Goal: Task Accomplishment & Management: Manage account settings

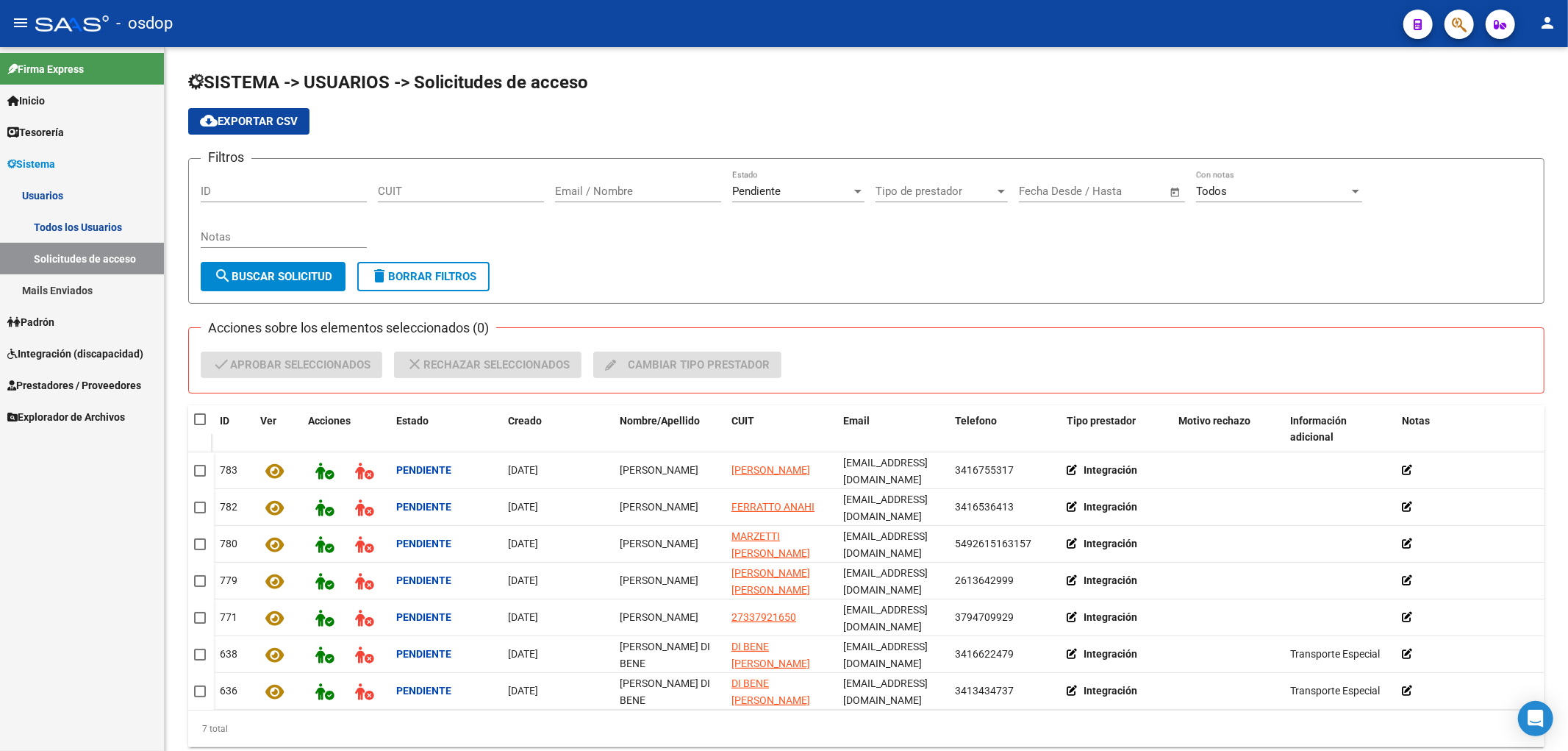
scroll to position [35, 0]
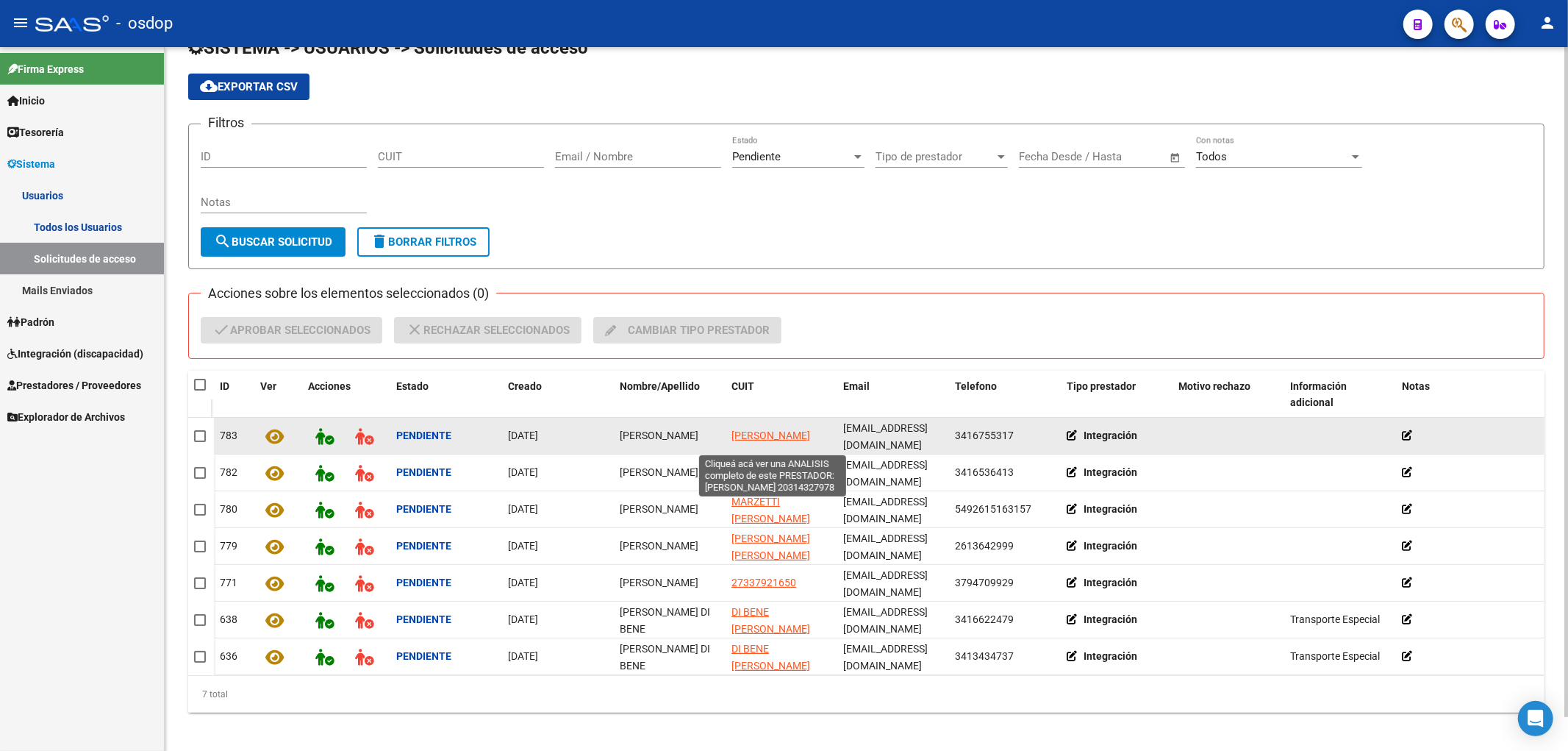
click at [748, 430] on span "[PERSON_NAME]" at bounding box center [771, 435] width 78 height 12
type textarea "20314327978"
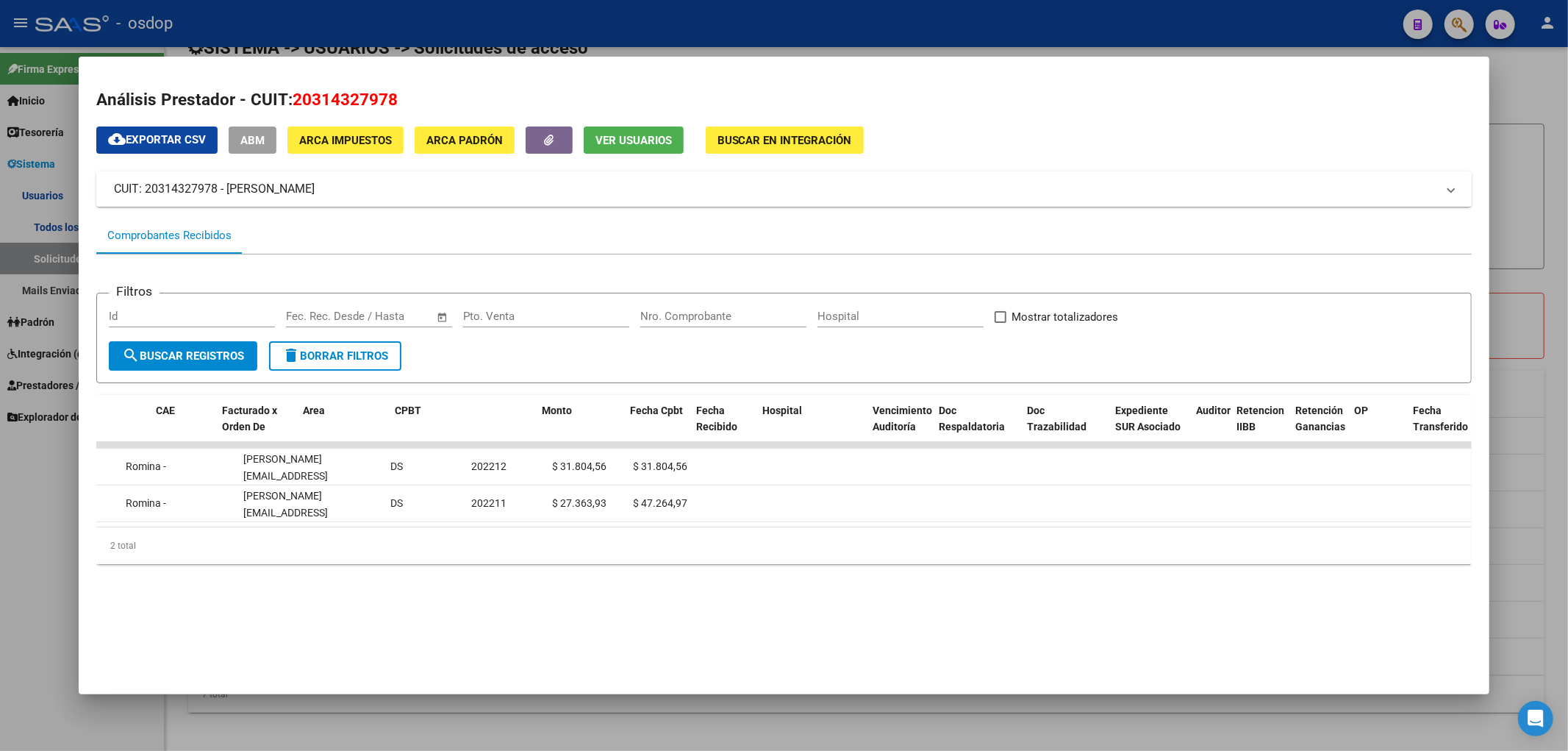
scroll to position [0, 0]
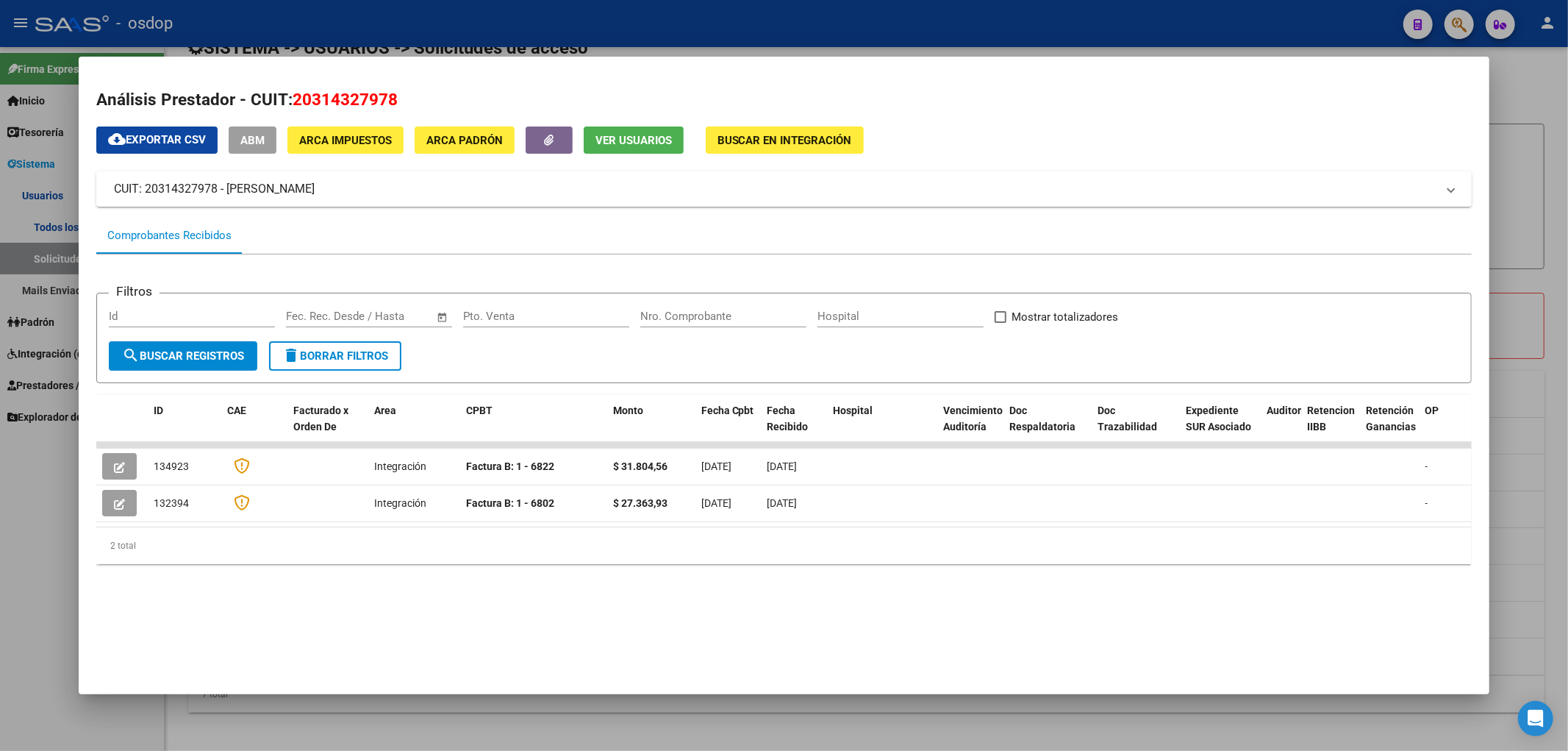
click at [625, 128] on button "Ver Usuarios" at bounding box center [634, 140] width 100 height 27
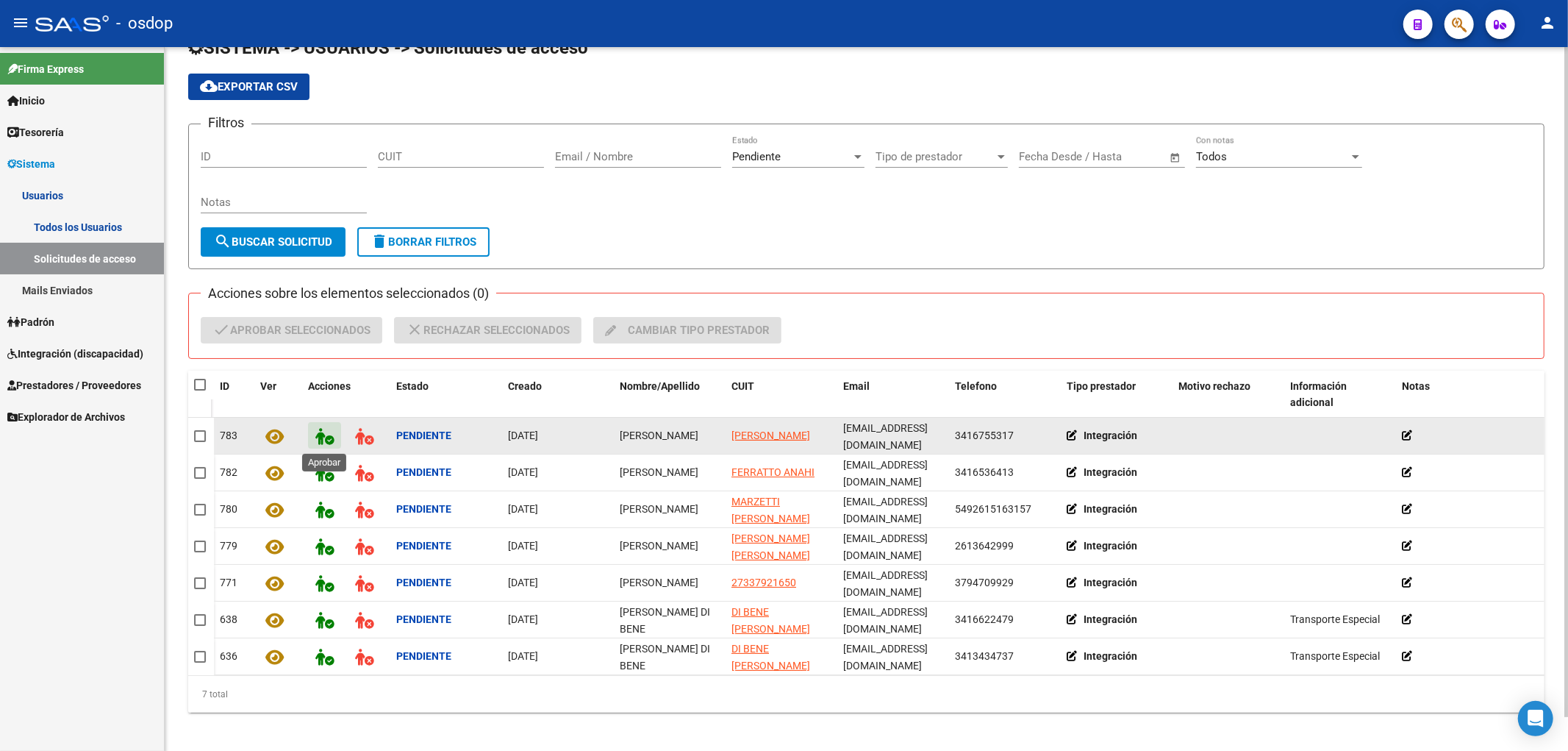
click at [324, 430] on icon at bounding box center [325, 437] width 18 height 17
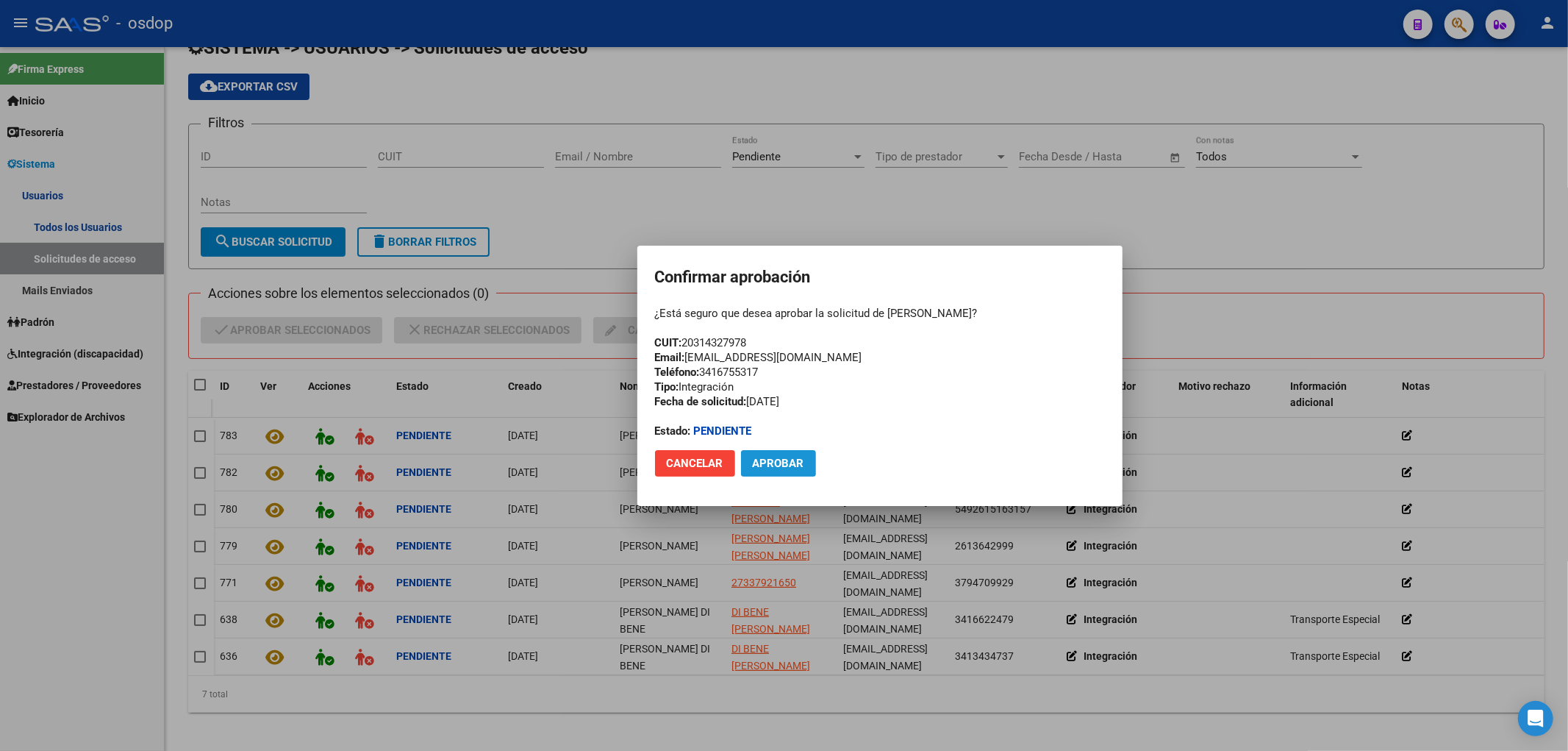
click at [777, 461] on span "Aprobar" at bounding box center [778, 463] width 51 height 13
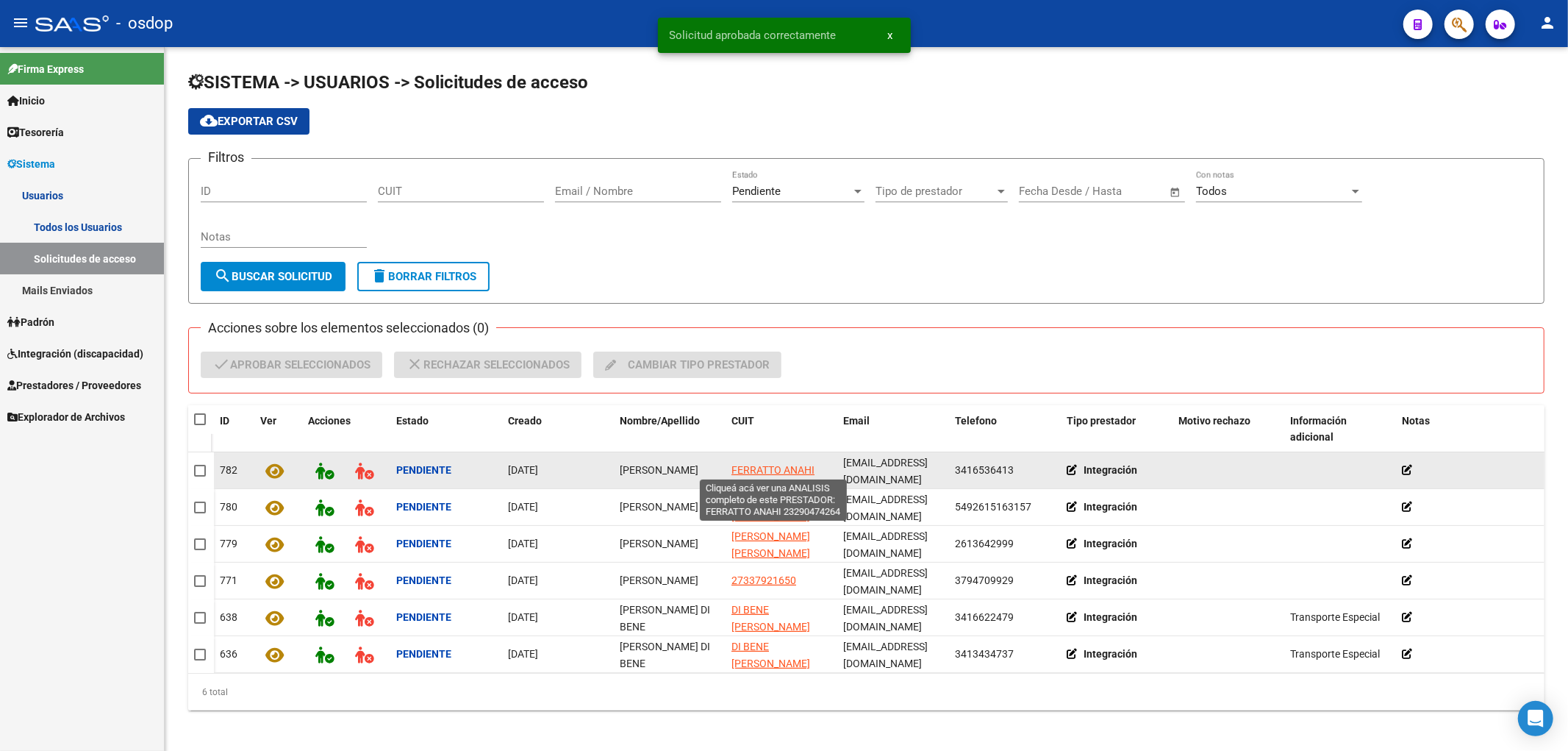
click at [775, 469] on span "FERRATTO ANAHI" at bounding box center [773, 470] width 83 height 12
type textarea "23290474264"
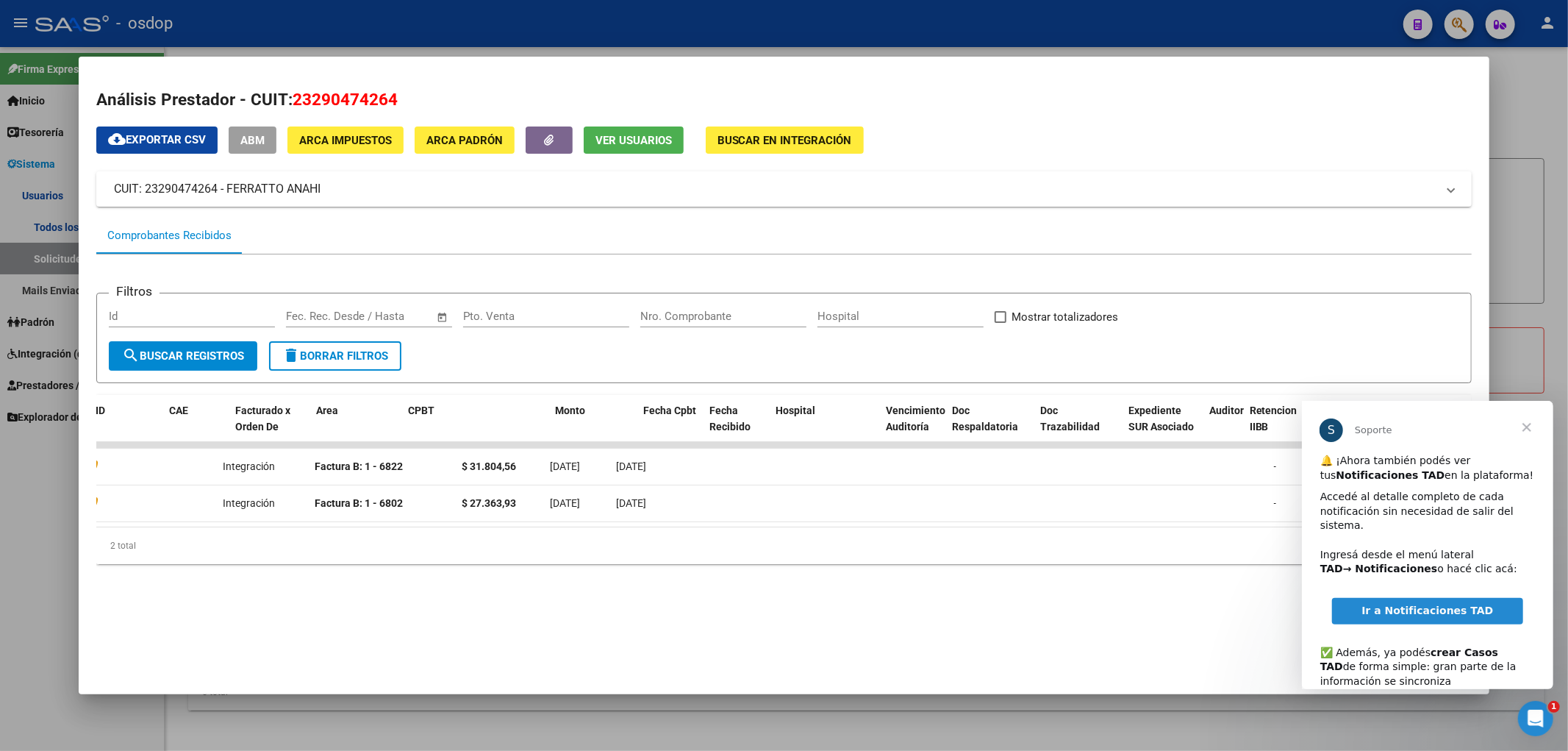
scroll to position [0, 34]
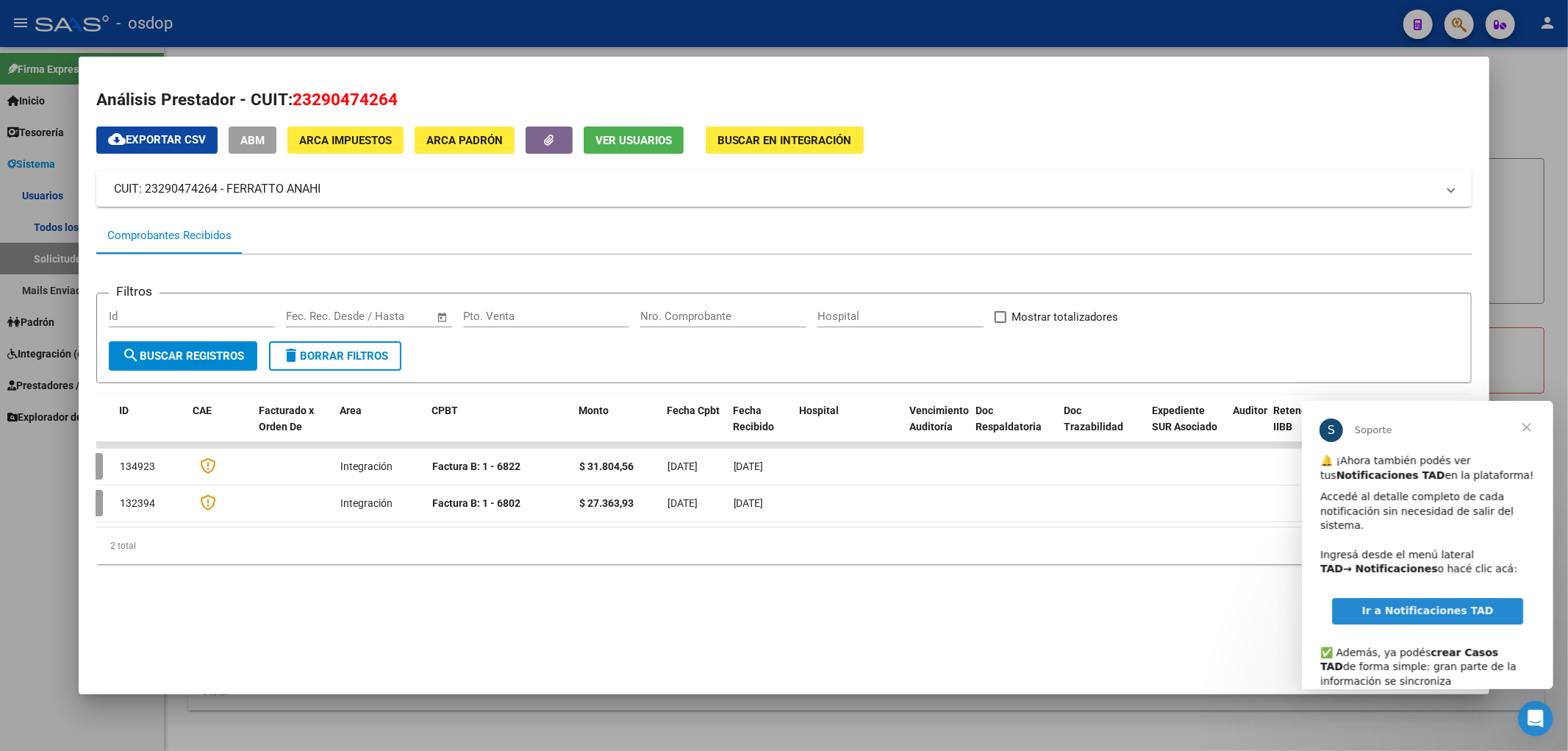
click at [1523, 429] on span "Cerrar" at bounding box center [1526, 427] width 53 height 53
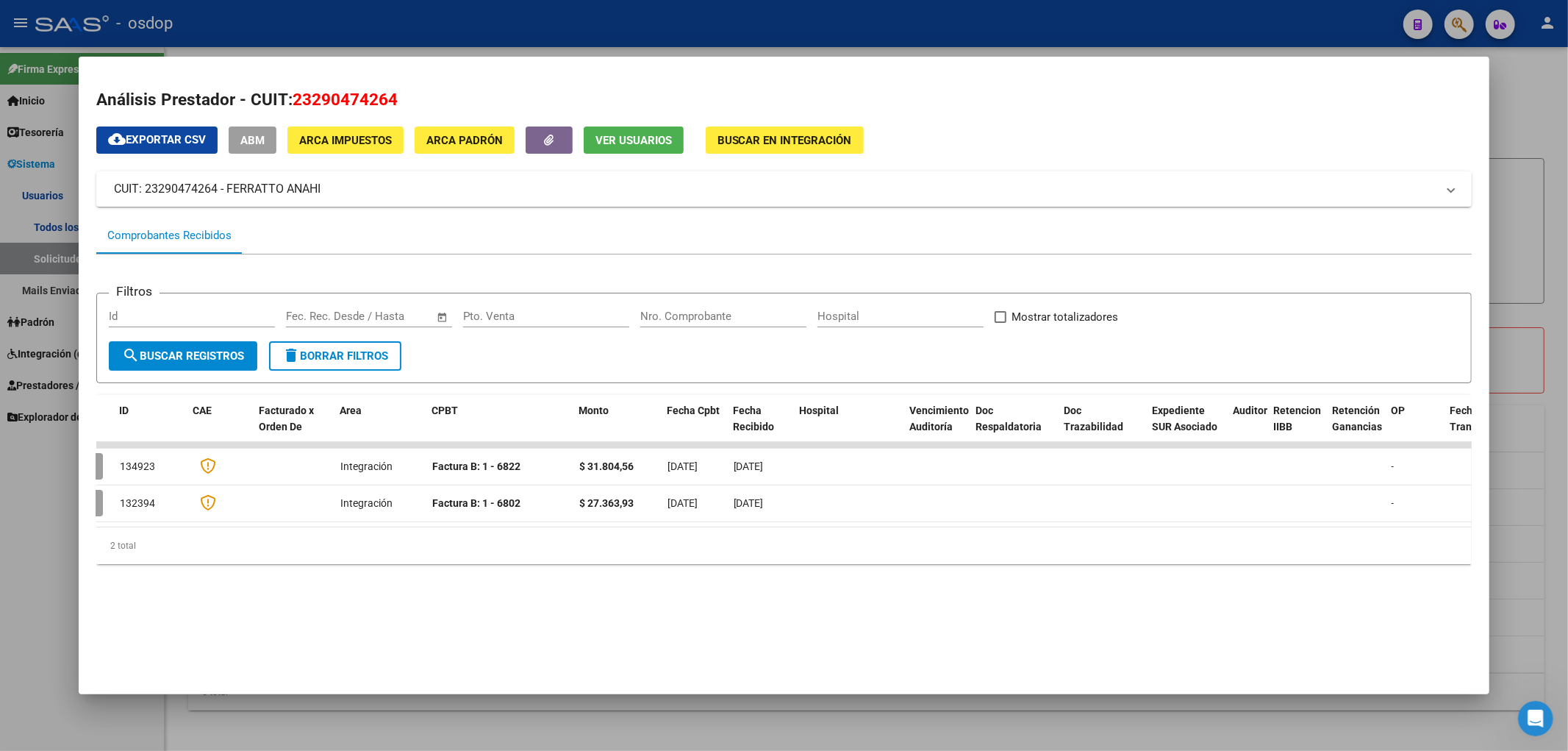
click at [600, 147] on button "Ver Usuarios" at bounding box center [634, 140] width 100 height 27
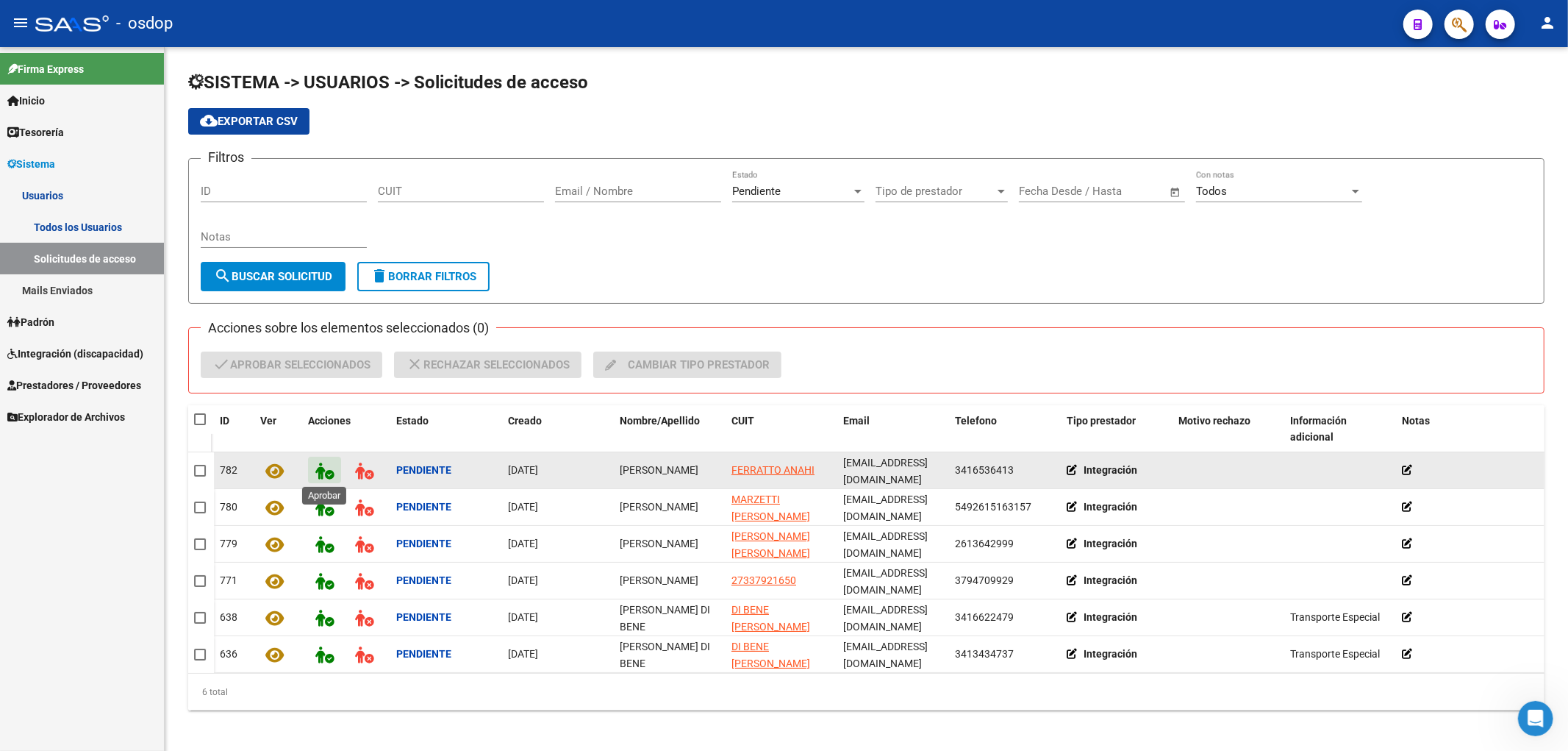
click at [320, 466] on icon at bounding box center [325, 471] width 18 height 17
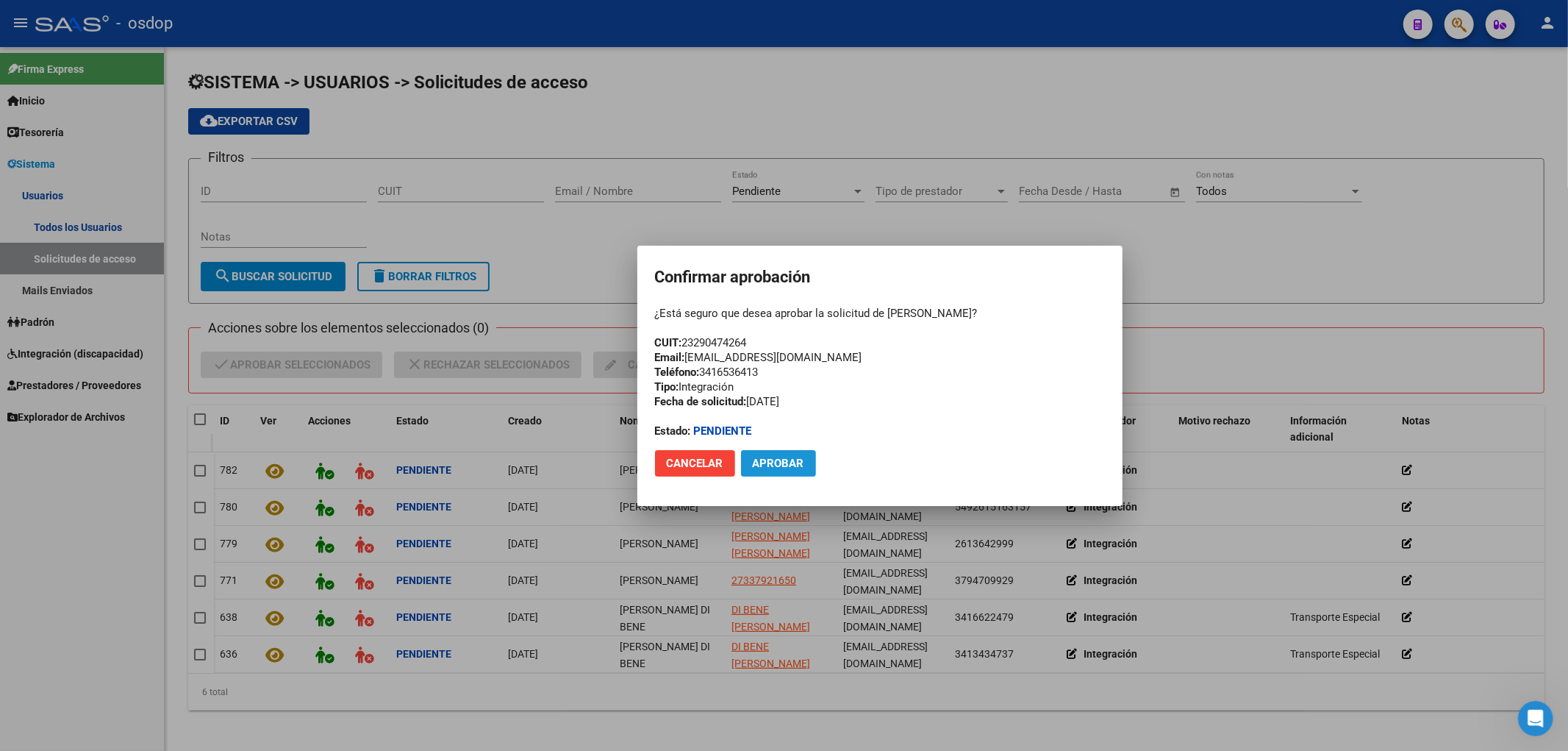
click at [787, 464] on span "Aprobar" at bounding box center [778, 463] width 51 height 13
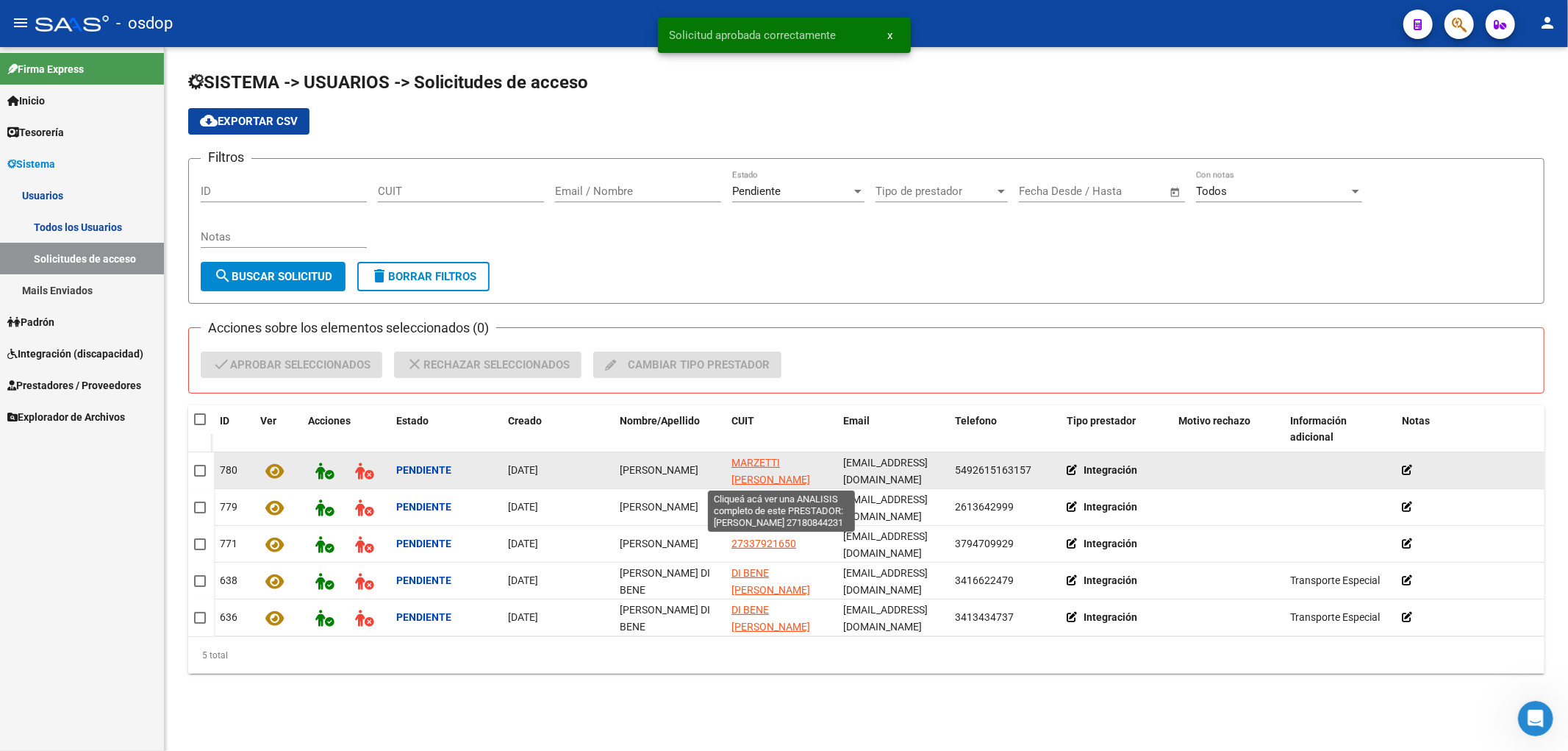
click at [753, 464] on span "MARZETTI [PERSON_NAME]" at bounding box center [771, 470] width 78 height 28
type textarea "27180844231"
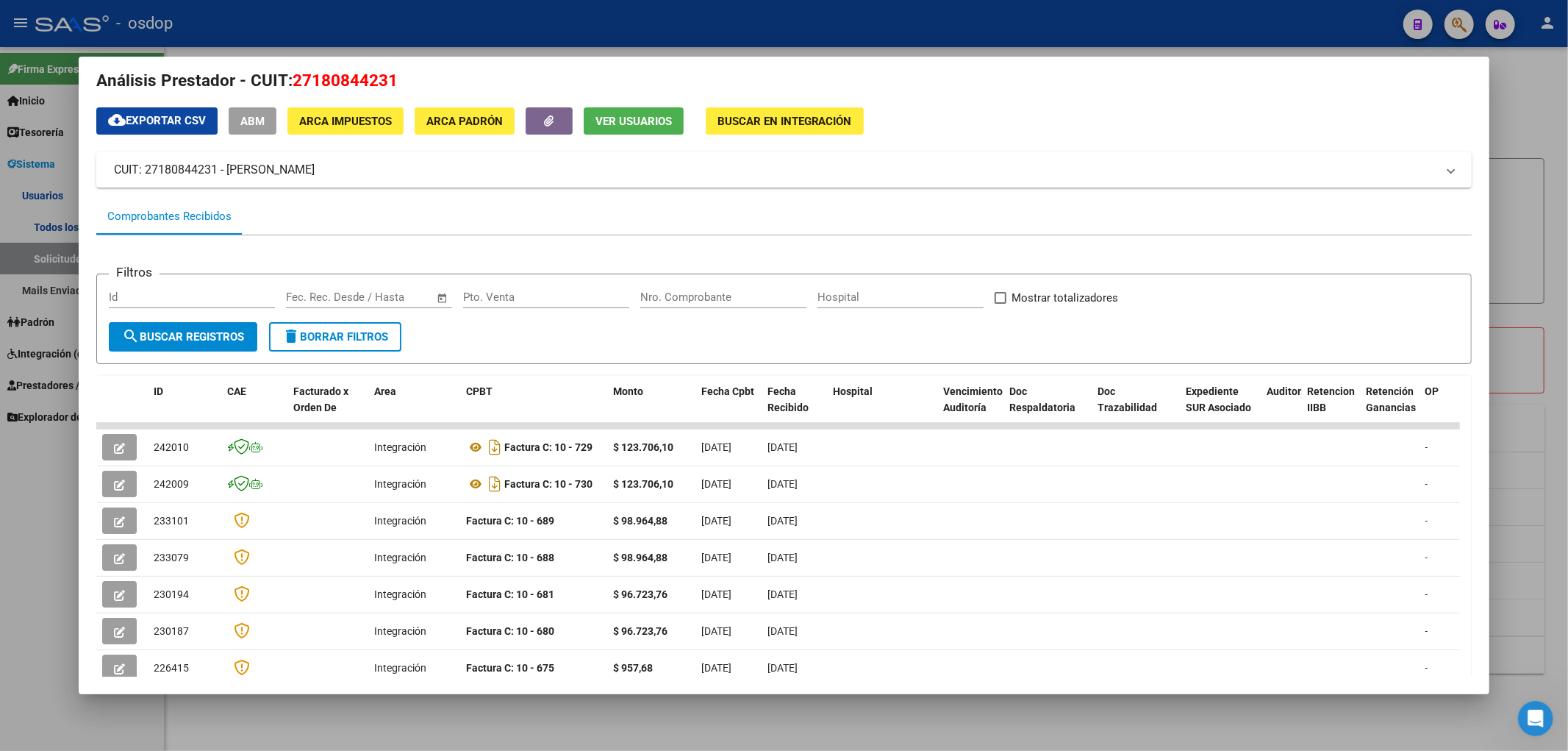
scroll to position [0, 0]
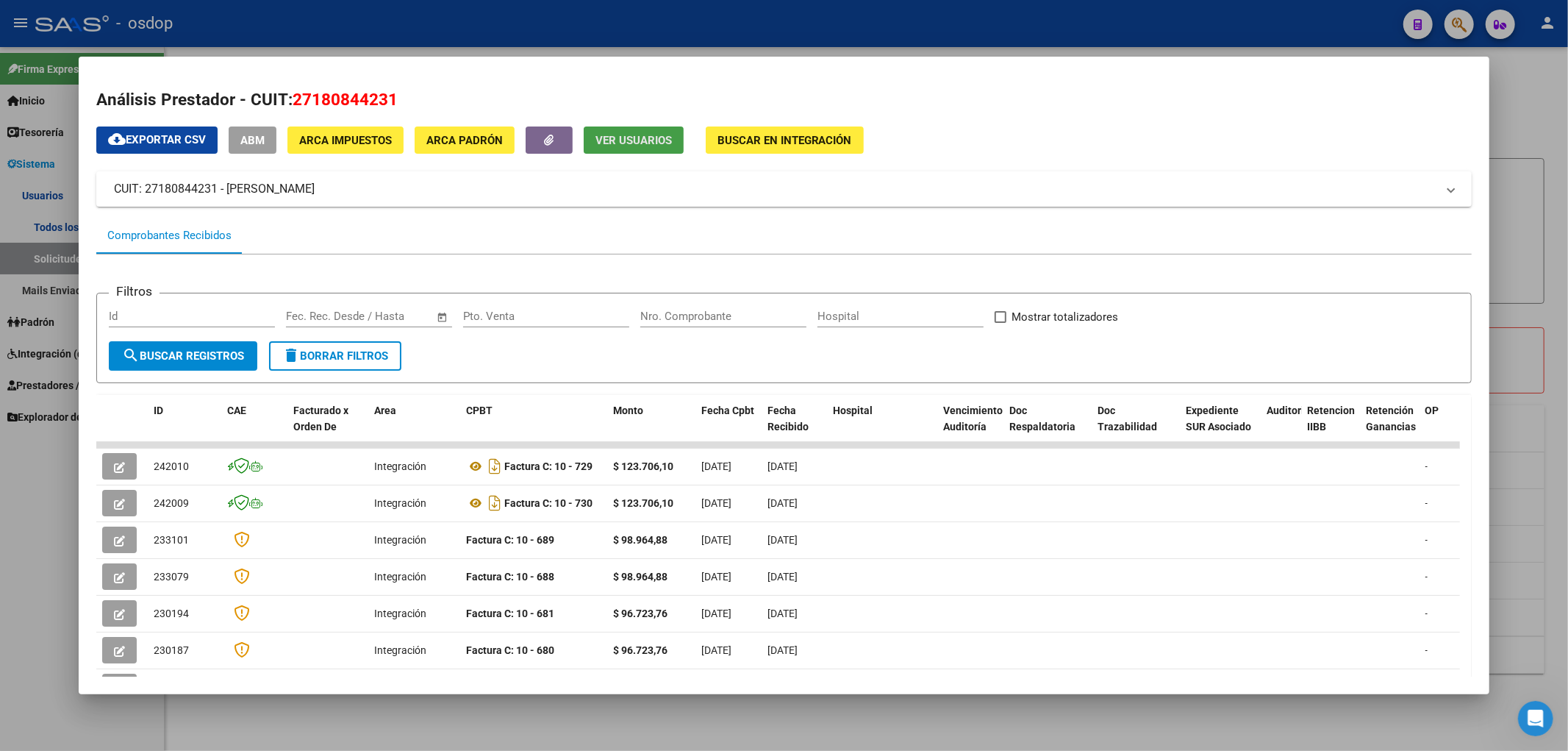
click at [635, 148] on button "Ver Usuarios" at bounding box center [634, 140] width 100 height 27
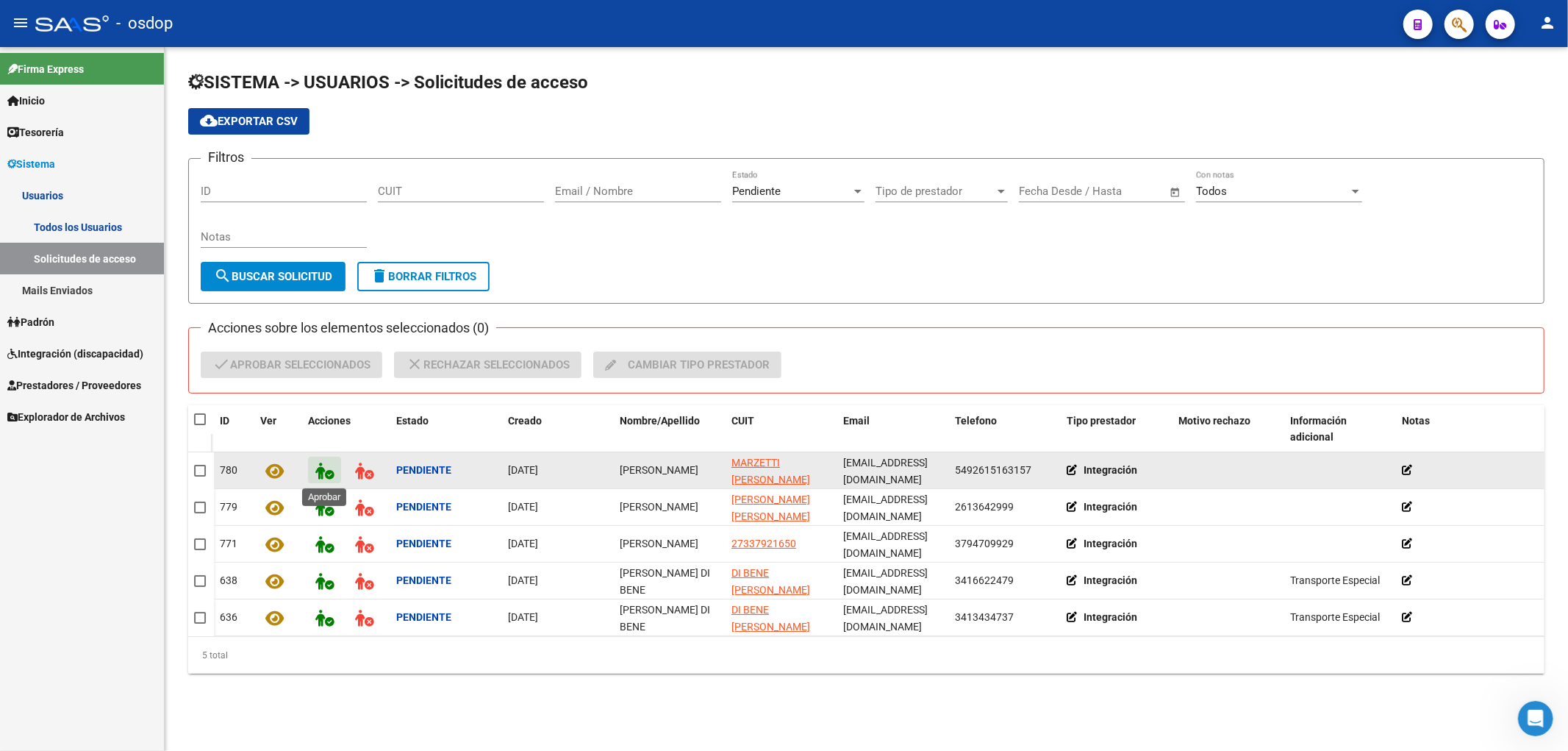
click at [324, 470] on icon at bounding box center [325, 471] width 18 height 17
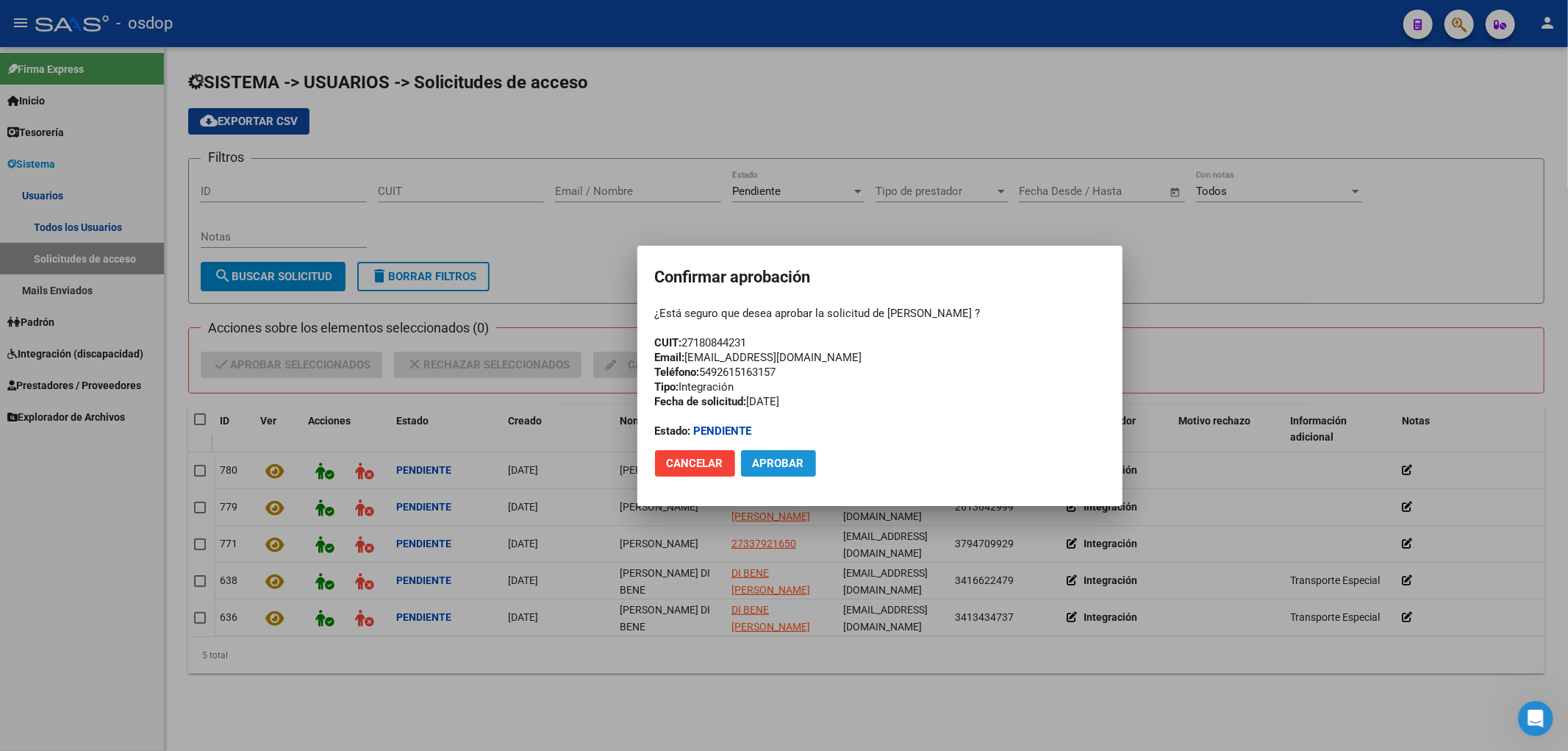
click at [787, 465] on span "Aprobar" at bounding box center [778, 463] width 51 height 13
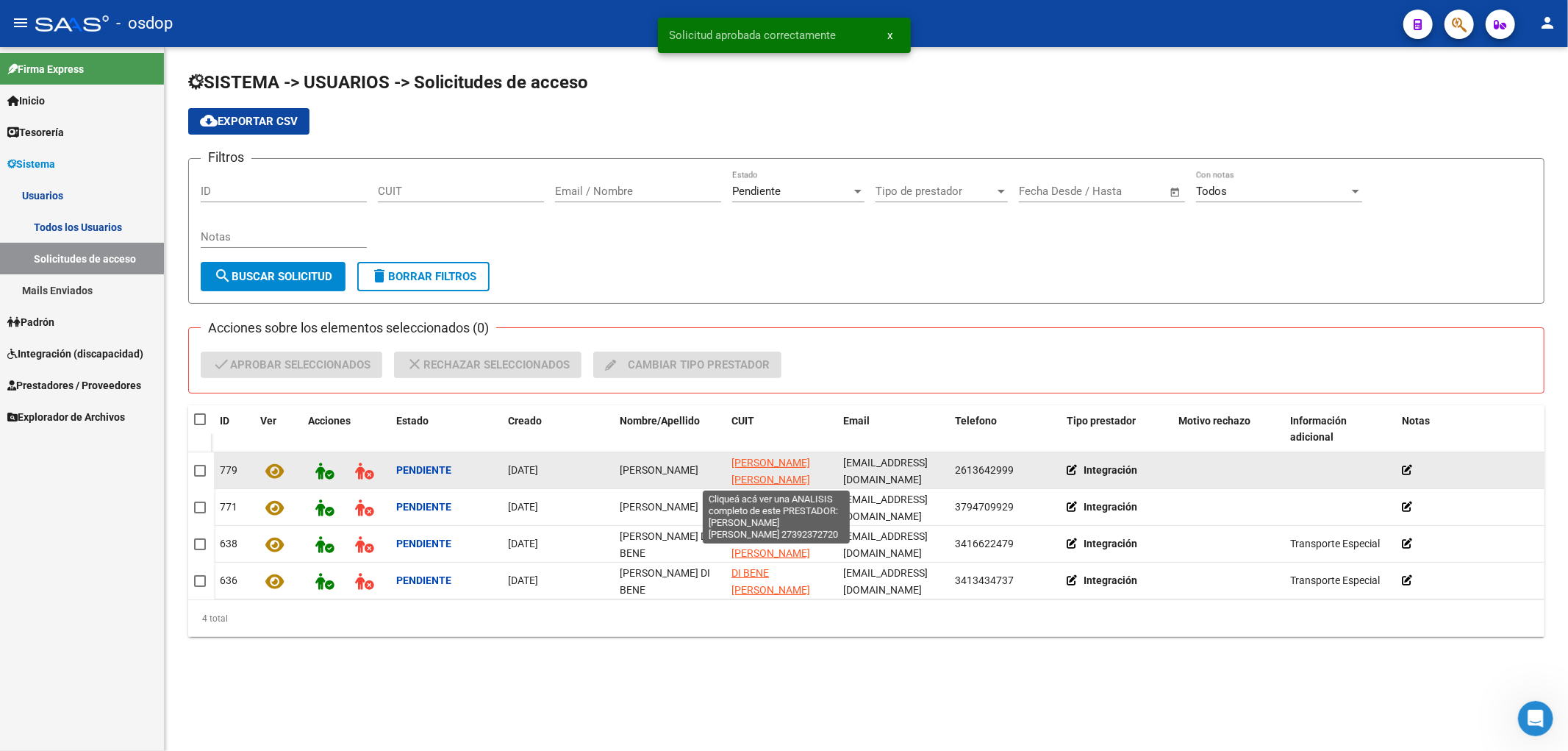
click at [761, 464] on span "[PERSON_NAME] [PERSON_NAME]" at bounding box center [771, 470] width 78 height 28
type textarea "27392372720"
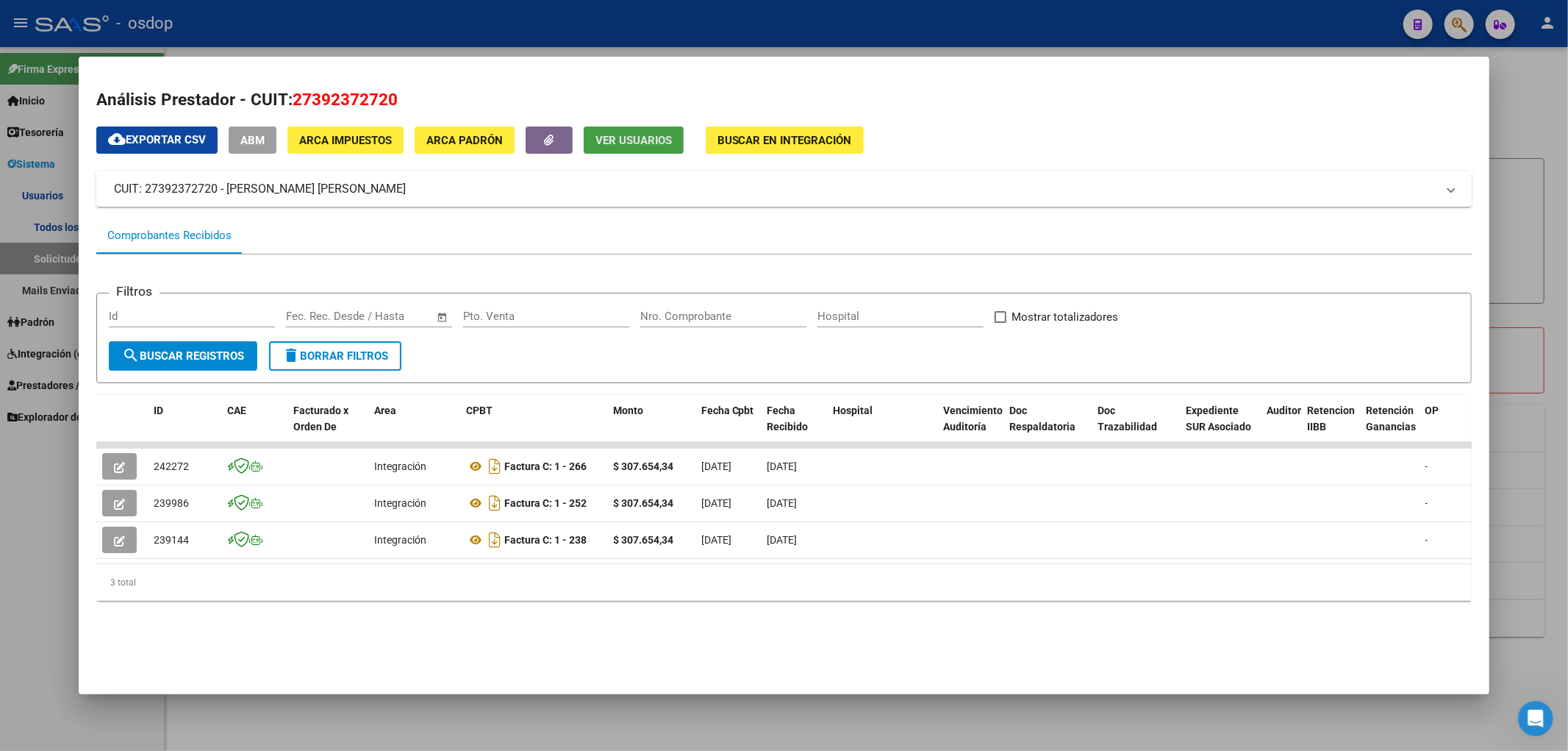
click at [643, 141] on span "Ver Usuarios" at bounding box center [634, 140] width 77 height 13
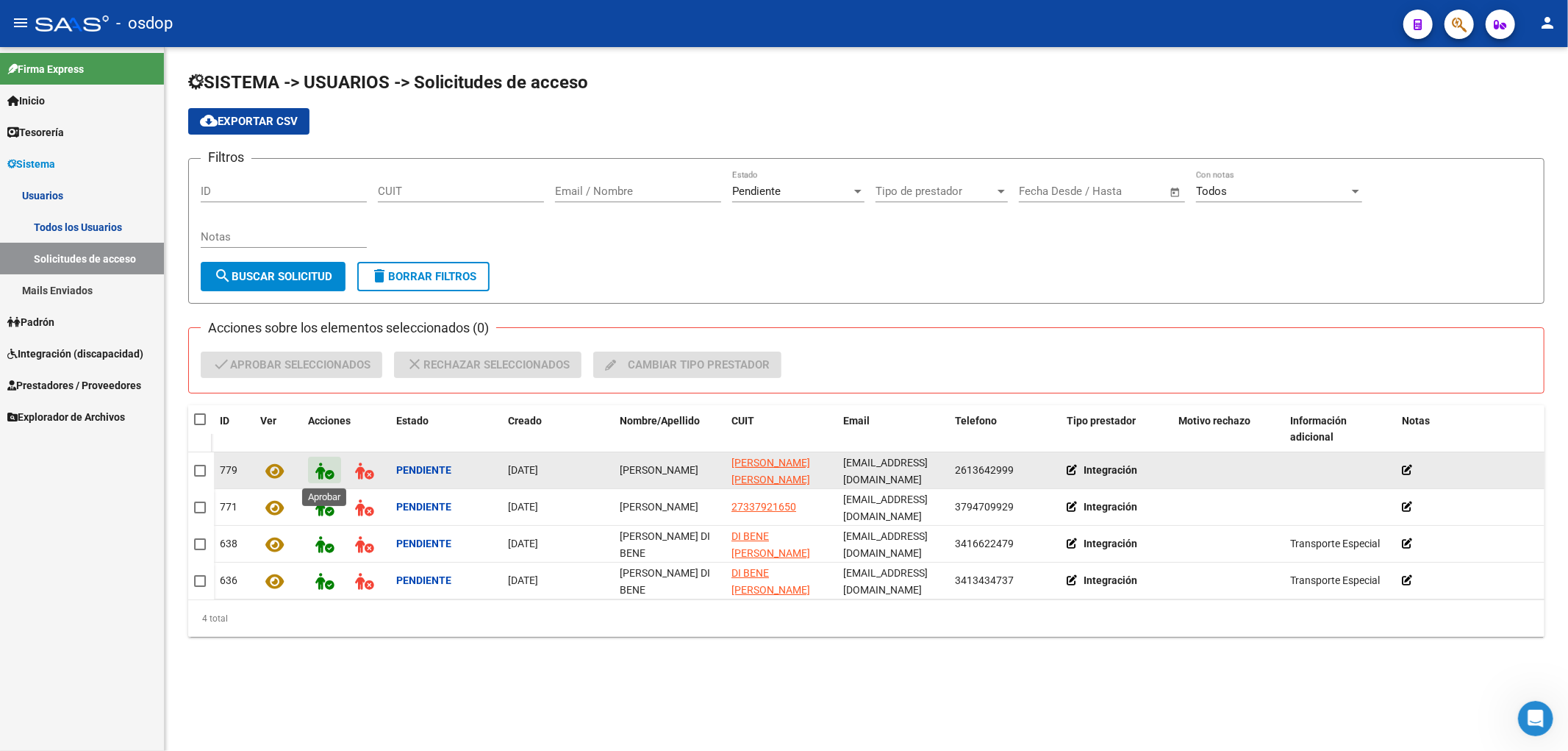
click at [324, 472] on icon at bounding box center [325, 471] width 18 height 17
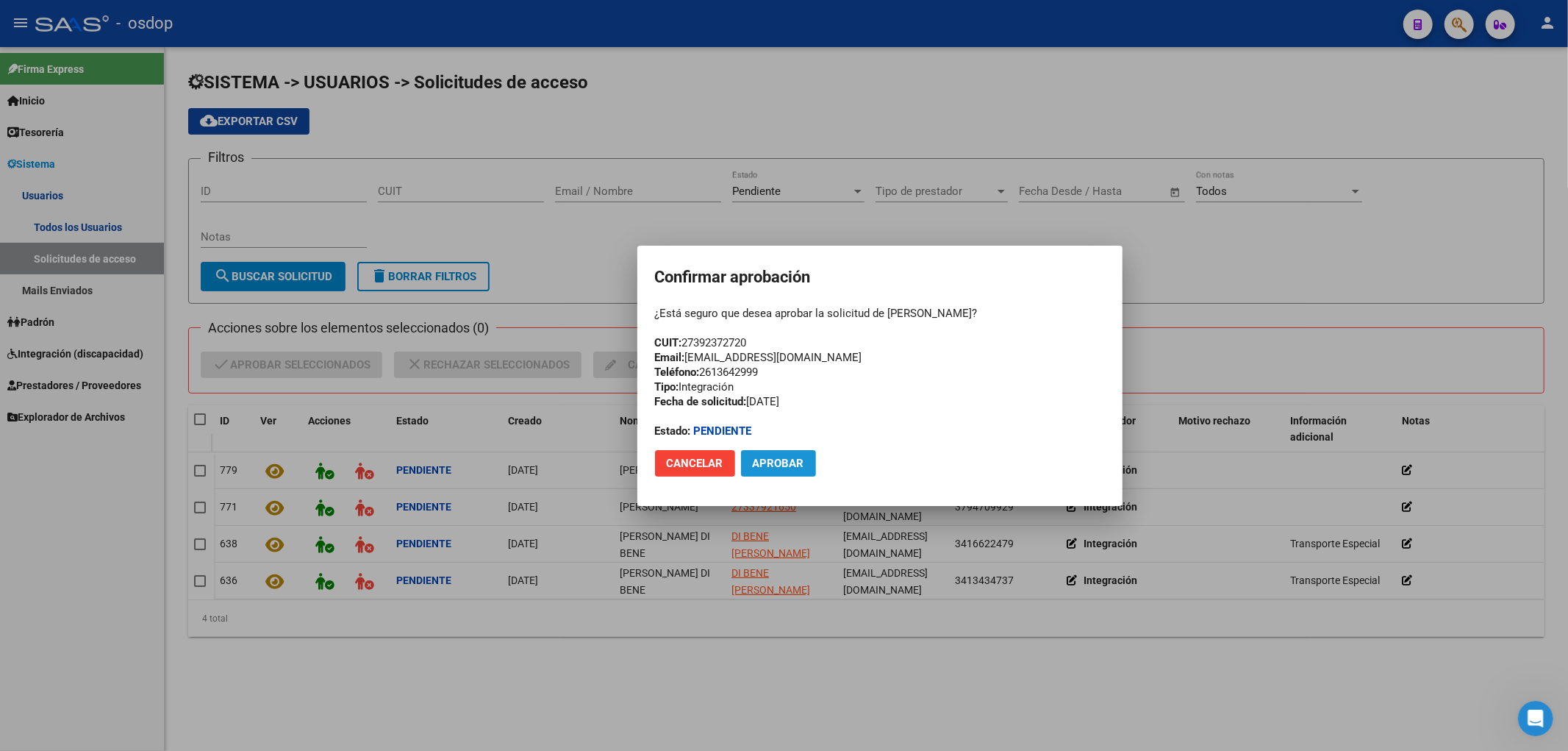
click at [787, 464] on span "Aprobar" at bounding box center [778, 463] width 51 height 13
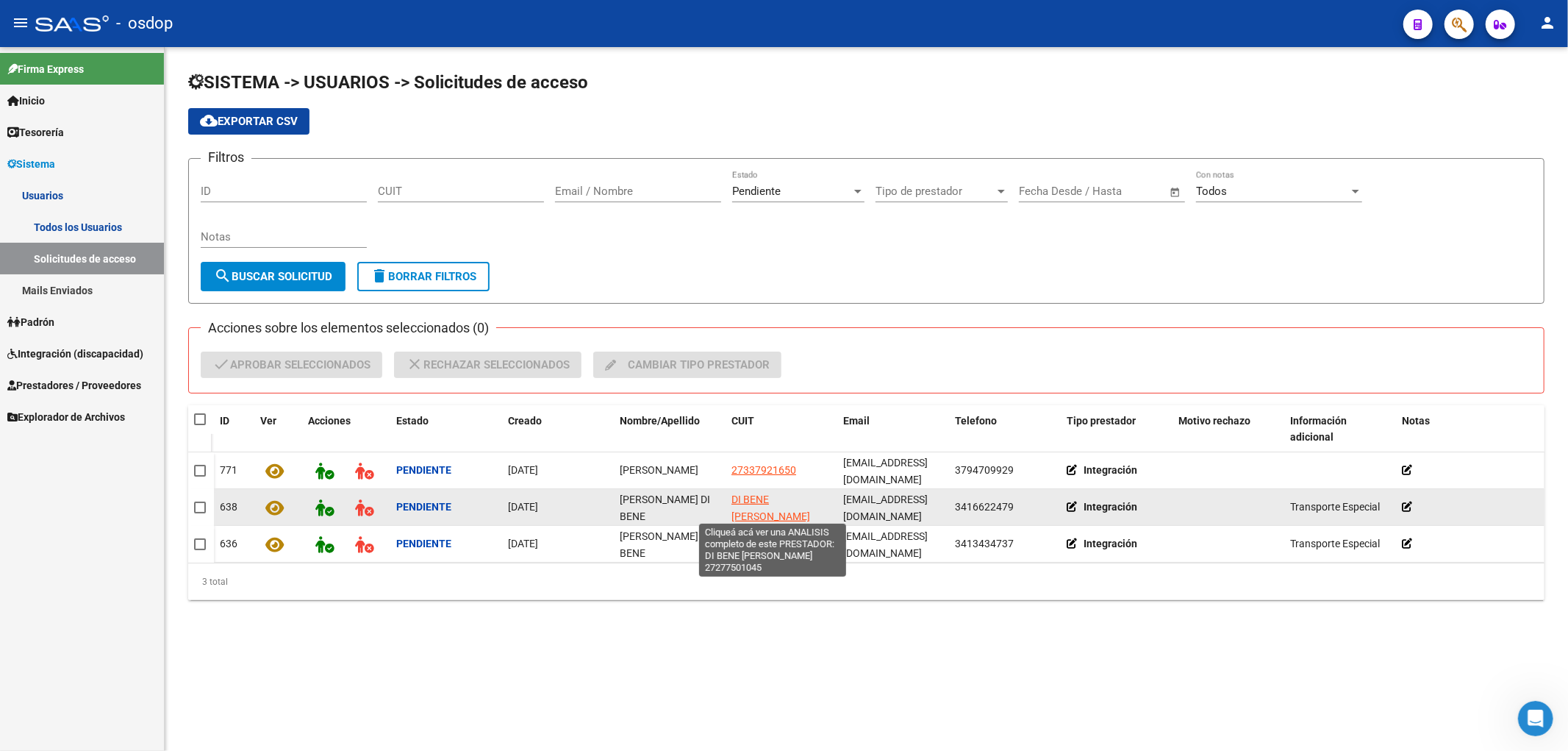
click at [758, 497] on span "DI BENE [PERSON_NAME]" at bounding box center [771, 507] width 78 height 28
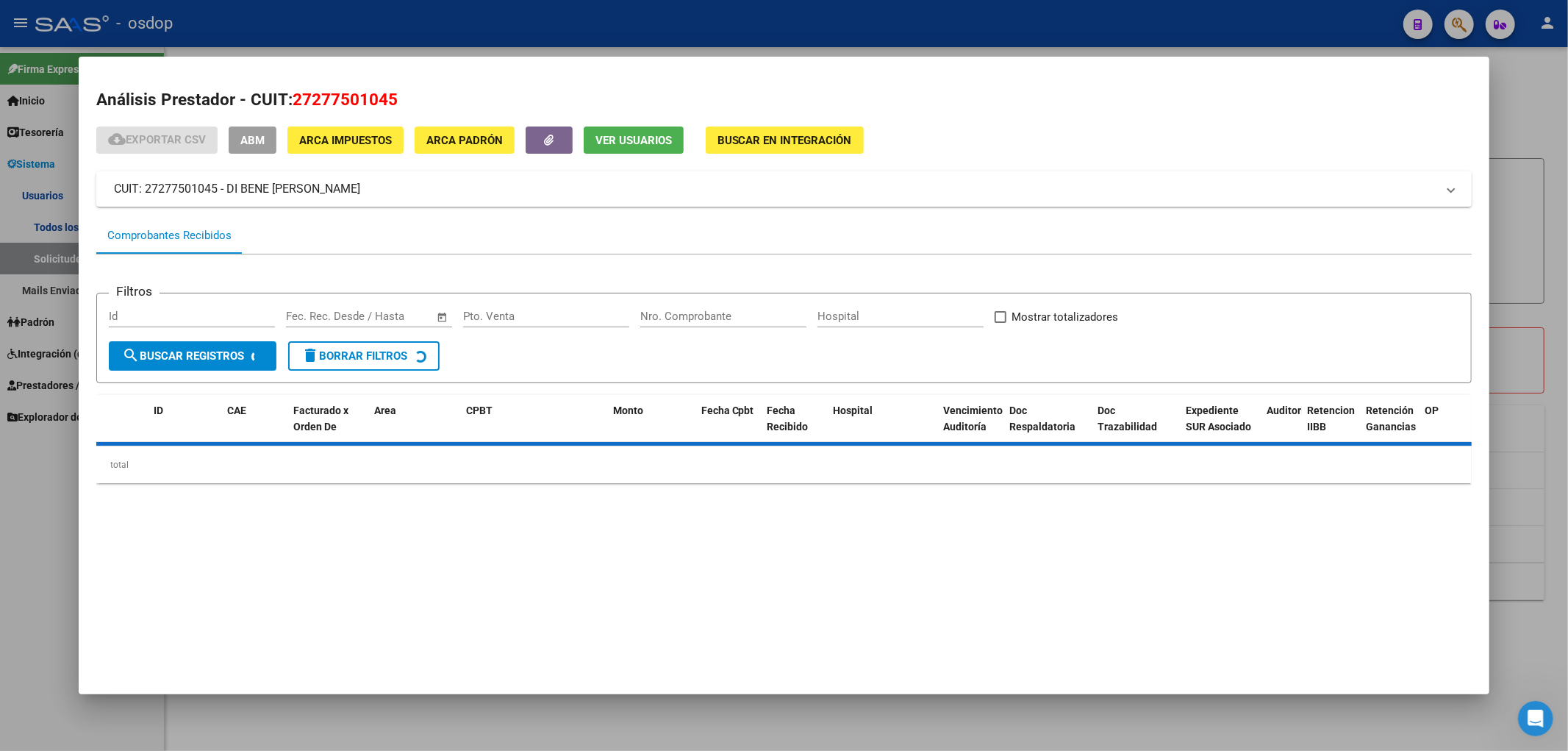
drag, startPoint x: 296, startPoint y: 98, endPoint x: 399, endPoint y: 101, distance: 103.0
click at [399, 101] on h2 "Análisis Prestador - CUIT: 27277501045" at bounding box center [784, 100] width 1377 height 25
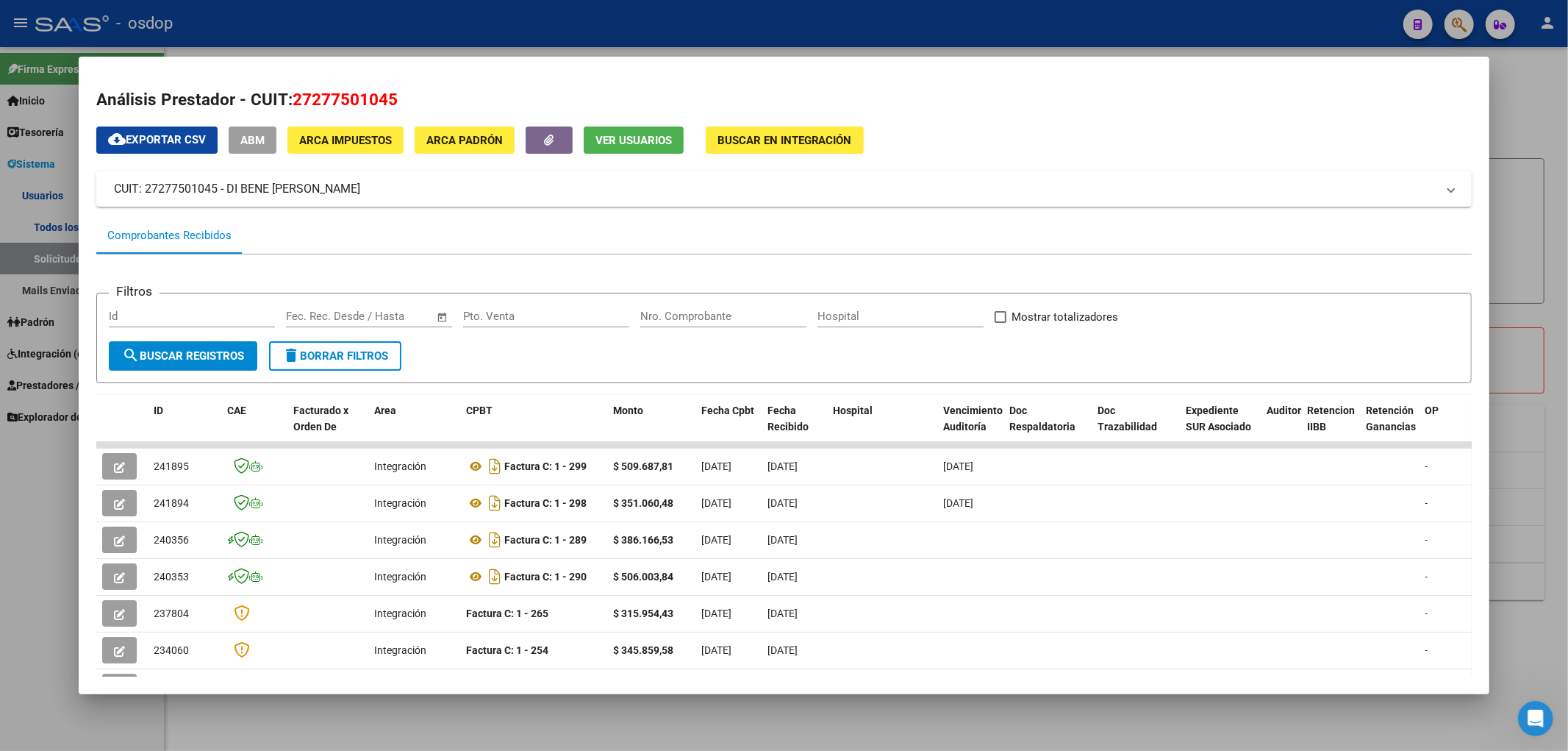
copy span "27277501045"
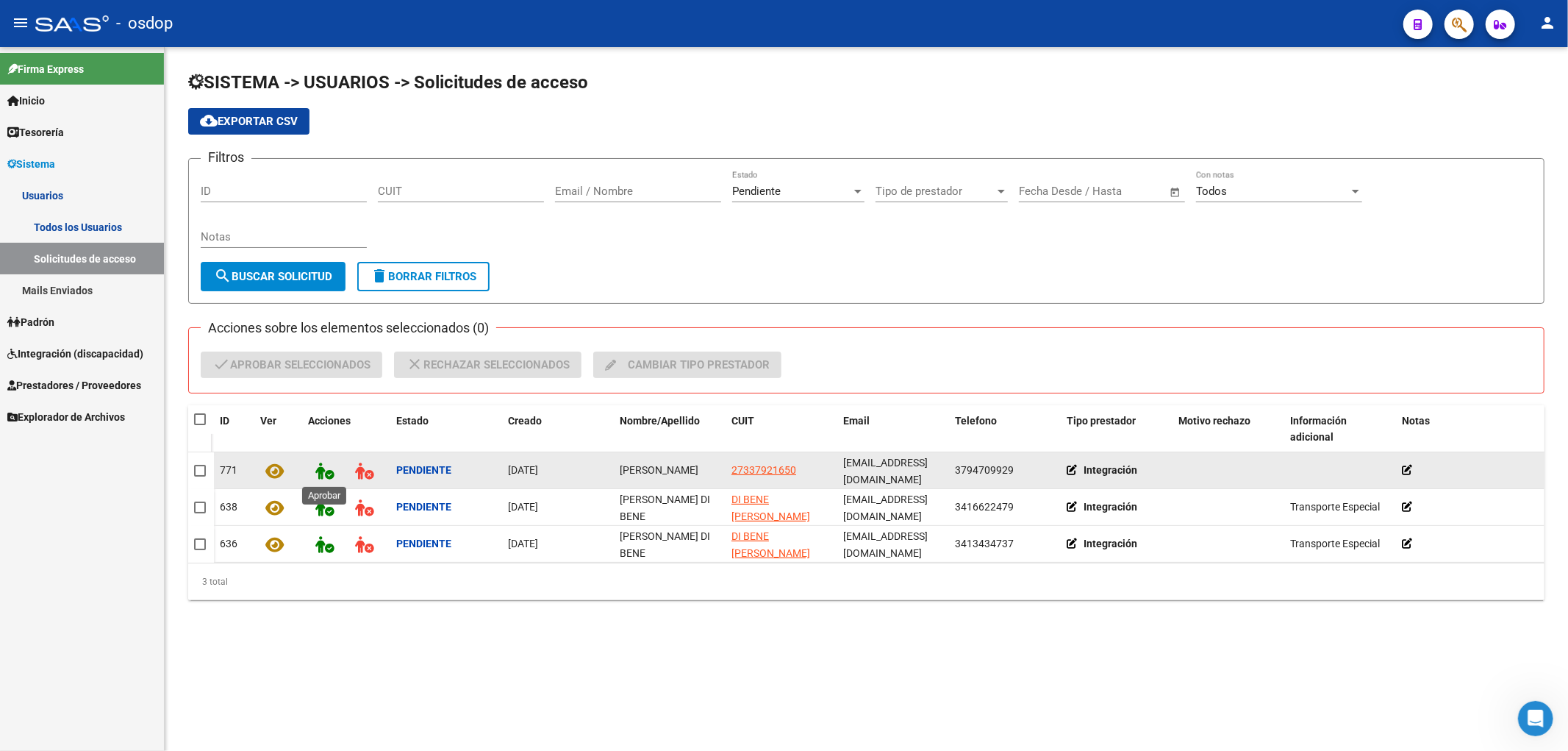
click at [319, 471] on icon at bounding box center [325, 471] width 18 height 17
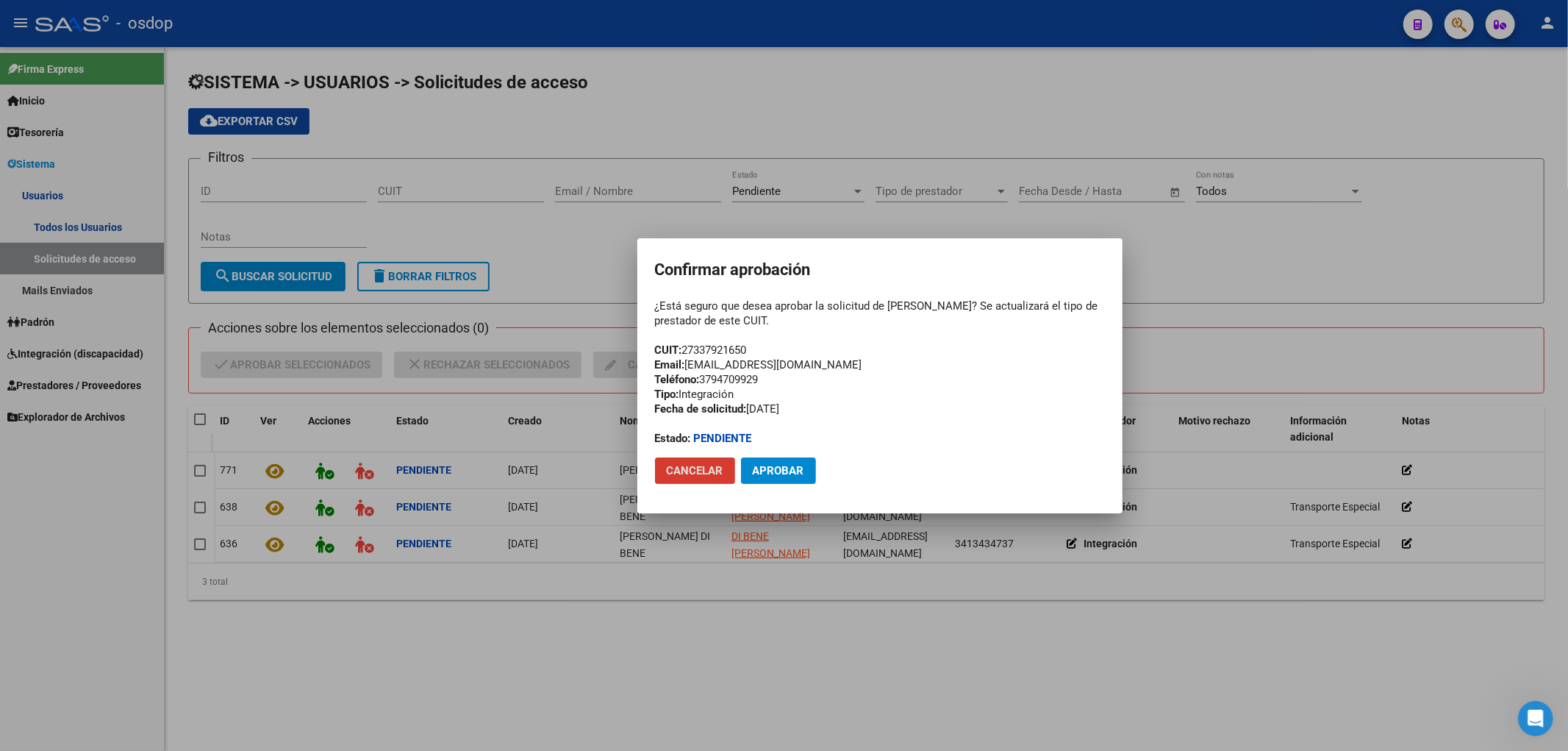
click at [684, 472] on span "Cancelar" at bounding box center [695, 470] width 57 height 13
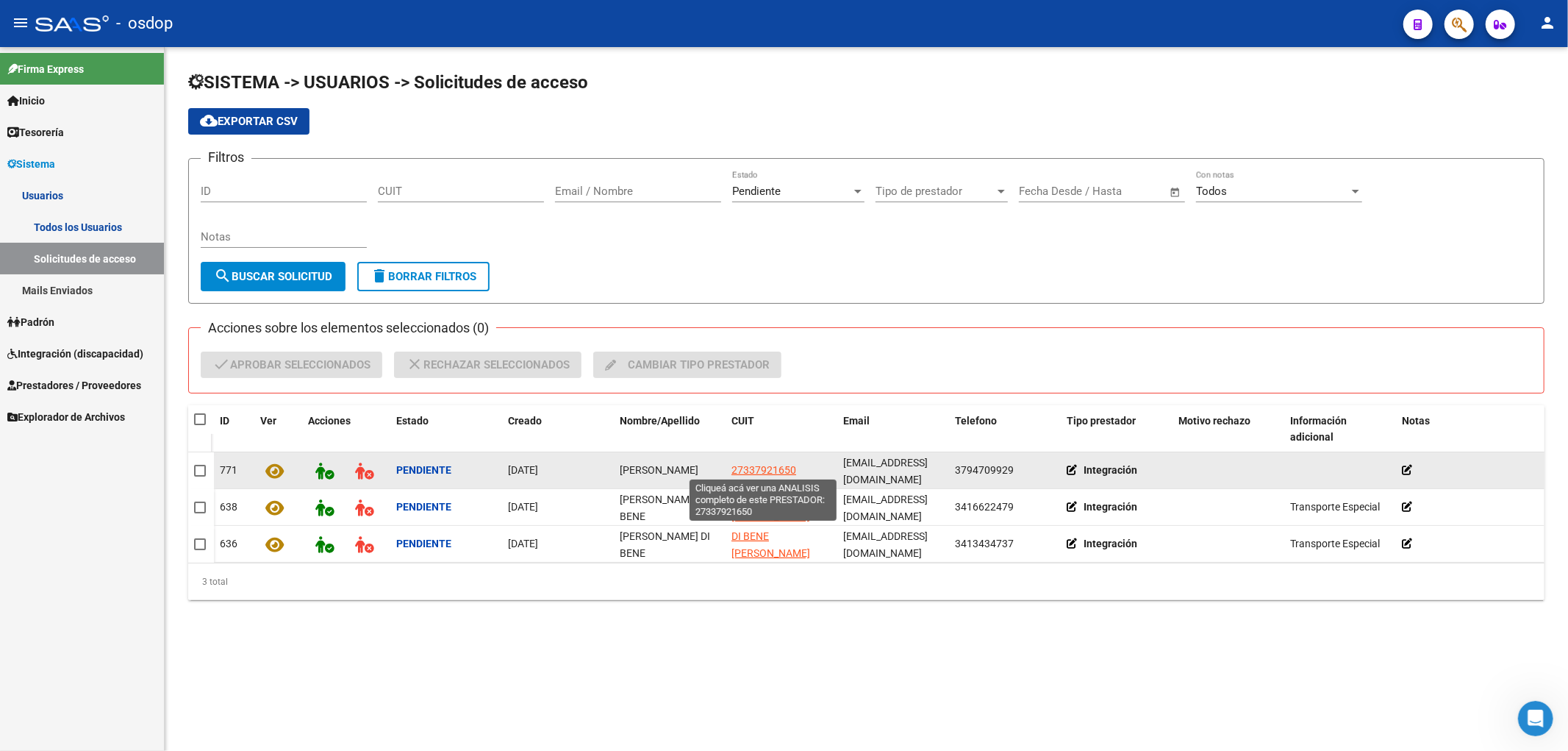
click at [762, 470] on span "27337921650" at bounding box center [764, 470] width 65 height 12
type textarea "27337921650"
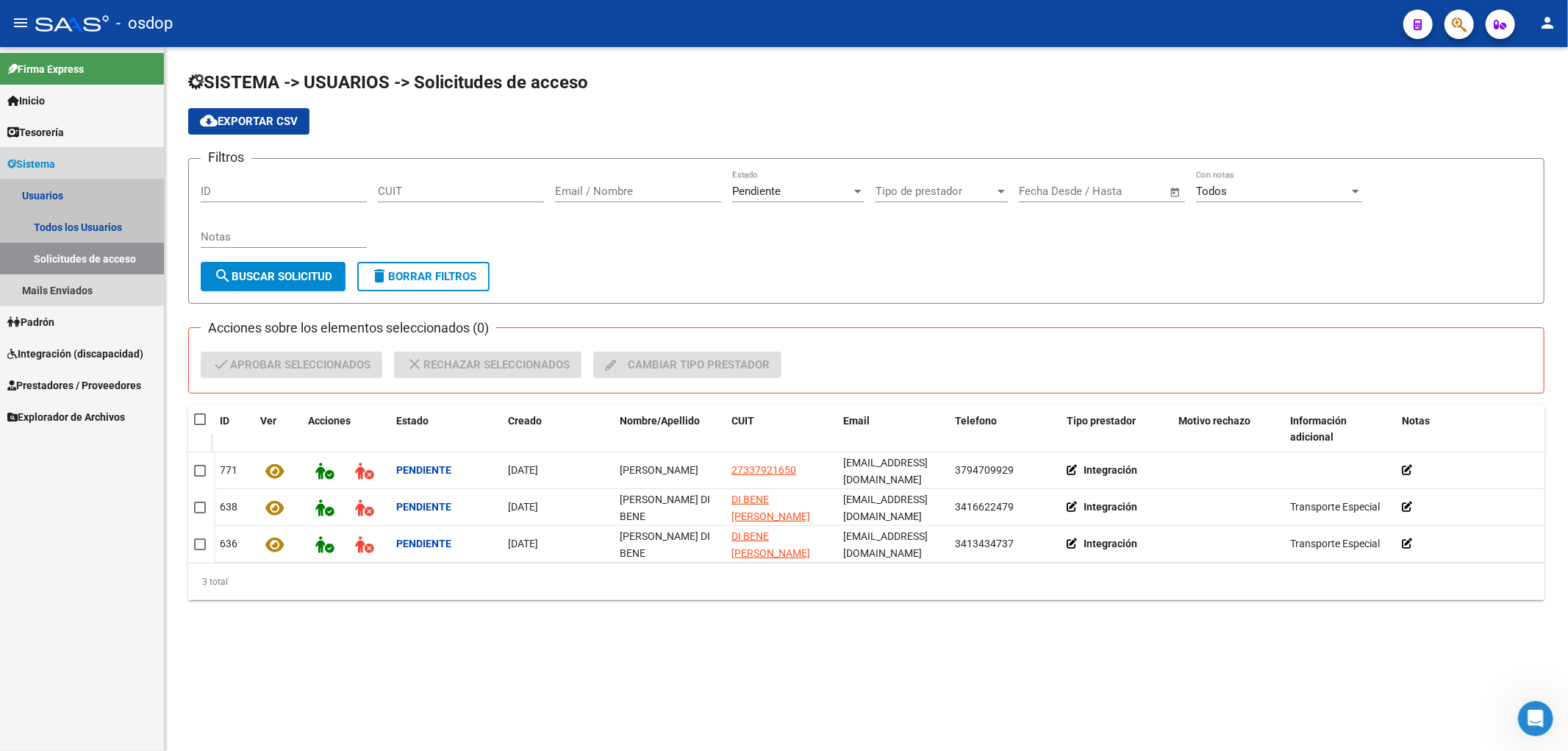
click at [50, 197] on link "Usuarios" at bounding box center [81, 195] width 164 height 32
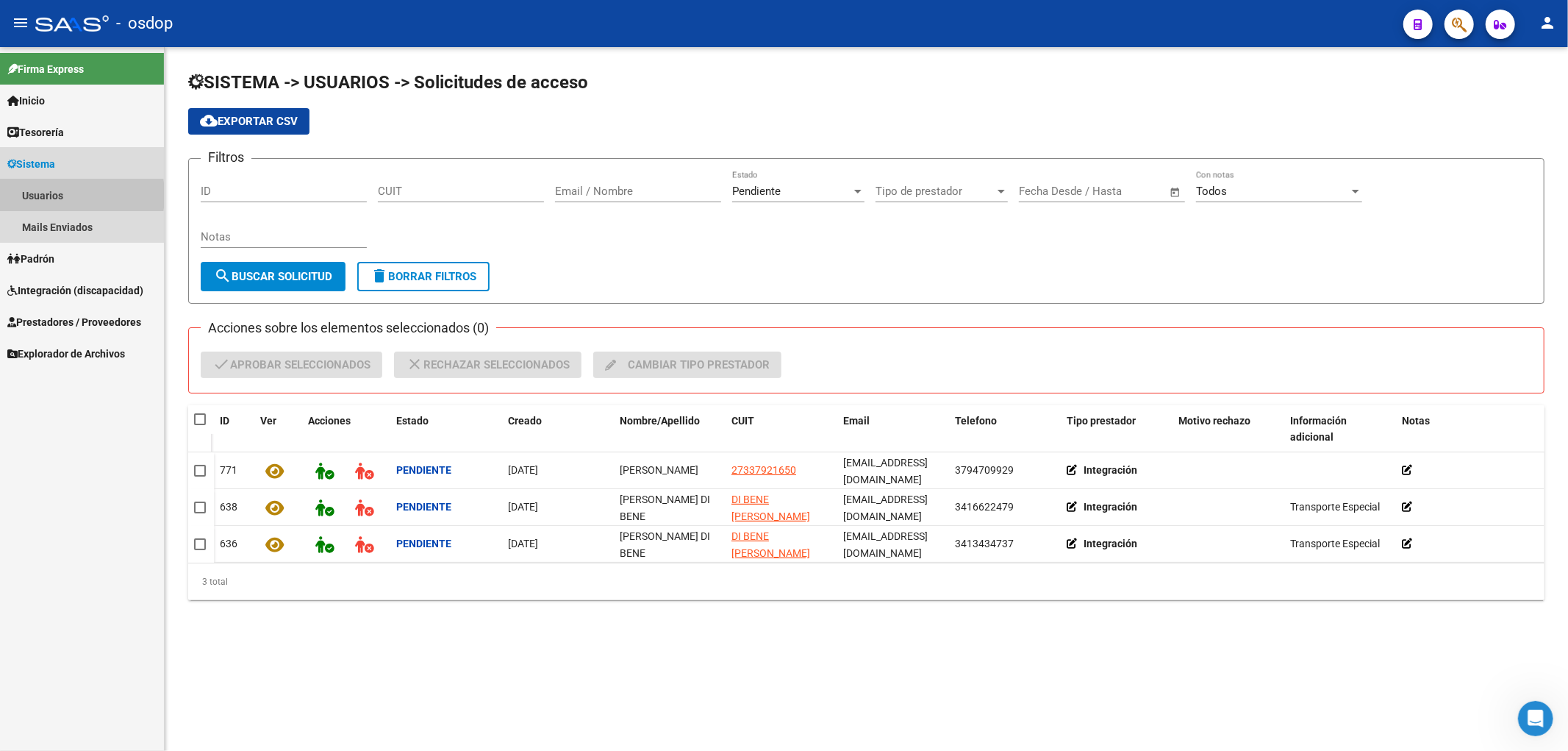
click at [50, 195] on link "Usuarios" at bounding box center [81, 195] width 164 height 32
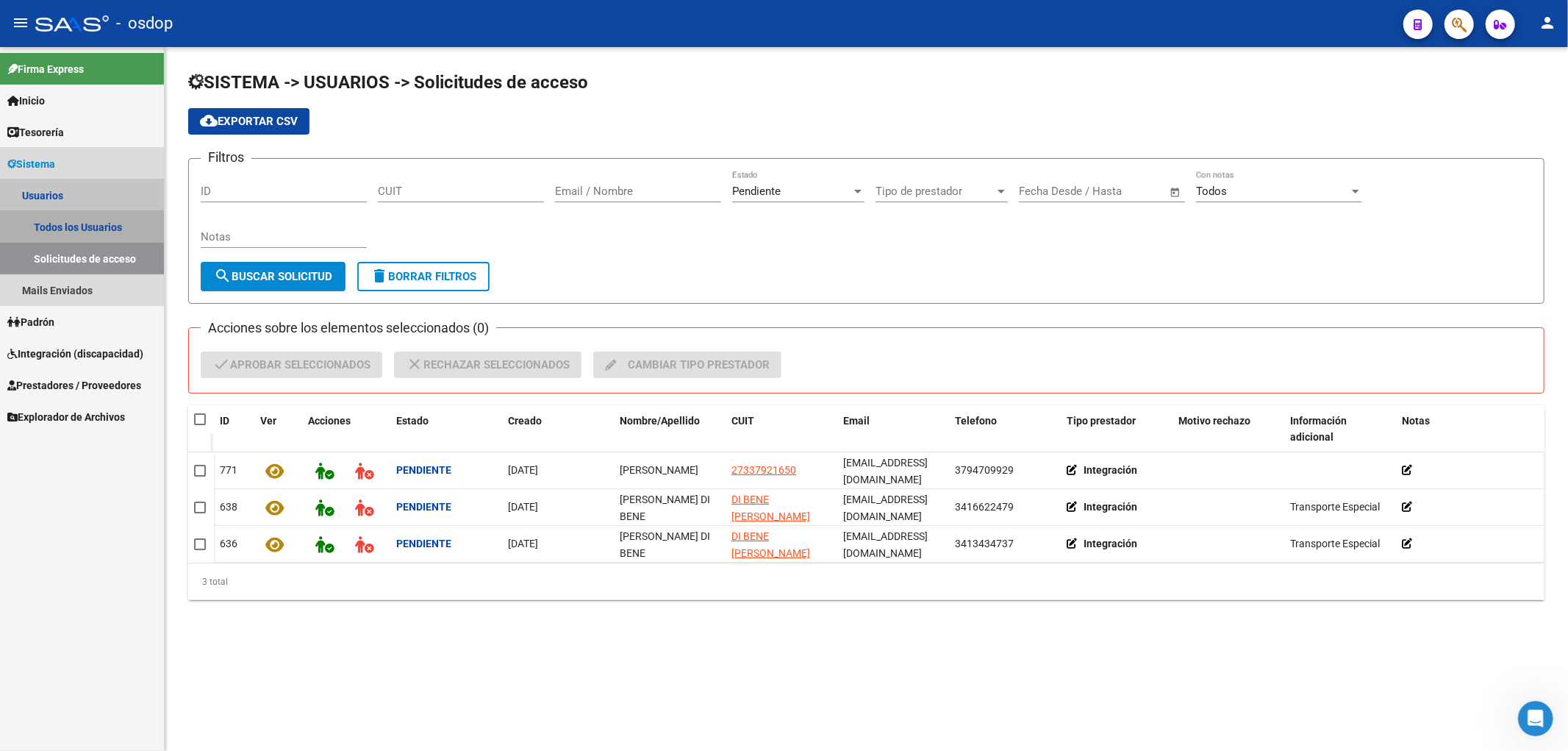
click at [58, 222] on link "Todos los Usuarios" at bounding box center [81, 227] width 164 height 32
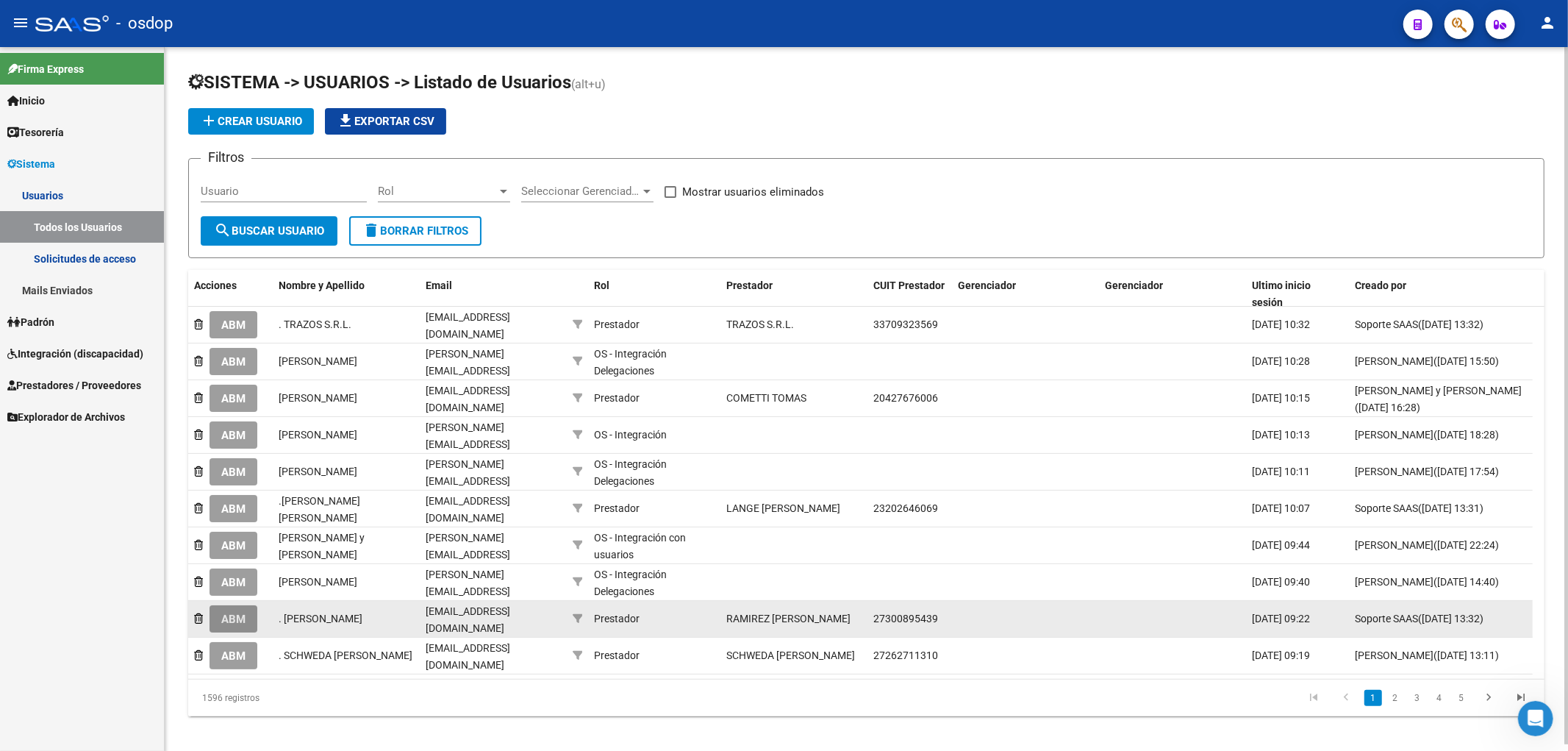
click at [239, 618] on span "ABM" at bounding box center [234, 619] width 25 height 13
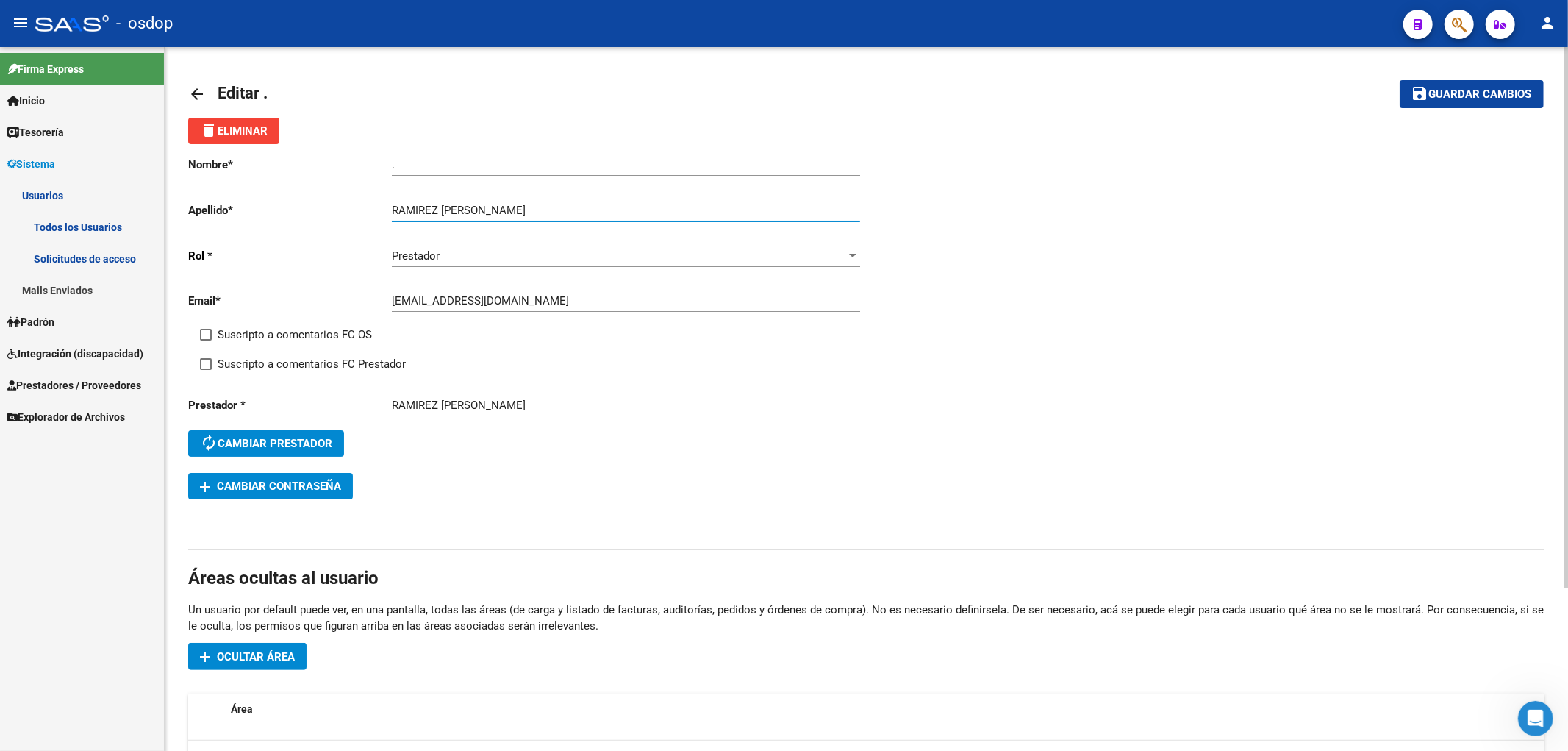
drag, startPoint x: 439, startPoint y: 207, endPoint x: 576, endPoint y: 209, distance: 137.0
click at [576, 209] on input "RAMIREZ [PERSON_NAME]" at bounding box center [626, 210] width 469 height 13
type input "RAMIREZ"
drag, startPoint x: 431, startPoint y: 168, endPoint x: 350, endPoint y: 168, distance: 81.0
click at [350, 168] on app-form-text-field "Nombre * . Ingresar nombre" at bounding box center [524, 164] width 671 height 13
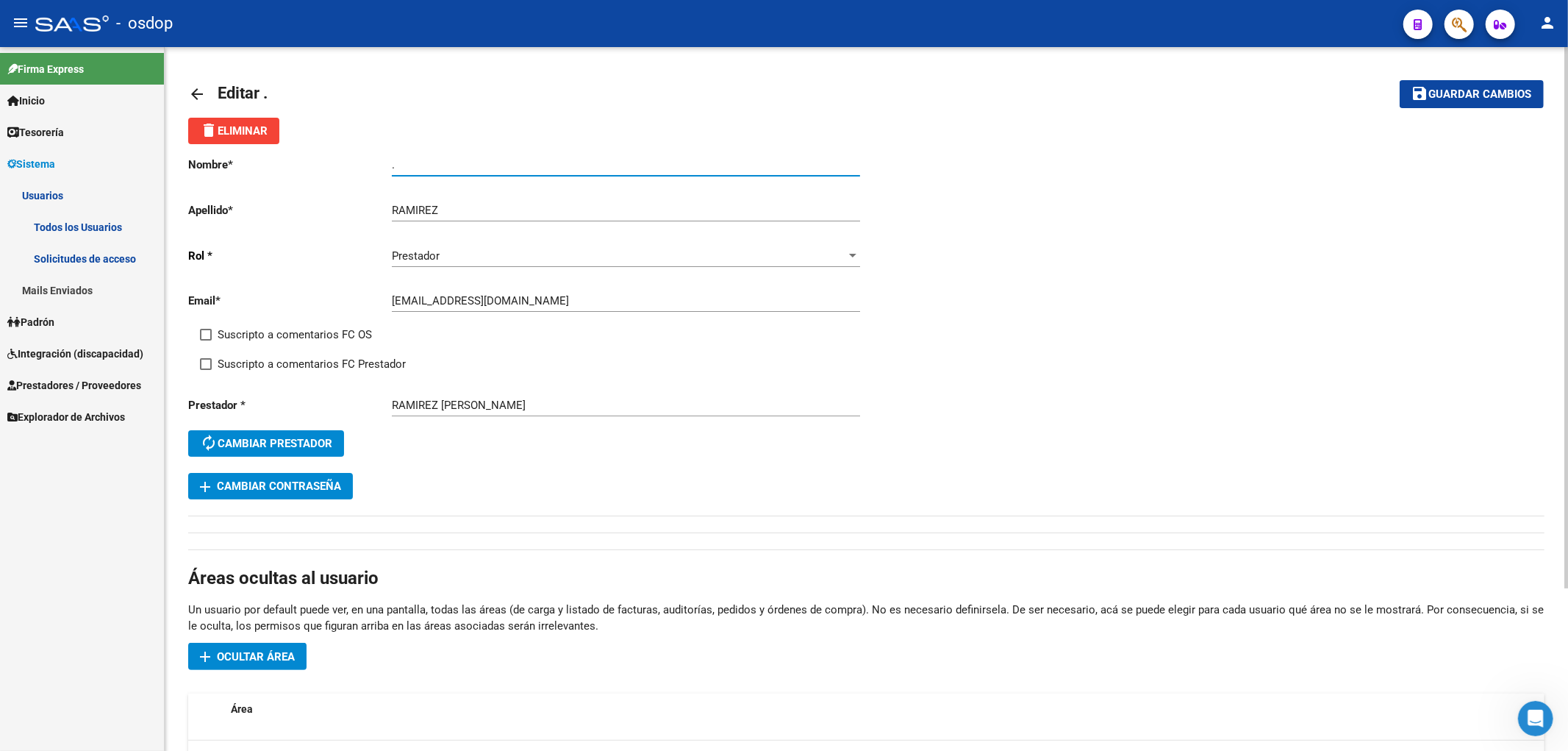
paste input "[PERSON_NAME]"
type input "[PERSON_NAME]"
click at [1443, 98] on span "Guardar cambios" at bounding box center [1480, 95] width 103 height 13
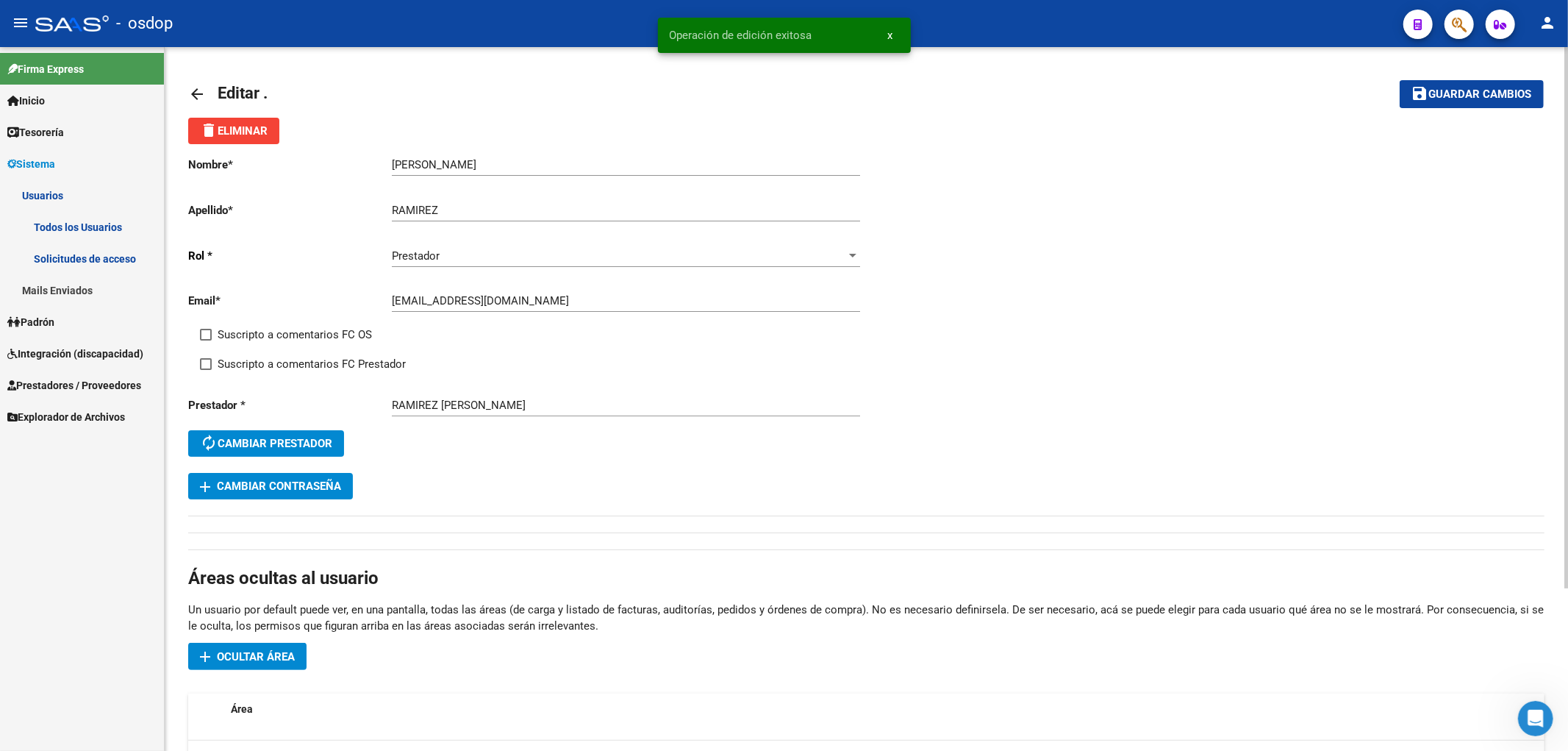
click at [196, 95] on mat-icon "arrow_back" at bounding box center [197, 94] width 18 height 18
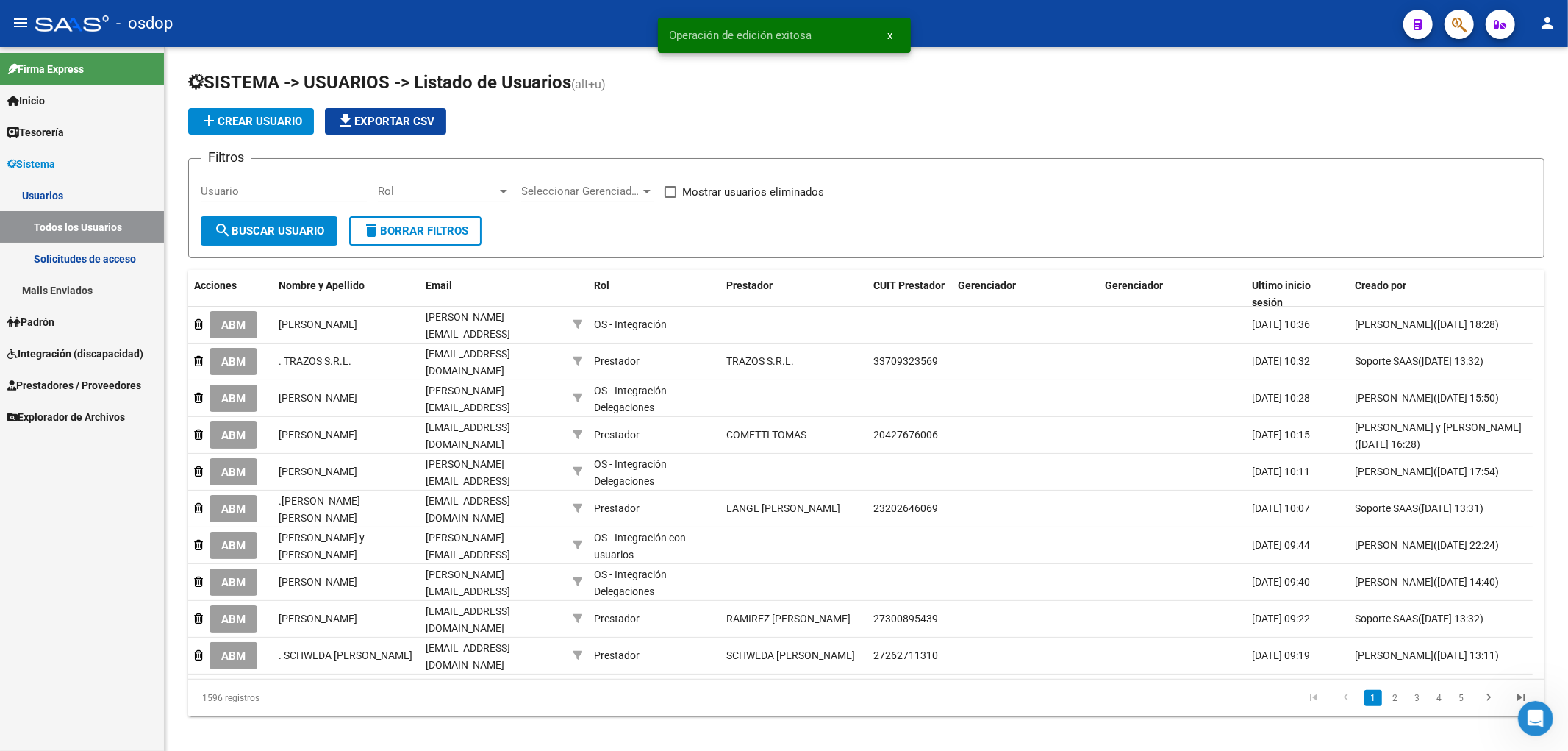
click at [227, 650] on span "ABM" at bounding box center [234, 656] width 25 height 13
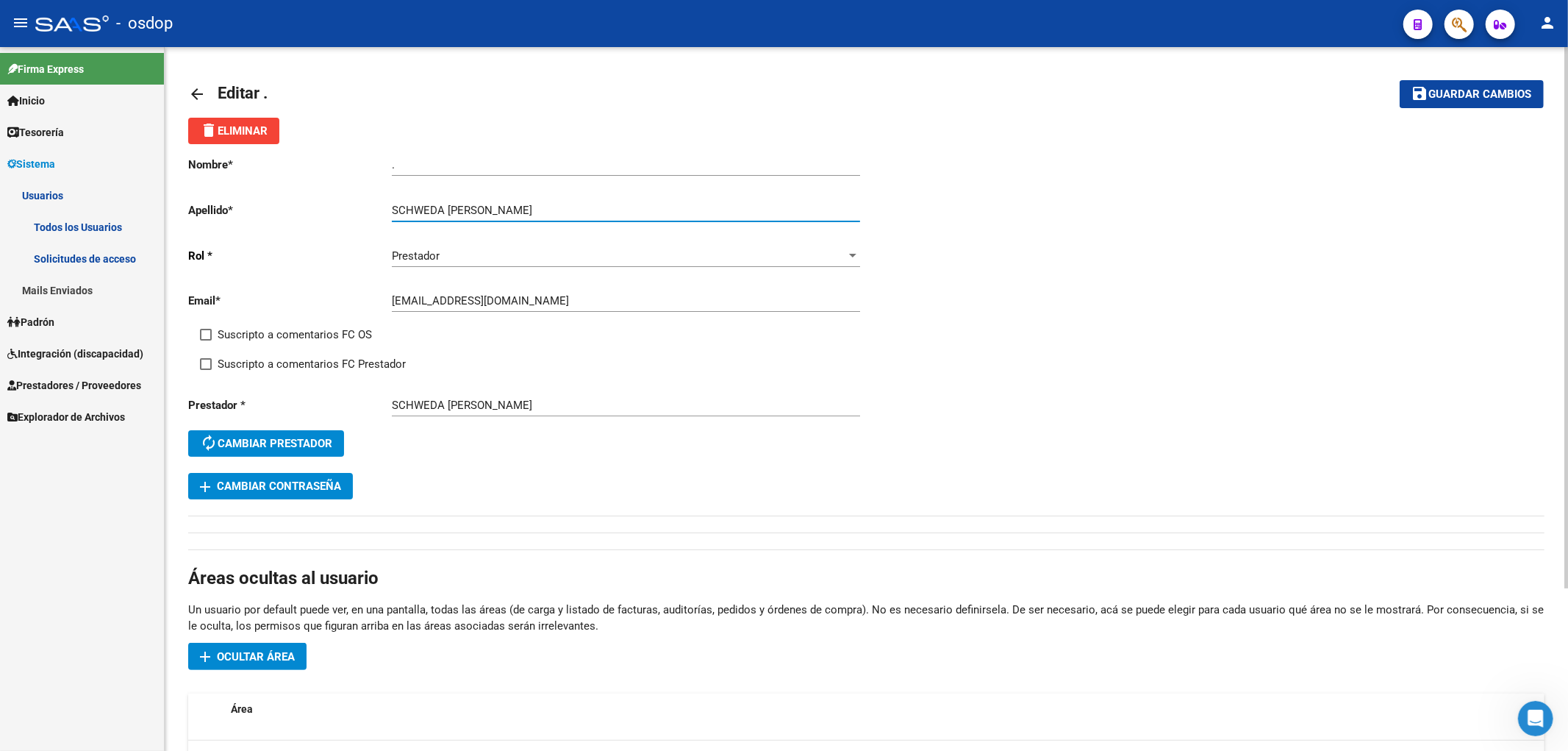
drag, startPoint x: 449, startPoint y: 208, endPoint x: 567, endPoint y: 208, distance: 118.0
click at [567, 208] on input "SCHWEDA [PERSON_NAME]" at bounding box center [626, 210] width 469 height 13
type input "SCHWEDA"
drag, startPoint x: 423, startPoint y: 165, endPoint x: 355, endPoint y: 164, distance: 68.0
click at [356, 164] on app-form-text-field "Nombre * . Ingresar nombre" at bounding box center [524, 164] width 671 height 13
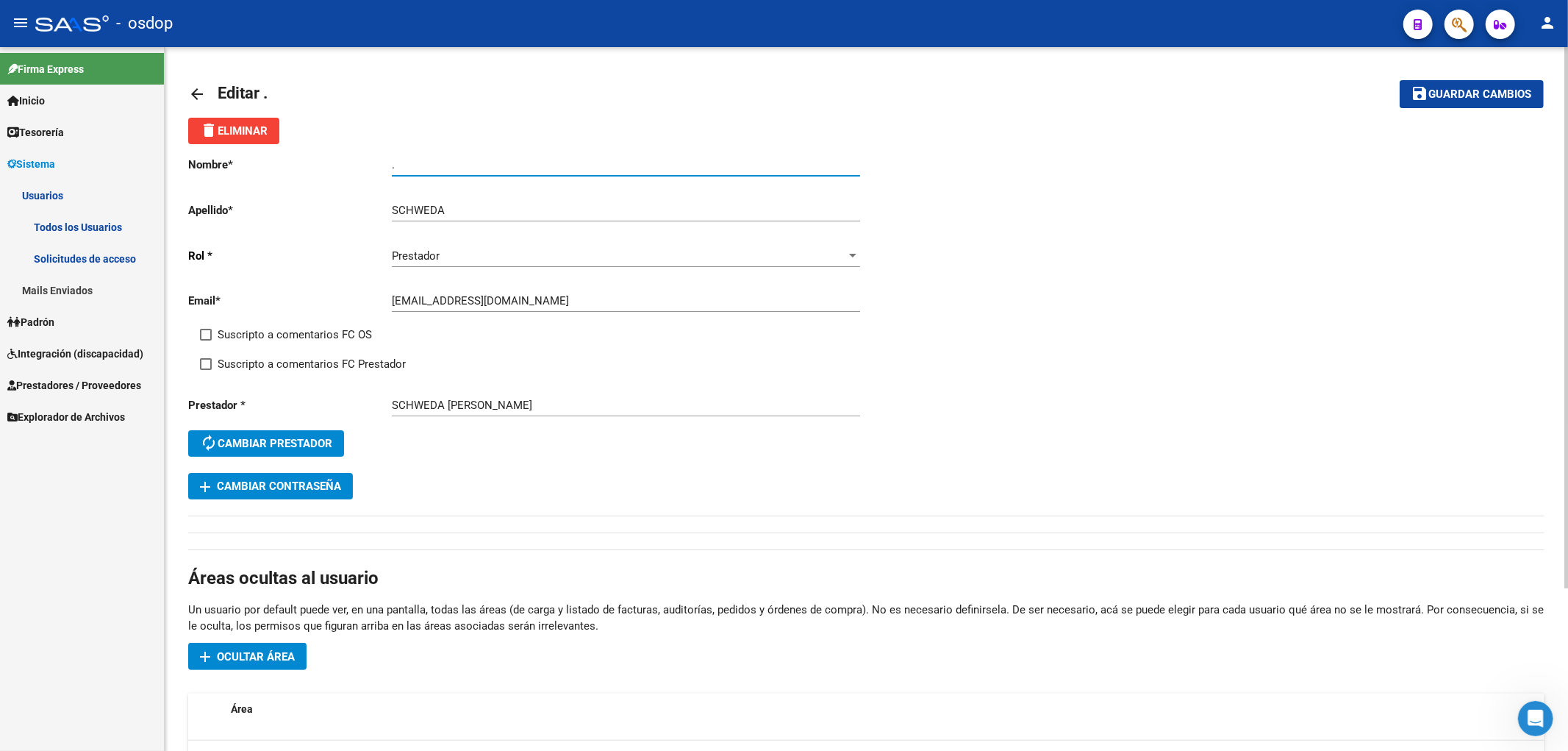
paste input "[PERSON_NAME]"
type input "[PERSON_NAME]"
drag, startPoint x: 1443, startPoint y: 91, endPoint x: 1217, endPoint y: 105, distance: 226.4
click at [1442, 91] on span "Guardar cambios" at bounding box center [1480, 95] width 103 height 13
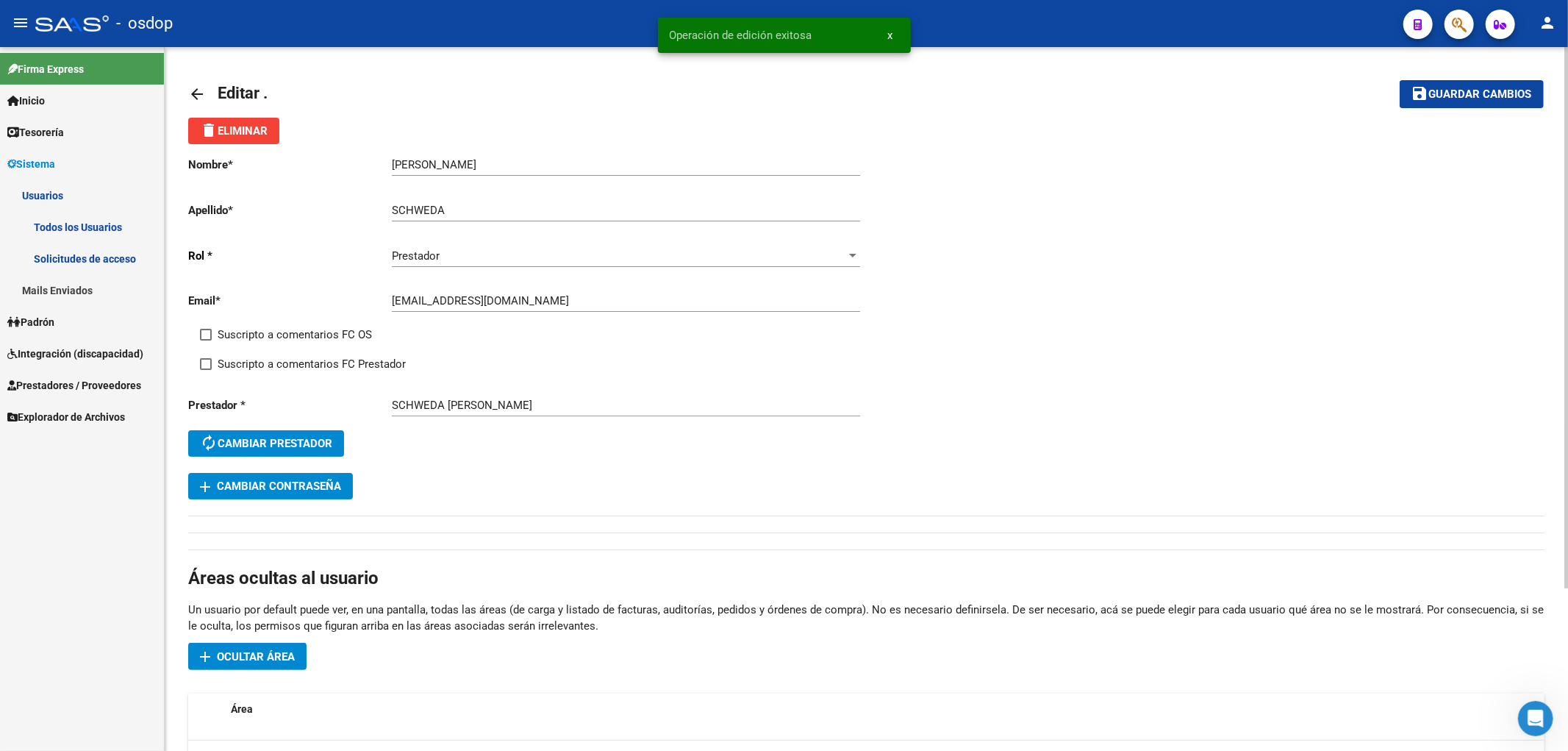
click at [196, 96] on mat-icon "arrow_back" at bounding box center [197, 94] width 18 height 18
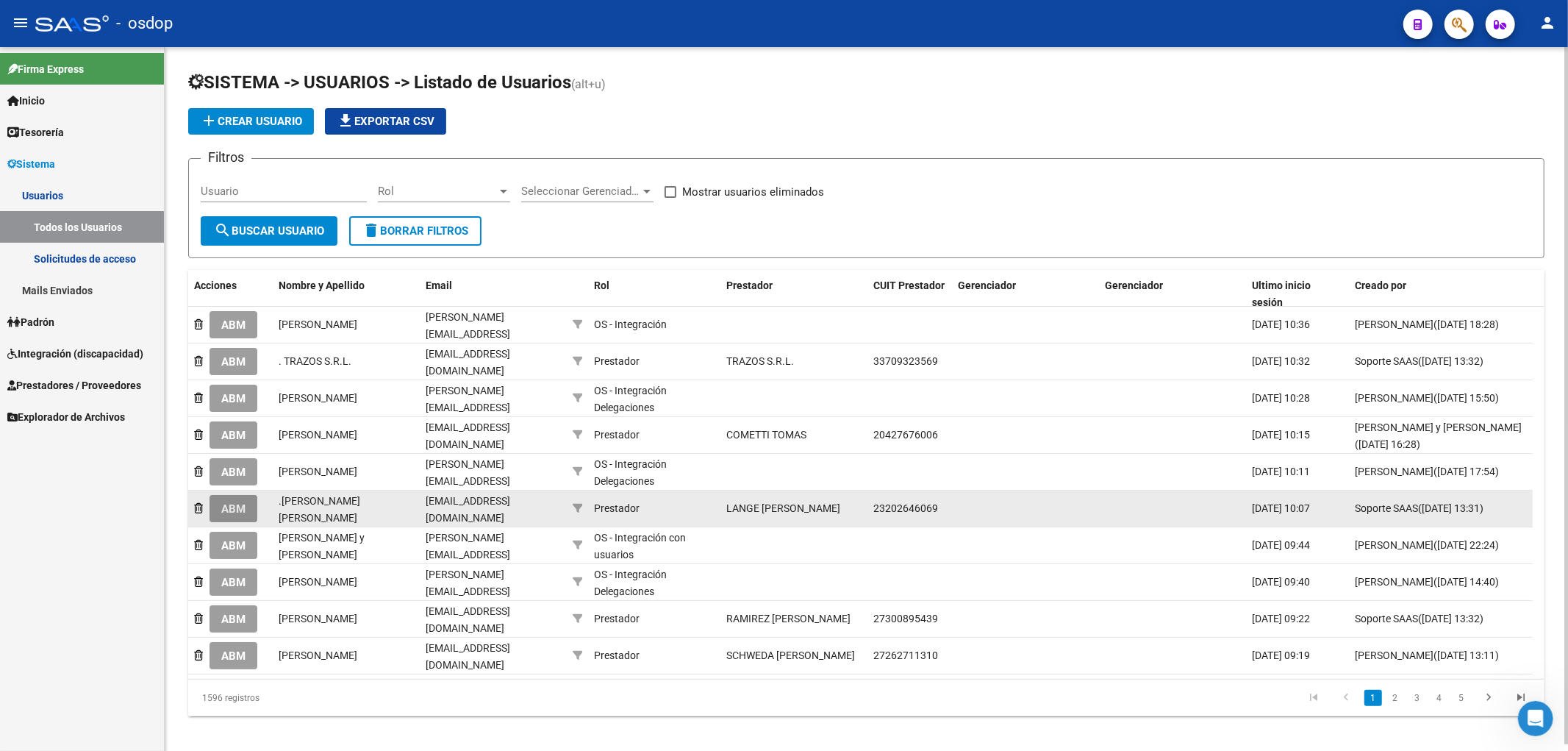
click at [234, 504] on span "ABM" at bounding box center [234, 509] width 25 height 13
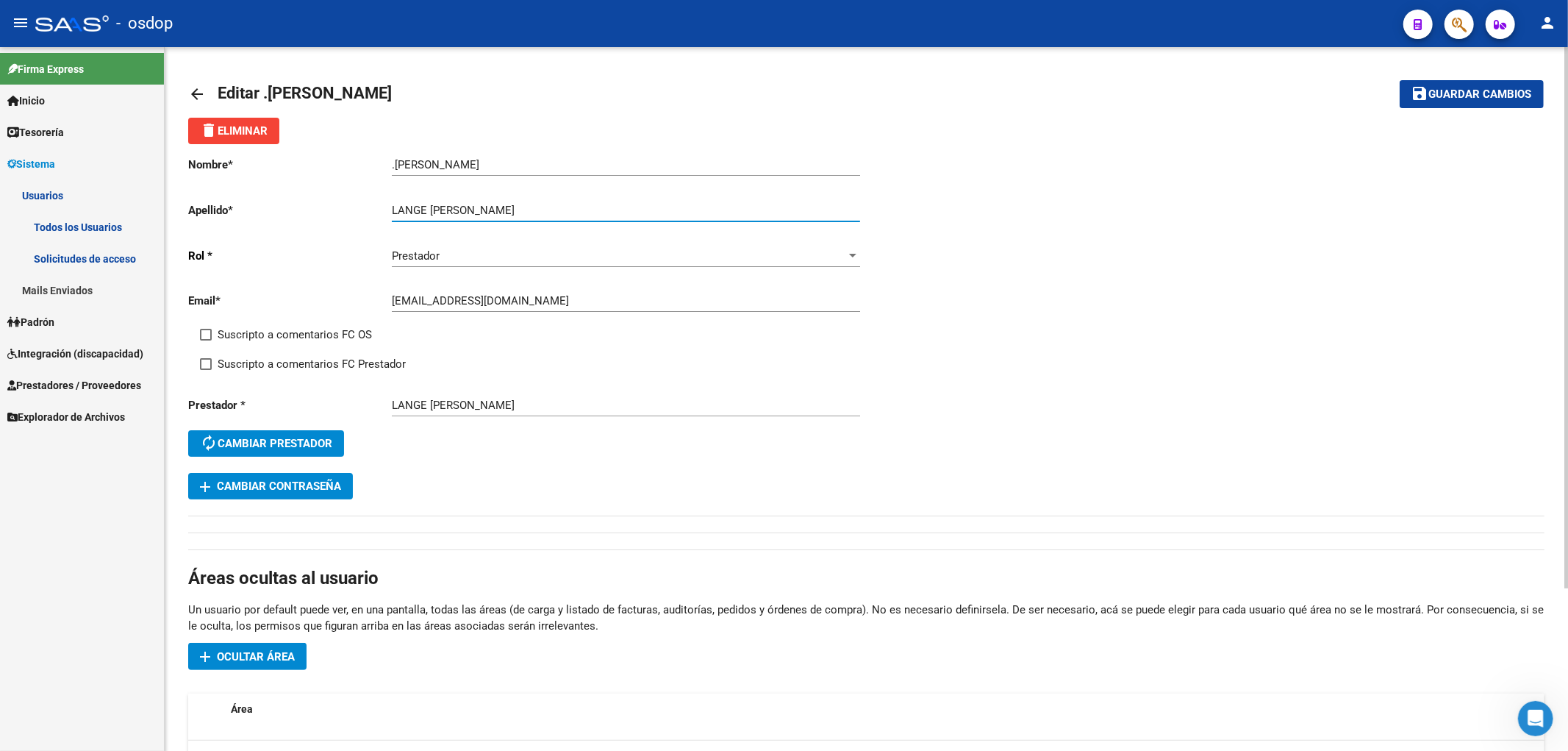
drag, startPoint x: 429, startPoint y: 208, endPoint x: 613, endPoint y: 208, distance: 184.0
click at [613, 208] on input "LANGE [PERSON_NAME]" at bounding box center [626, 210] width 469 height 13
type input "LANGE"
drag, startPoint x: 395, startPoint y: 163, endPoint x: 385, endPoint y: 163, distance: 10.0
click at [385, 163] on app-form-text-field "Nombre * .[PERSON_NAME] nombre" at bounding box center [524, 164] width 671 height 13
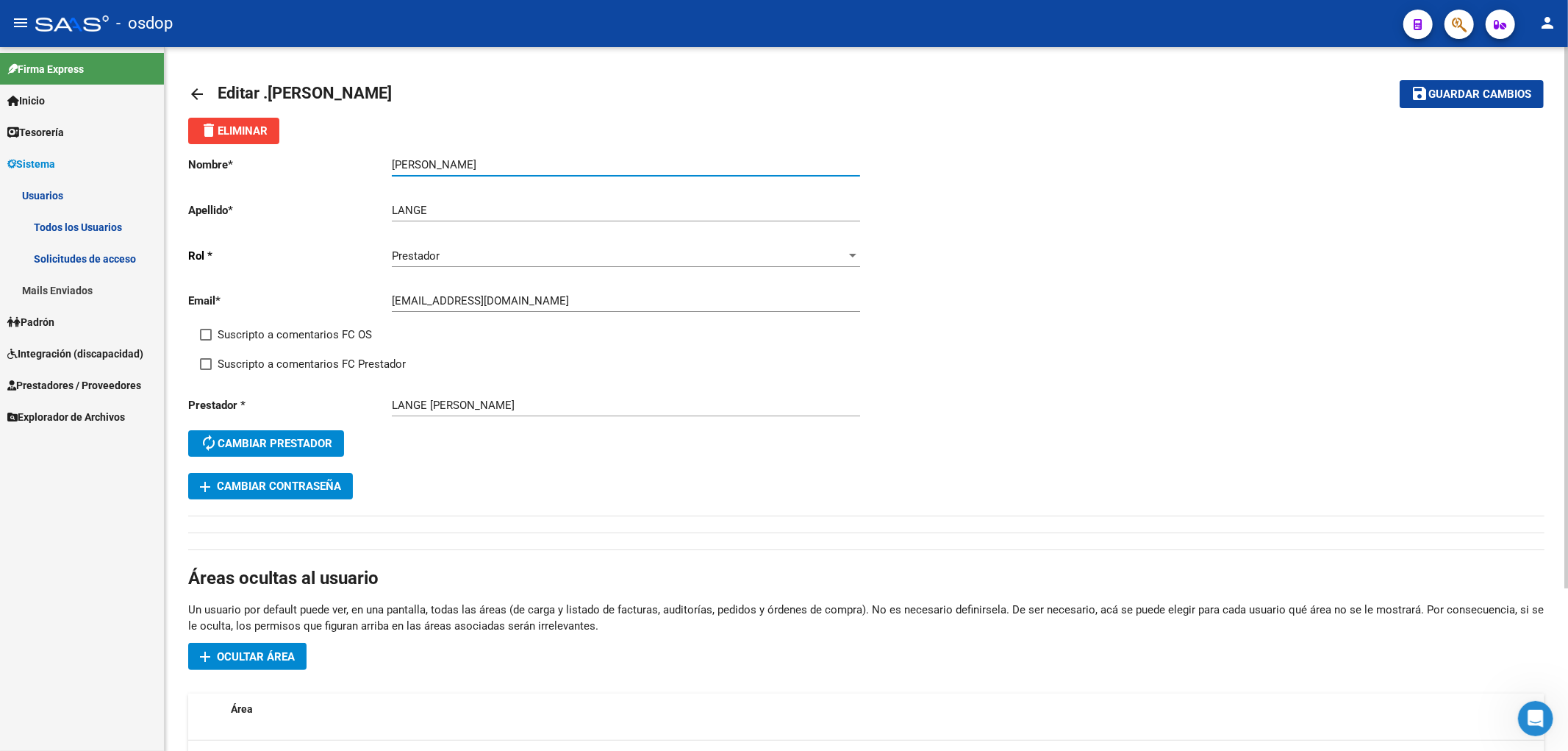
type input "[PERSON_NAME]"
drag, startPoint x: 1435, startPoint y: 84, endPoint x: 1417, endPoint y: 92, distance: 19.7
click at [1434, 84] on button "save Guardar cambios" at bounding box center [1472, 93] width 144 height 27
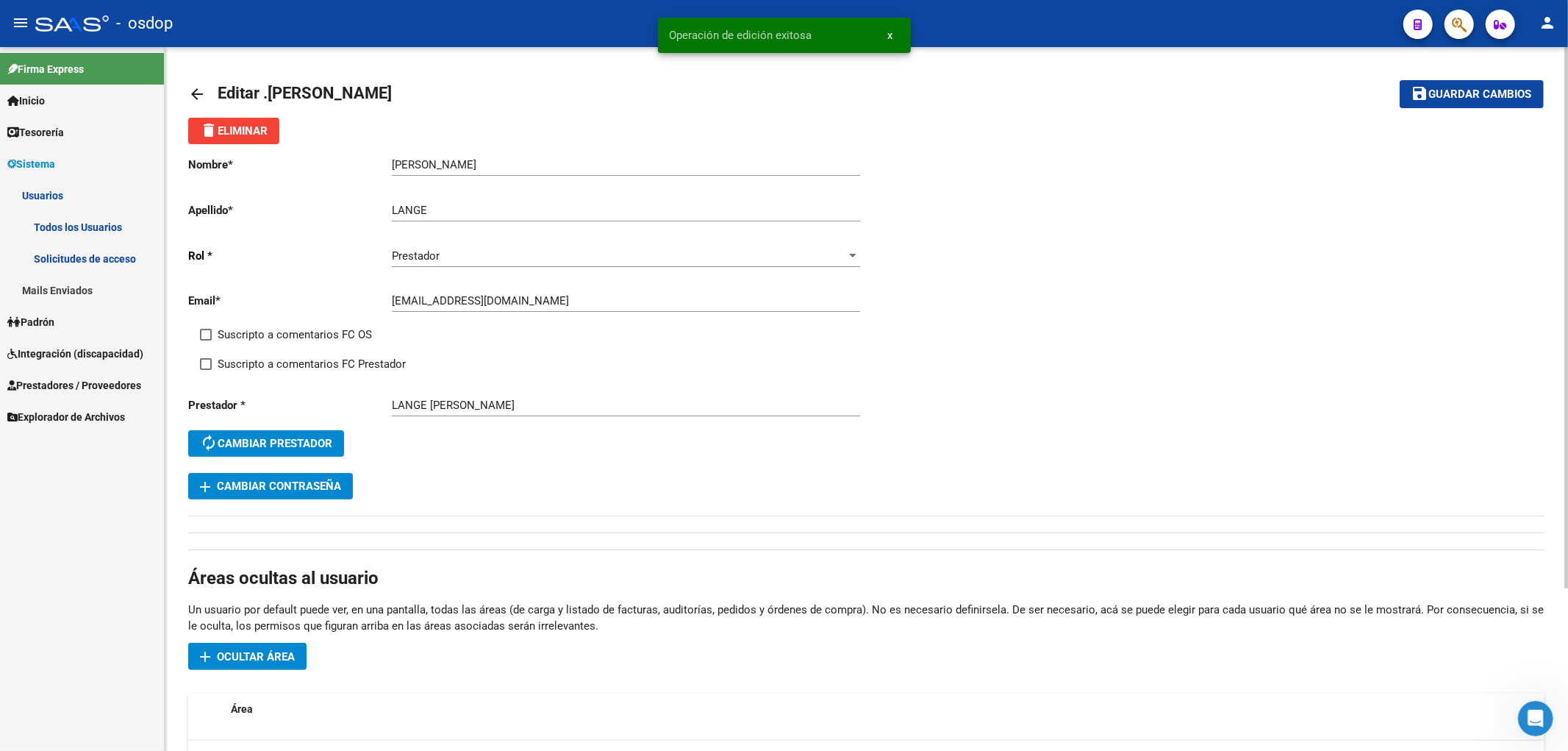
click at [201, 93] on mat-icon "arrow_back" at bounding box center [197, 94] width 18 height 18
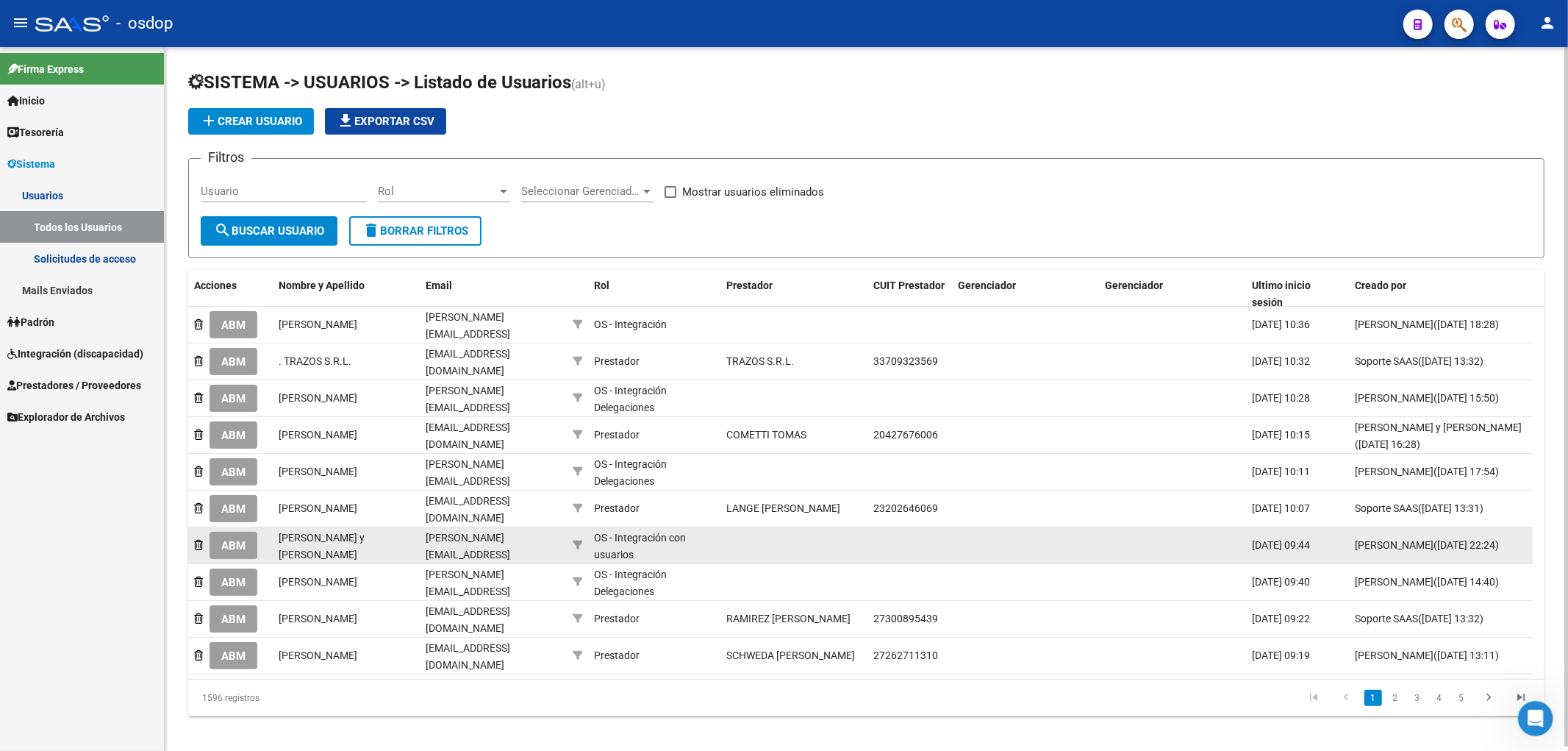
scroll to position [4, 0]
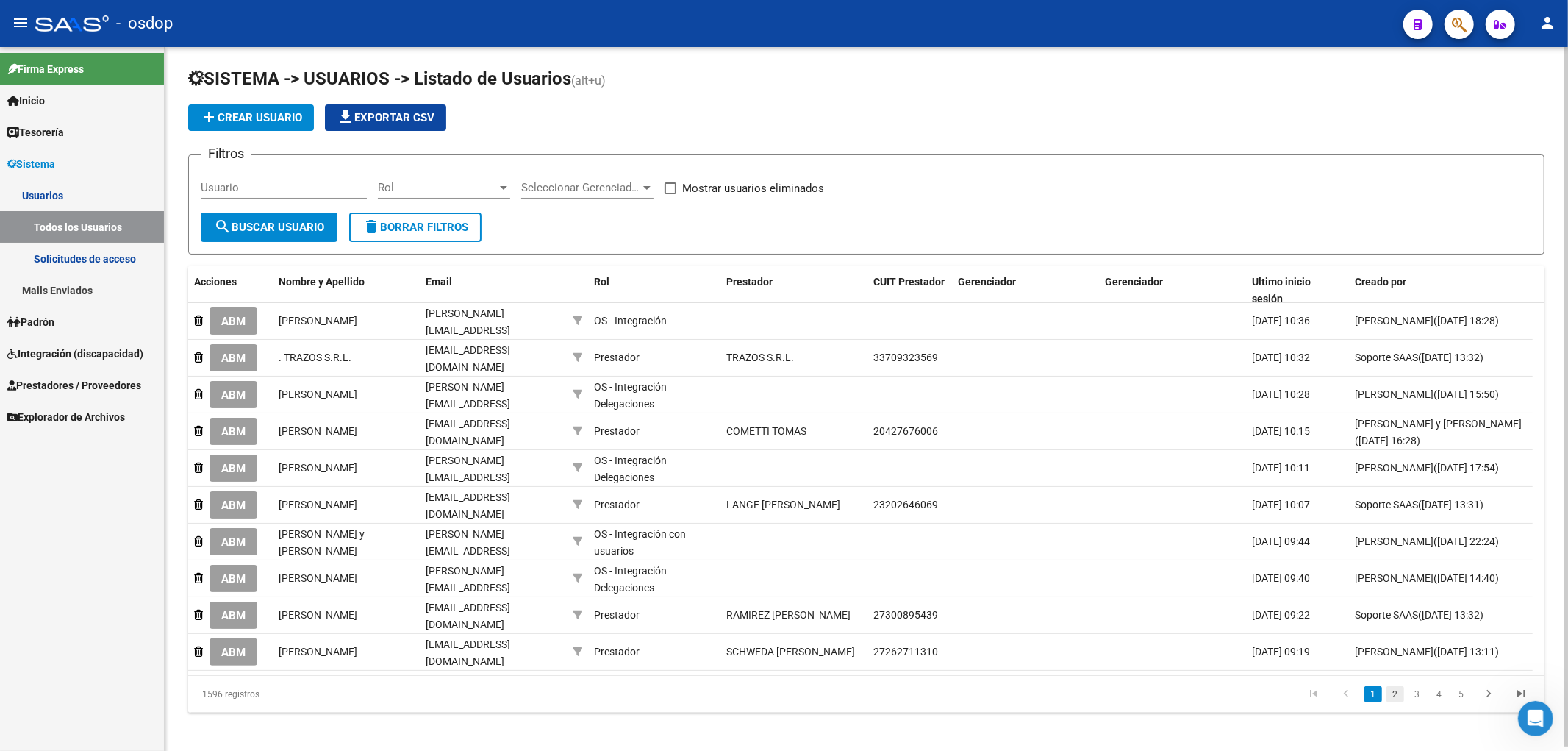
click at [1395, 686] on link "2" at bounding box center [1395, 694] width 18 height 16
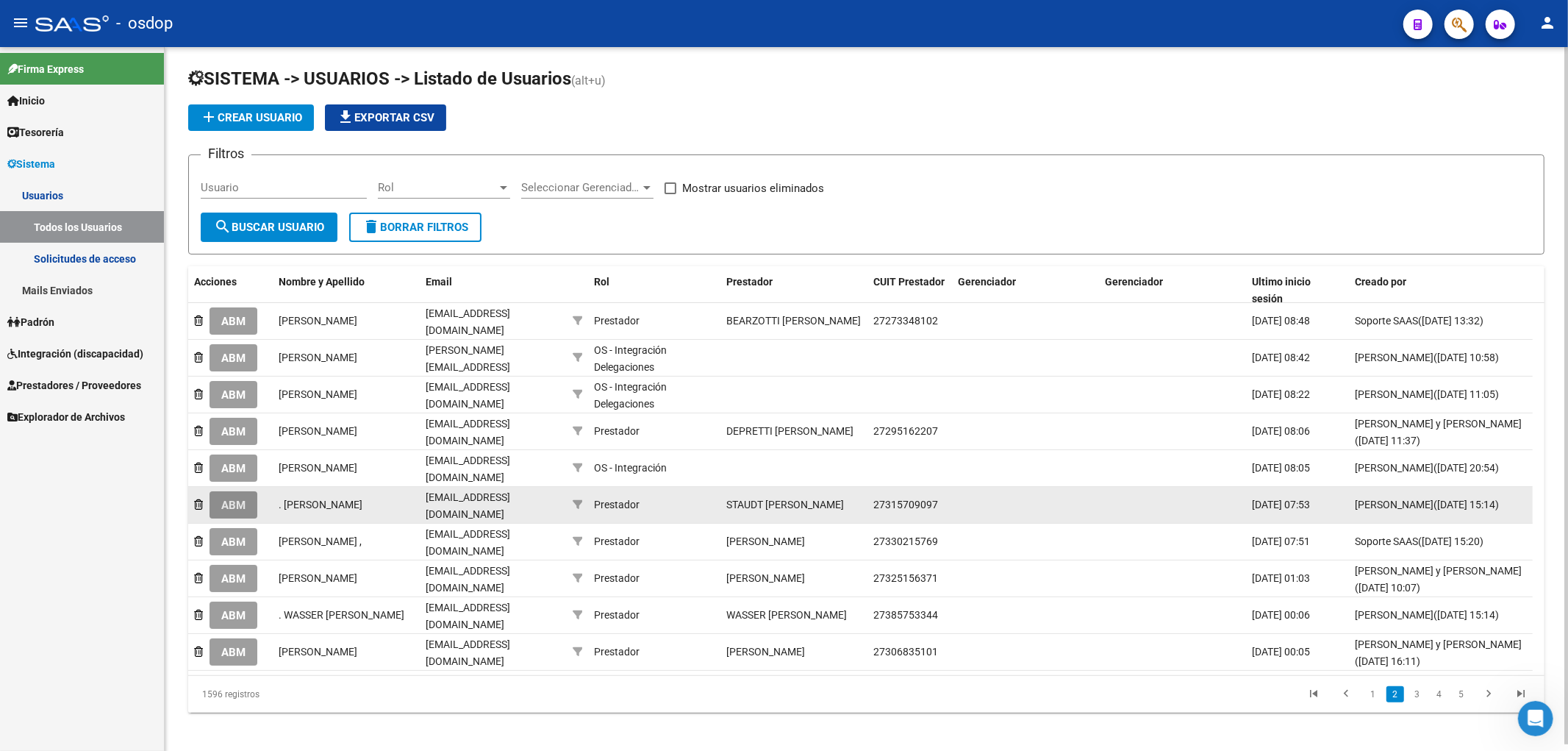
click at [230, 499] on span "ABM" at bounding box center [234, 505] width 25 height 13
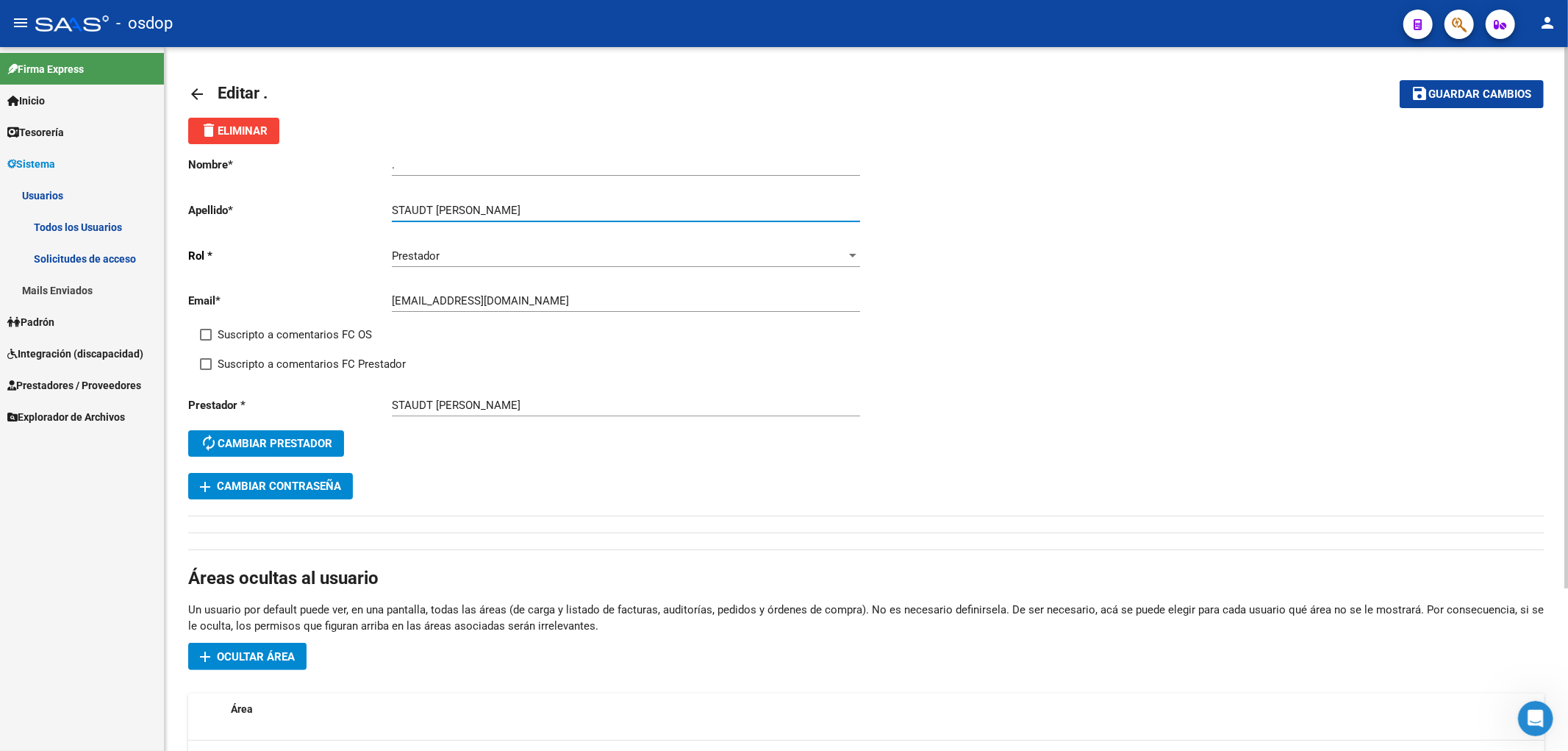
drag, startPoint x: 436, startPoint y: 208, endPoint x: 563, endPoint y: 208, distance: 127.0
click at [563, 208] on input "STAUDT [PERSON_NAME]" at bounding box center [626, 210] width 469 height 13
type input "STAUDT"
click at [320, 161] on app-form-text-field "Nombre * . Ingresar nombre" at bounding box center [524, 164] width 671 height 13
paste input "[PERSON_NAME]"
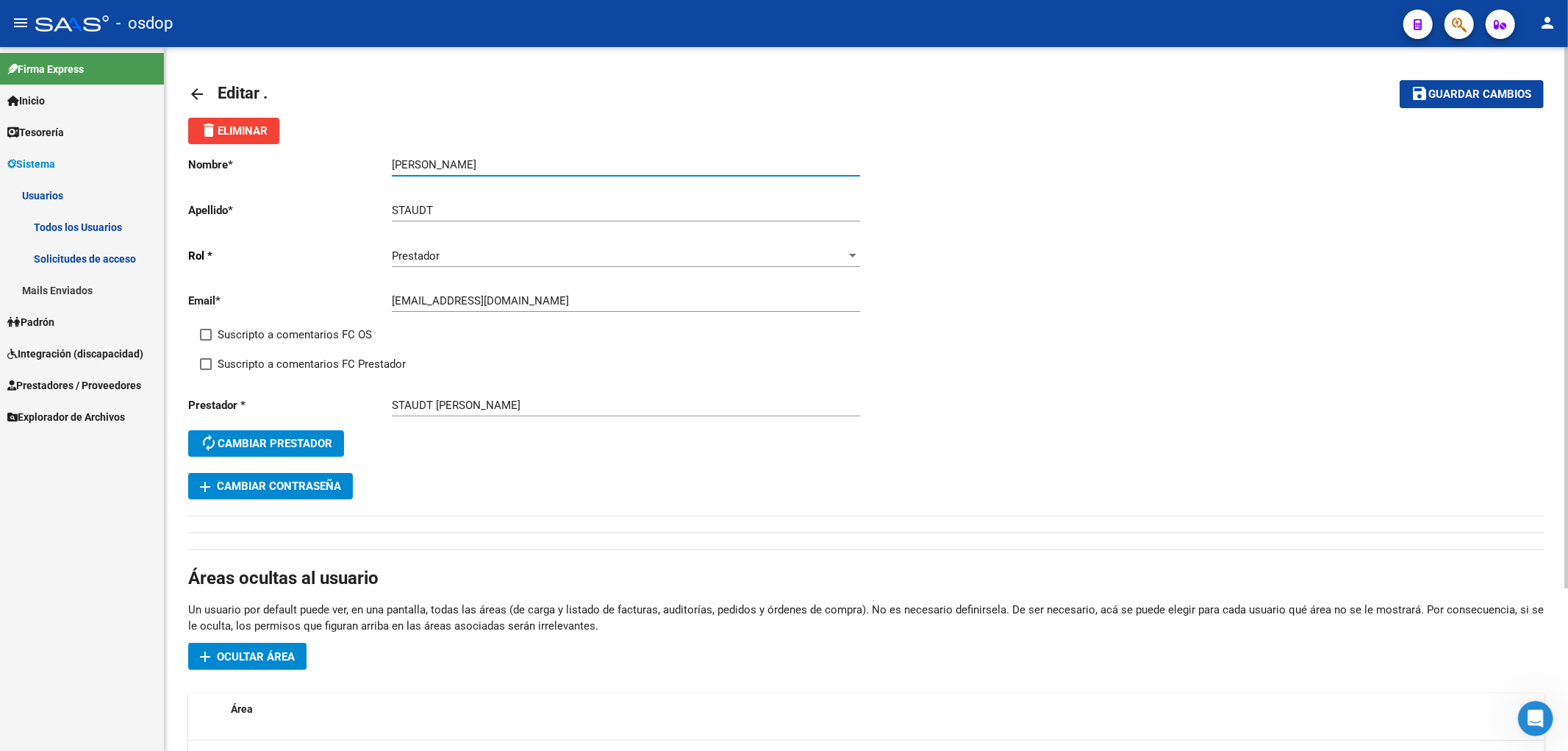
type input "[PERSON_NAME]"
drag, startPoint x: 1503, startPoint y: 94, endPoint x: 1377, endPoint y: 94, distance: 126.0
click at [1502, 94] on span "Guardar cambios" at bounding box center [1480, 95] width 103 height 13
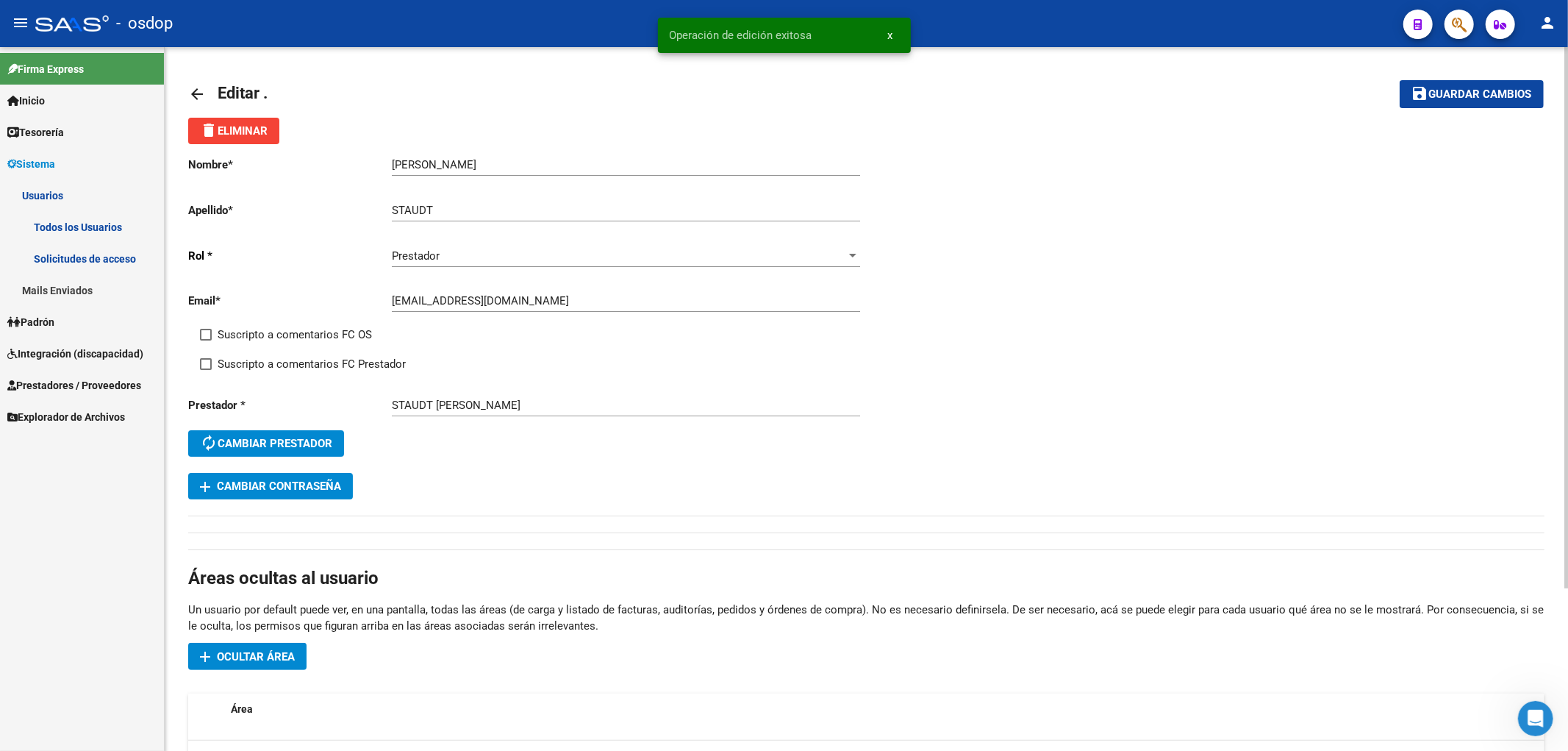
click at [201, 92] on mat-icon "arrow_back" at bounding box center [197, 94] width 18 height 18
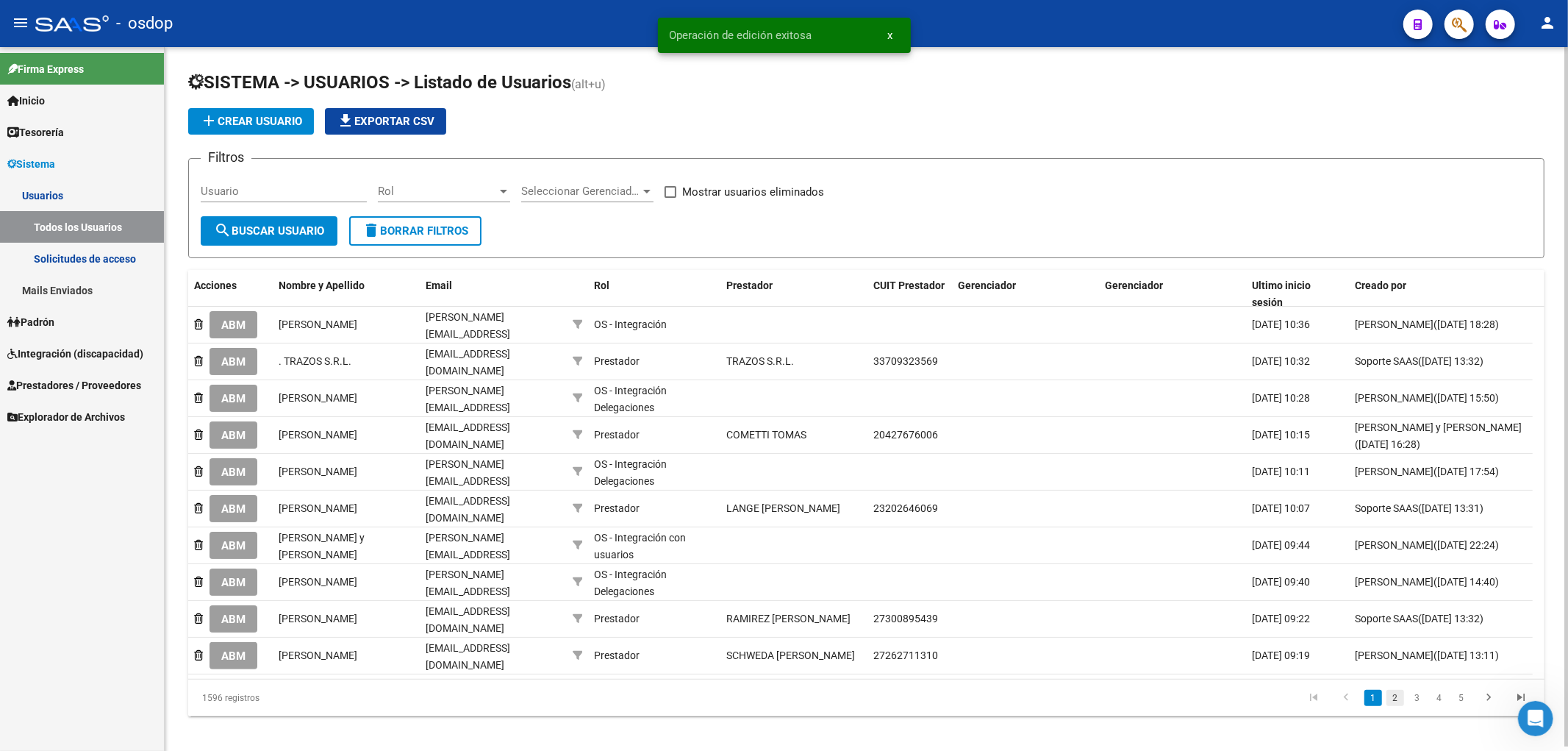
click at [1394, 690] on link "2" at bounding box center [1395, 698] width 18 height 16
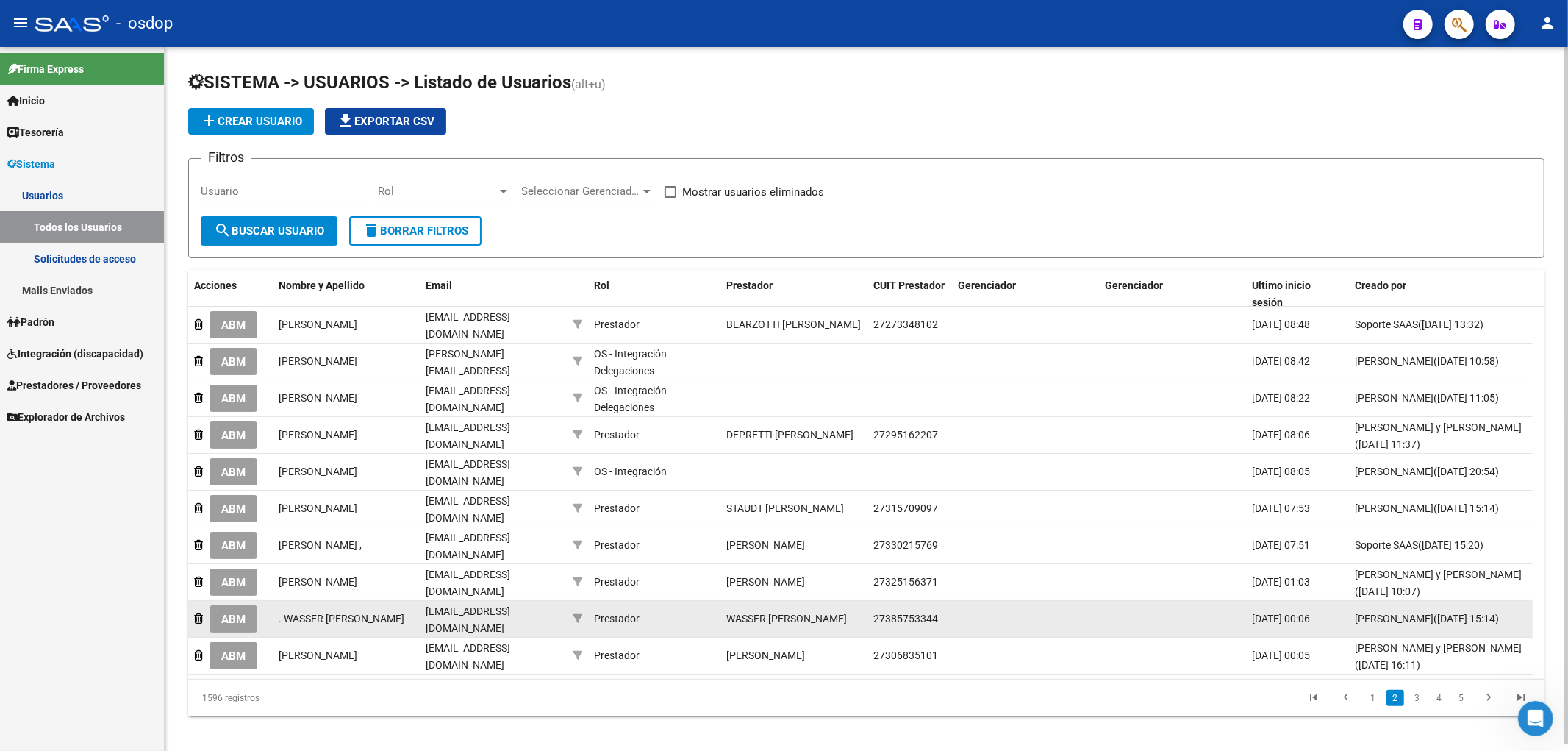
click at [230, 613] on span "ABM" at bounding box center [234, 619] width 25 height 13
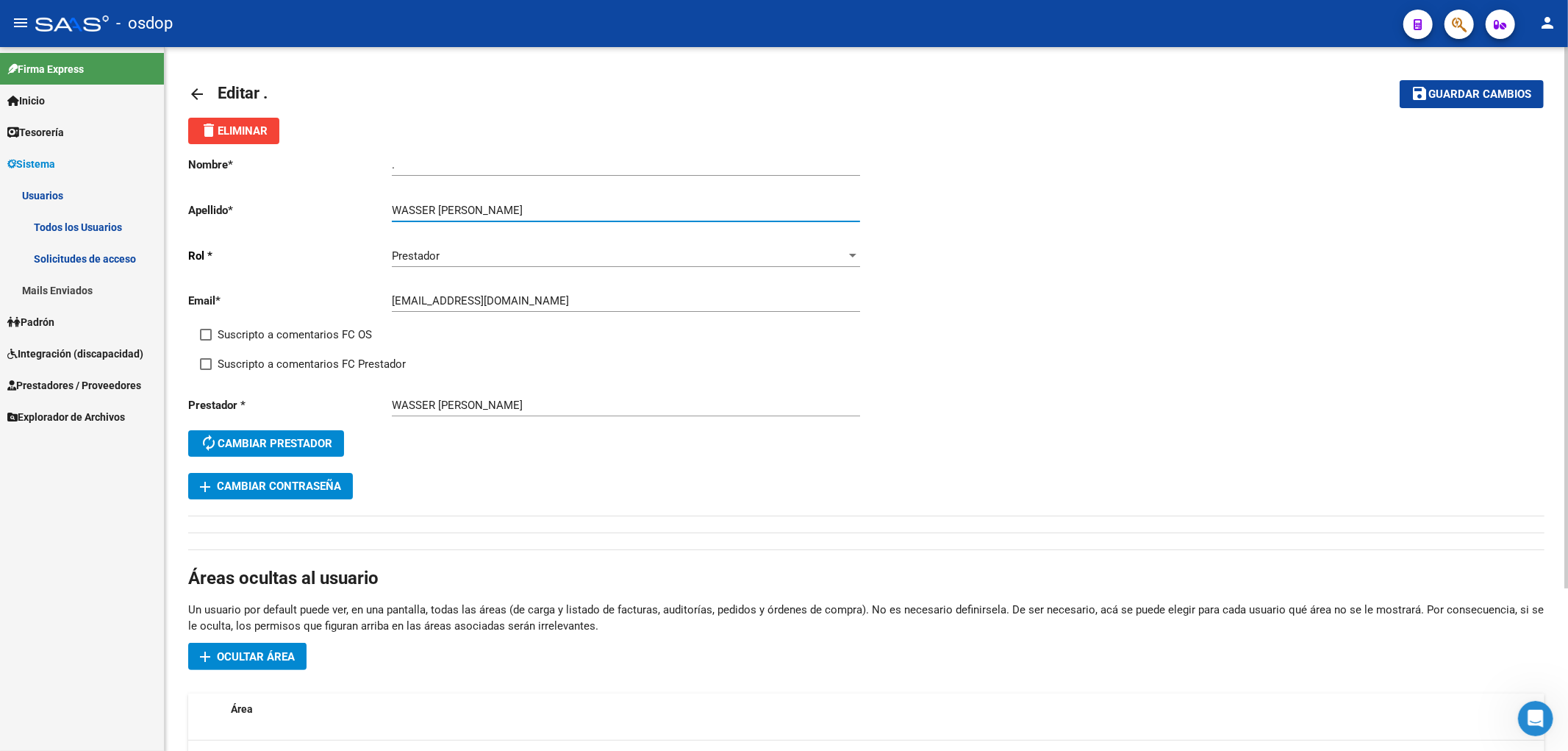
drag, startPoint x: 436, startPoint y: 211, endPoint x: 572, endPoint y: 211, distance: 136.0
click at [572, 211] on input "WASSER [PERSON_NAME]" at bounding box center [626, 210] width 469 height 13
type input "WASSER"
drag, startPoint x: 406, startPoint y: 167, endPoint x: 368, endPoint y: 167, distance: 38.0
click at [368, 167] on app-form-text-field "Nombre * . Ingresar nombre" at bounding box center [524, 164] width 671 height 13
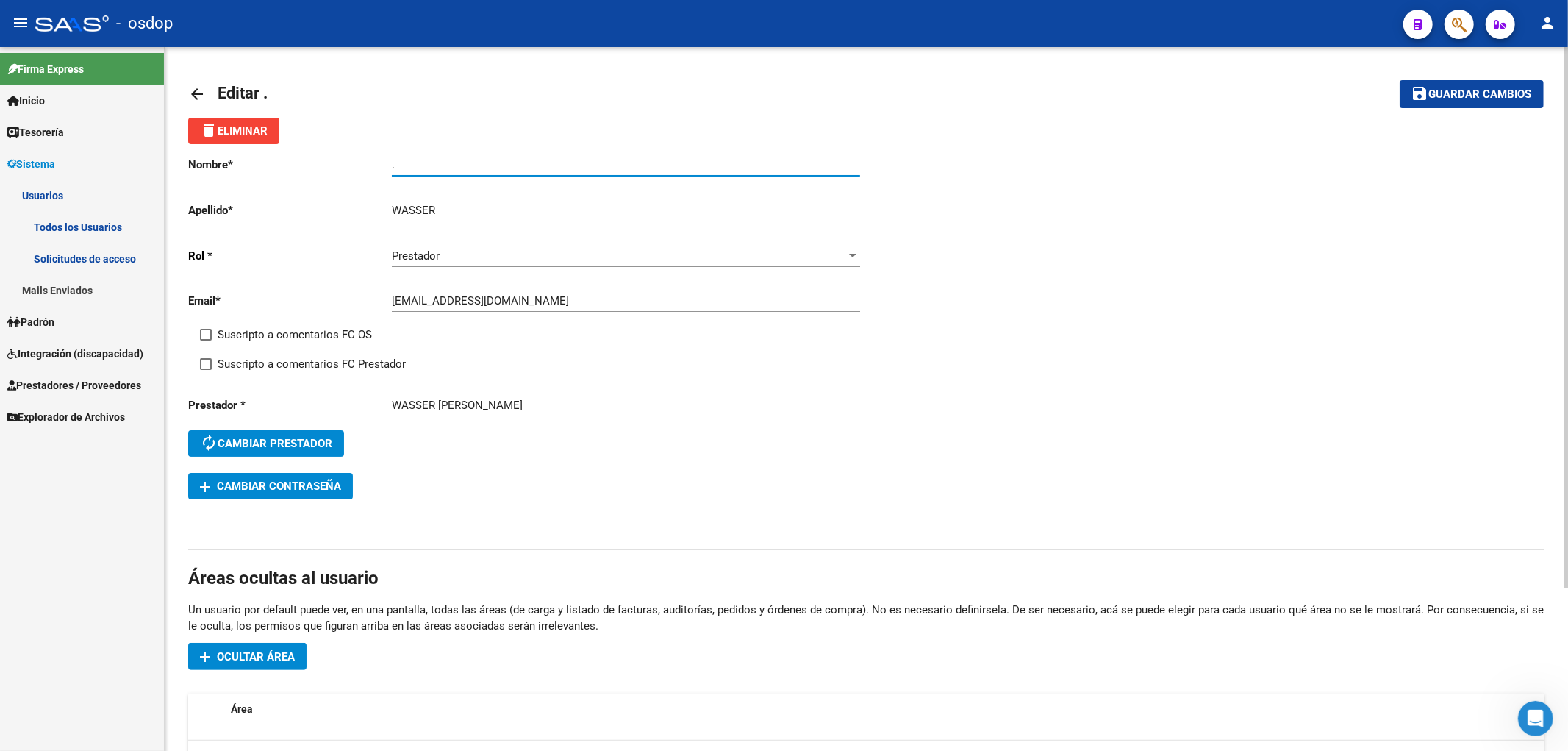
paste input "[PERSON_NAME]"
click at [395, 166] on input "[PERSON_NAME]" at bounding box center [626, 164] width 469 height 13
type input "[PERSON_NAME]"
click at [1478, 95] on span "Guardar cambios" at bounding box center [1480, 95] width 103 height 13
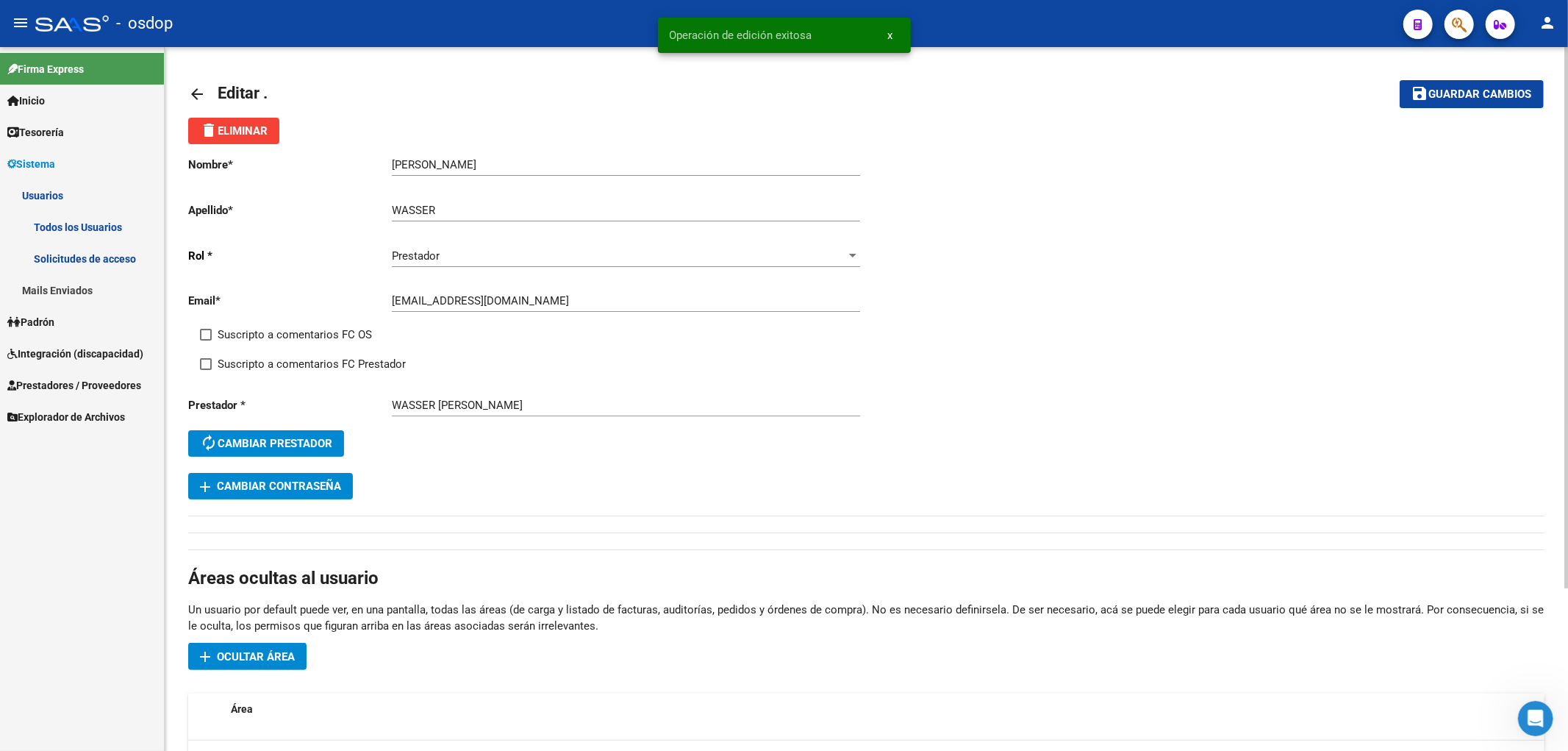
click at [201, 90] on mat-icon "arrow_back" at bounding box center [197, 94] width 18 height 18
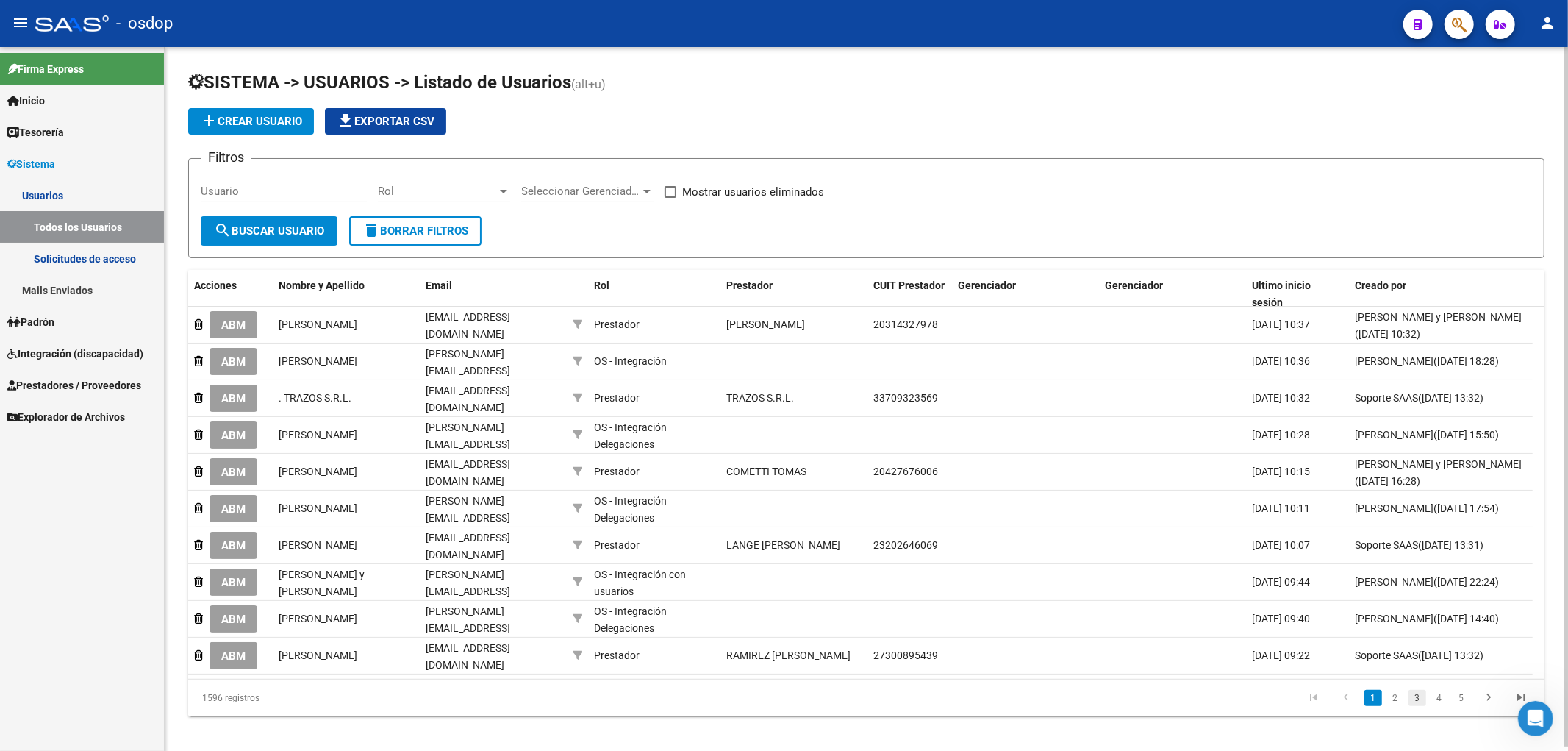
click at [1415, 690] on link "3" at bounding box center [1417, 698] width 18 height 16
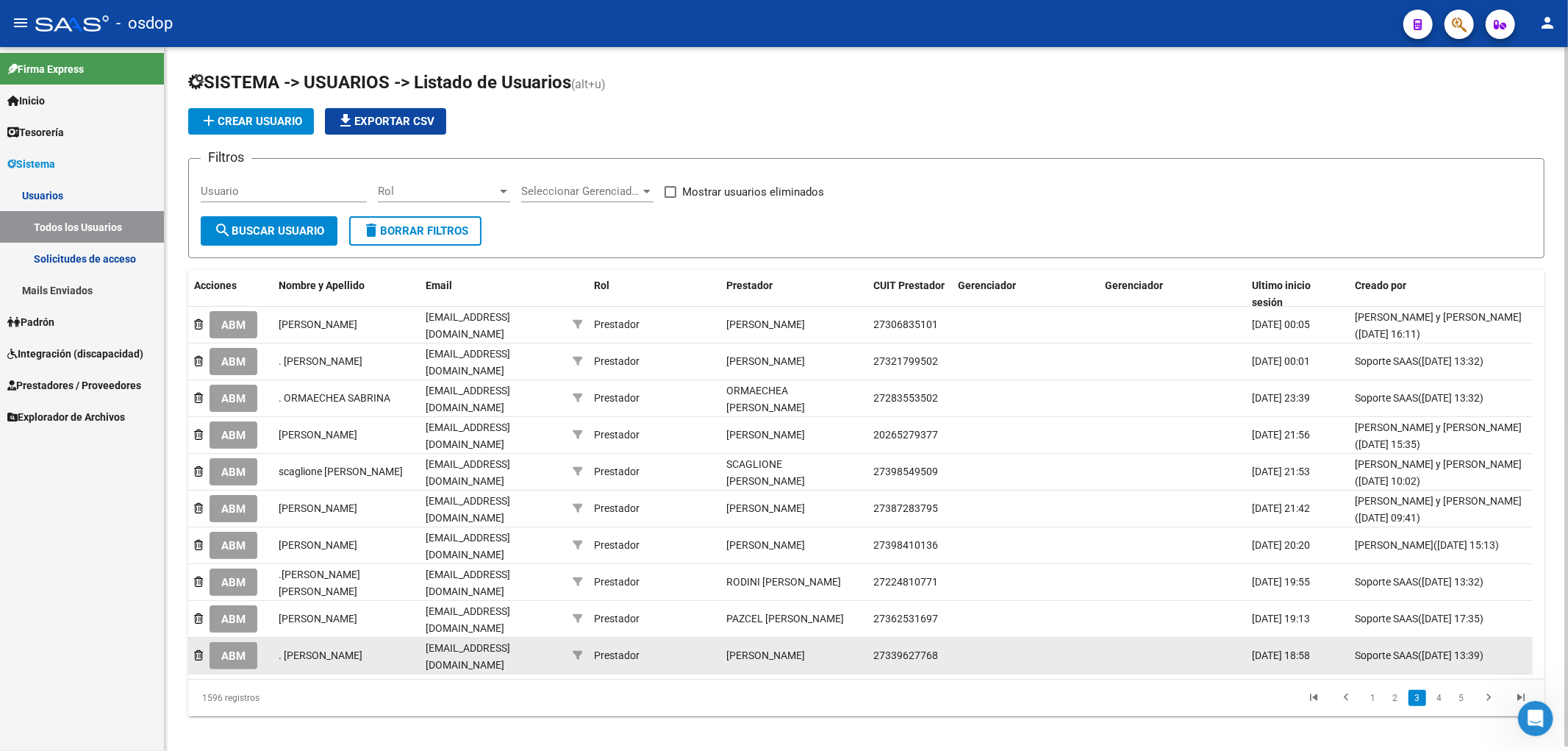
click at [230, 650] on span "ABM" at bounding box center [234, 656] width 25 height 13
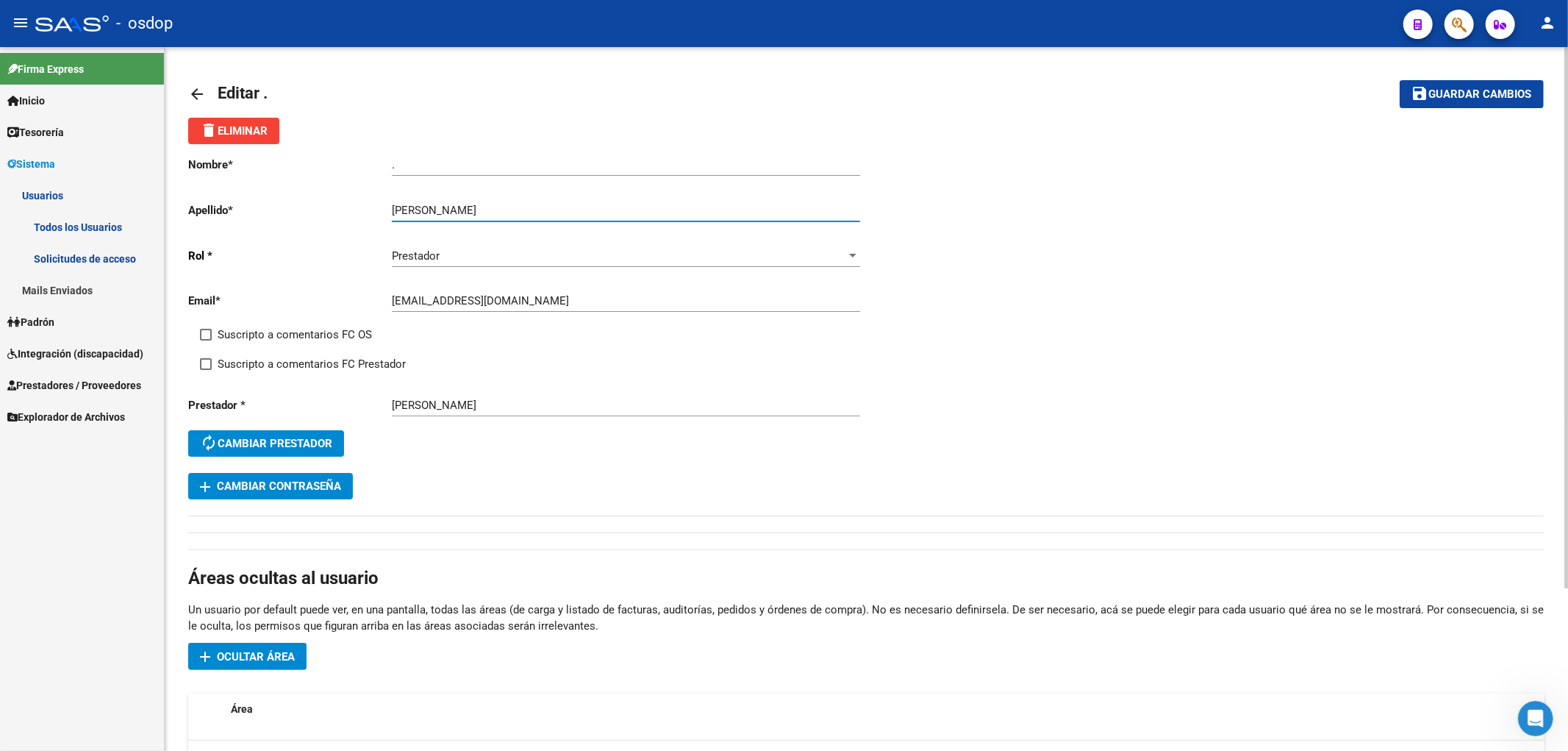
drag, startPoint x: 457, startPoint y: 208, endPoint x: 552, endPoint y: 208, distance: 95.0
click at [552, 208] on input "[PERSON_NAME]" at bounding box center [626, 210] width 469 height 13
type input "OVELAR"
drag, startPoint x: 386, startPoint y: 163, endPoint x: 358, endPoint y: 163, distance: 28.0
click at [358, 163] on app-form-text-field "Nombre * . Ingresar nombre" at bounding box center [524, 164] width 671 height 13
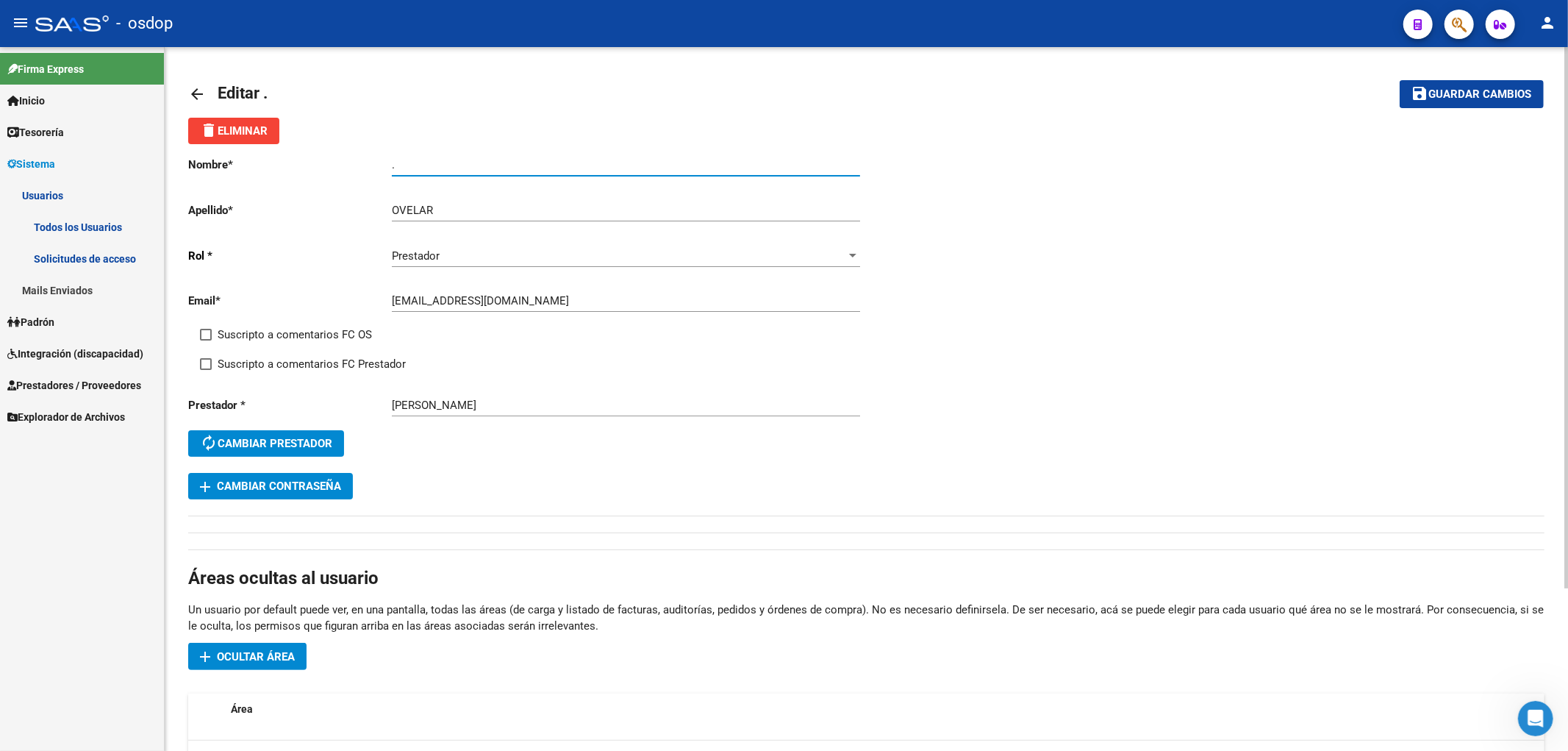
paste input "[PERSON_NAME]"
type input "[PERSON_NAME]"
click at [1425, 90] on mat-icon "save" at bounding box center [1420, 93] width 18 height 18
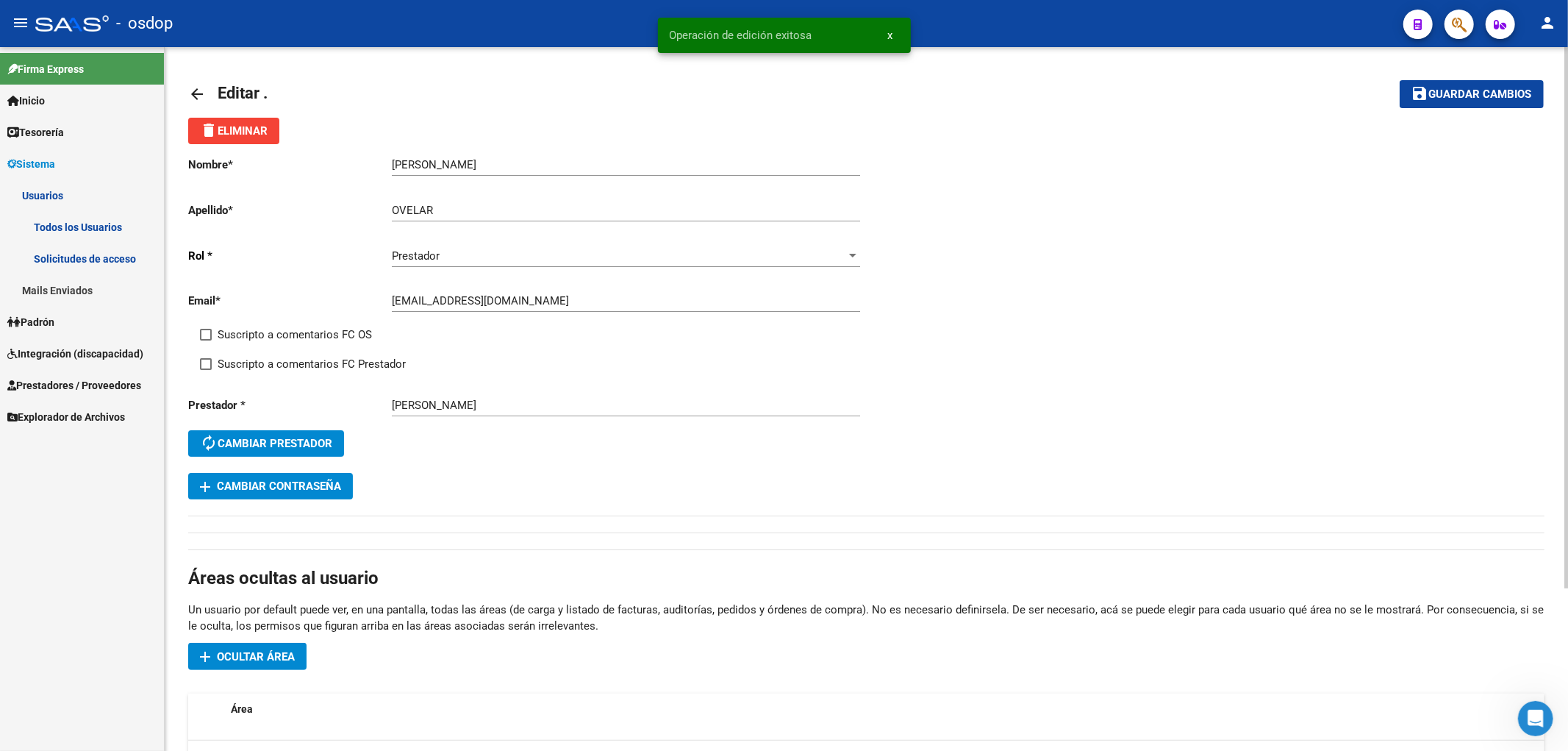
click at [197, 91] on mat-icon "arrow_back" at bounding box center [197, 94] width 18 height 18
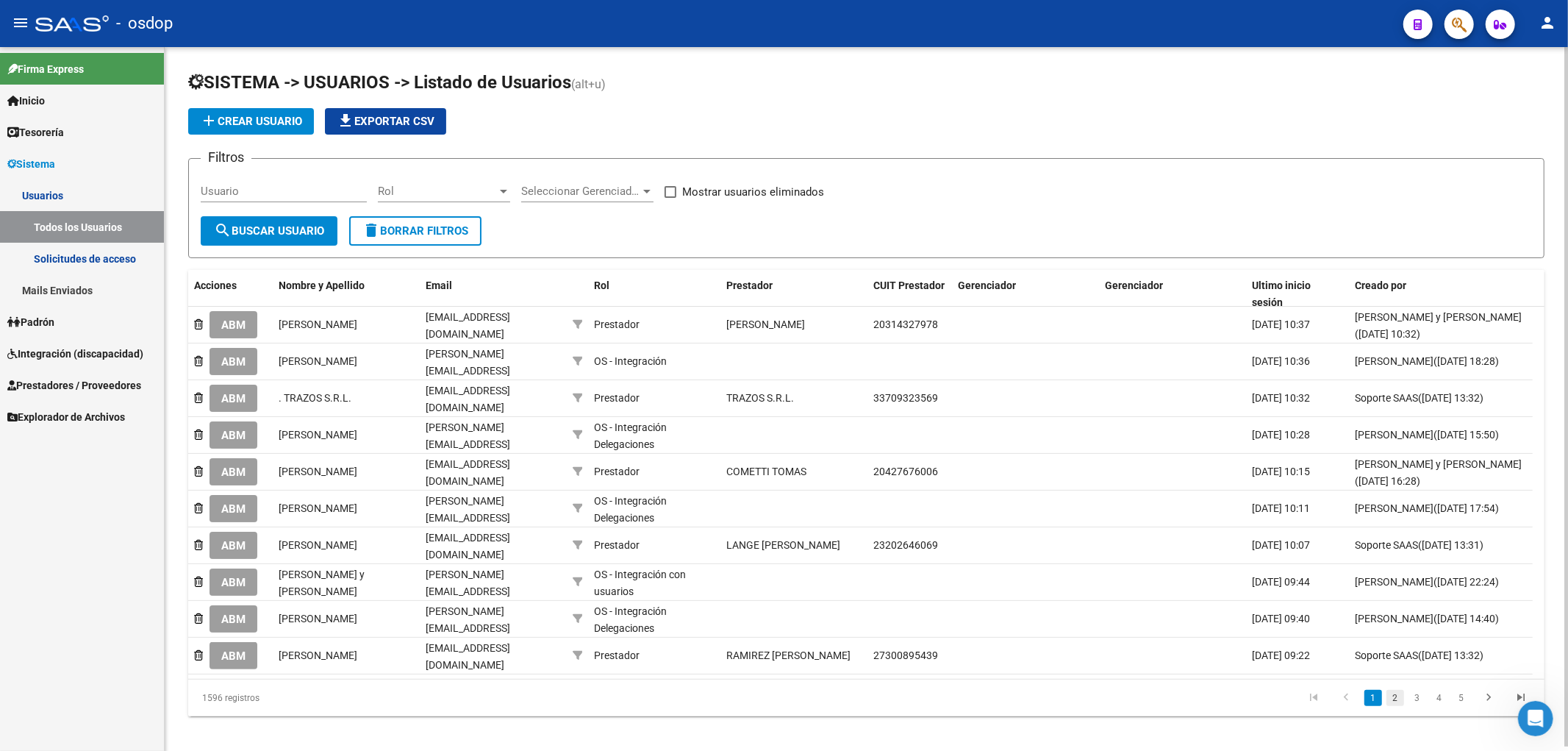
click at [1397, 690] on link "2" at bounding box center [1395, 698] width 18 height 16
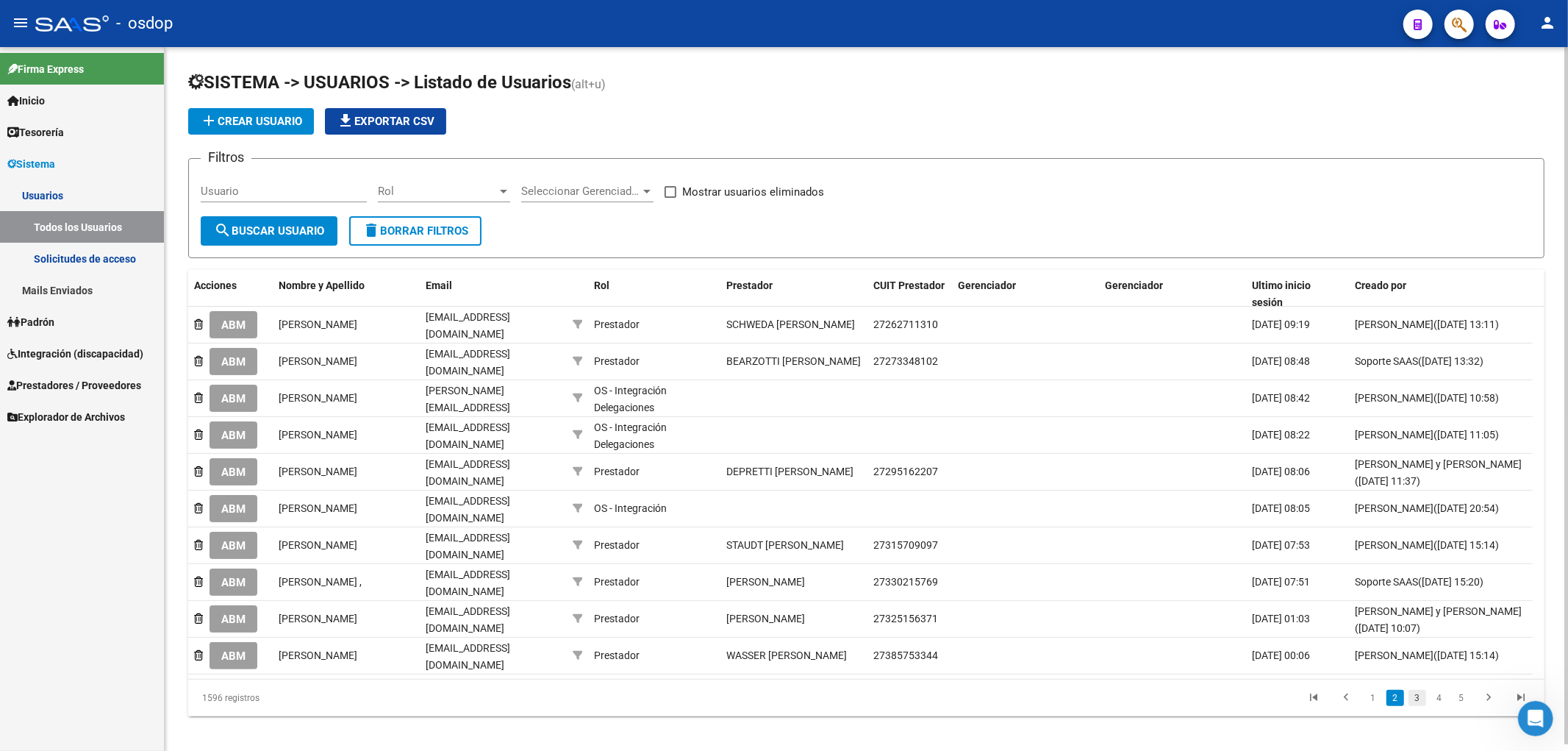
click at [1420, 693] on link "3" at bounding box center [1417, 698] width 18 height 16
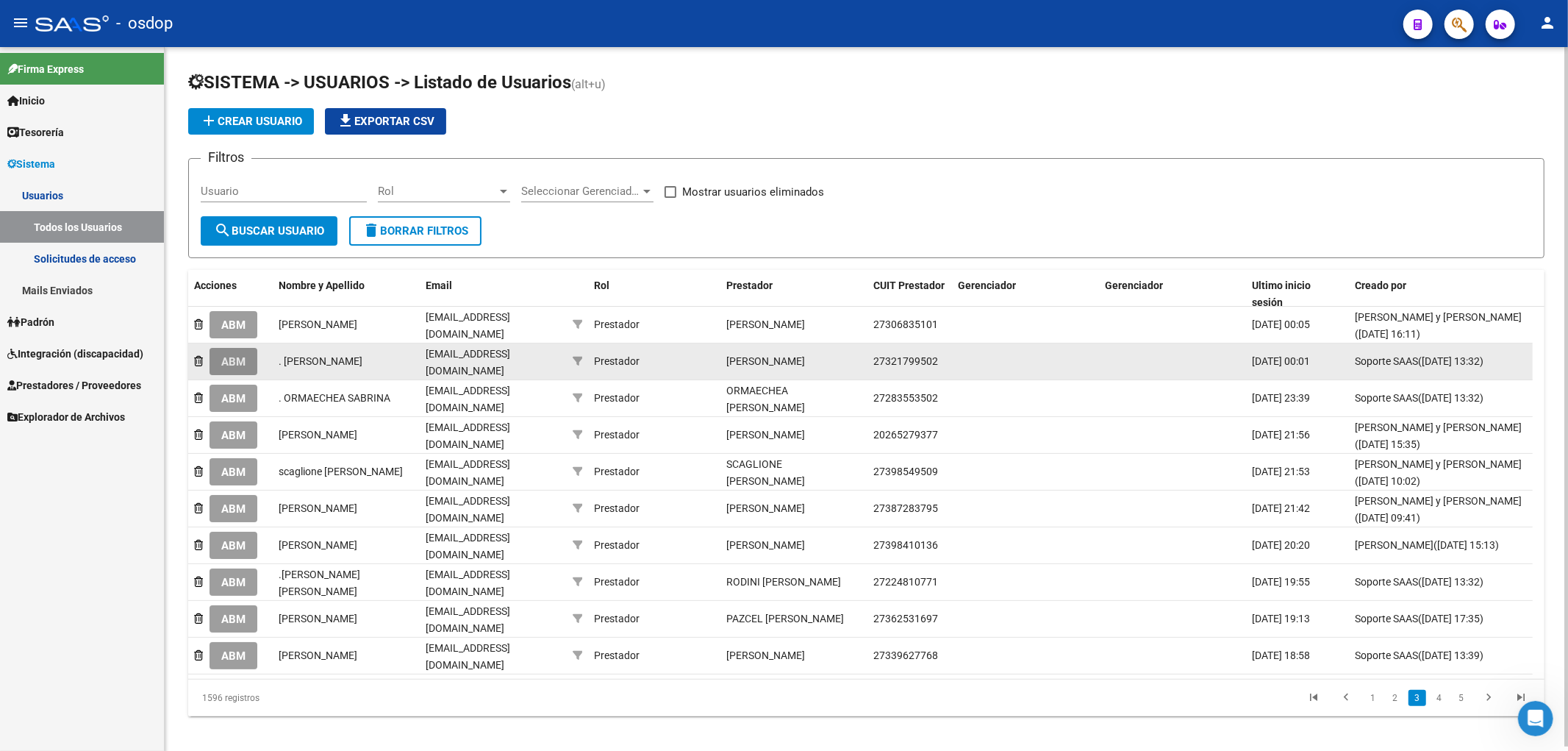
click at [234, 357] on span "ABM" at bounding box center [234, 361] width 25 height 13
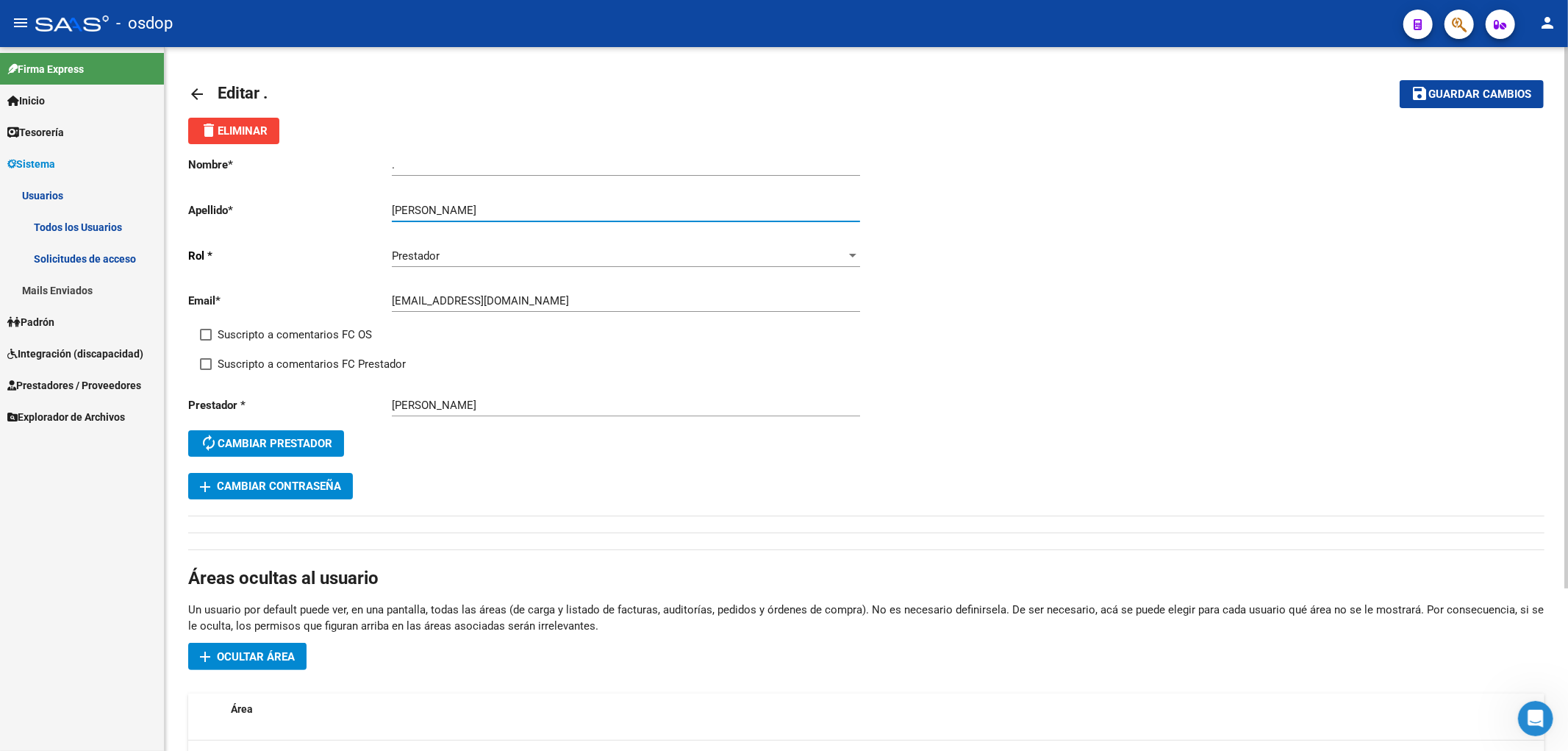
drag, startPoint x: 436, startPoint y: 210, endPoint x: 554, endPoint y: 214, distance: 118.1
click at [554, 214] on input "[PERSON_NAME]" at bounding box center [626, 210] width 469 height 13
type input "[PERSON_NAME]"
drag, startPoint x: 407, startPoint y: 165, endPoint x: 576, endPoint y: 145, distance: 170.2
click at [344, 157] on div "Nombre * . Ingresar nombre Apellido * [PERSON_NAME] apellido [PERSON_NAME] * Pr…" at bounding box center [527, 309] width 678 height 329
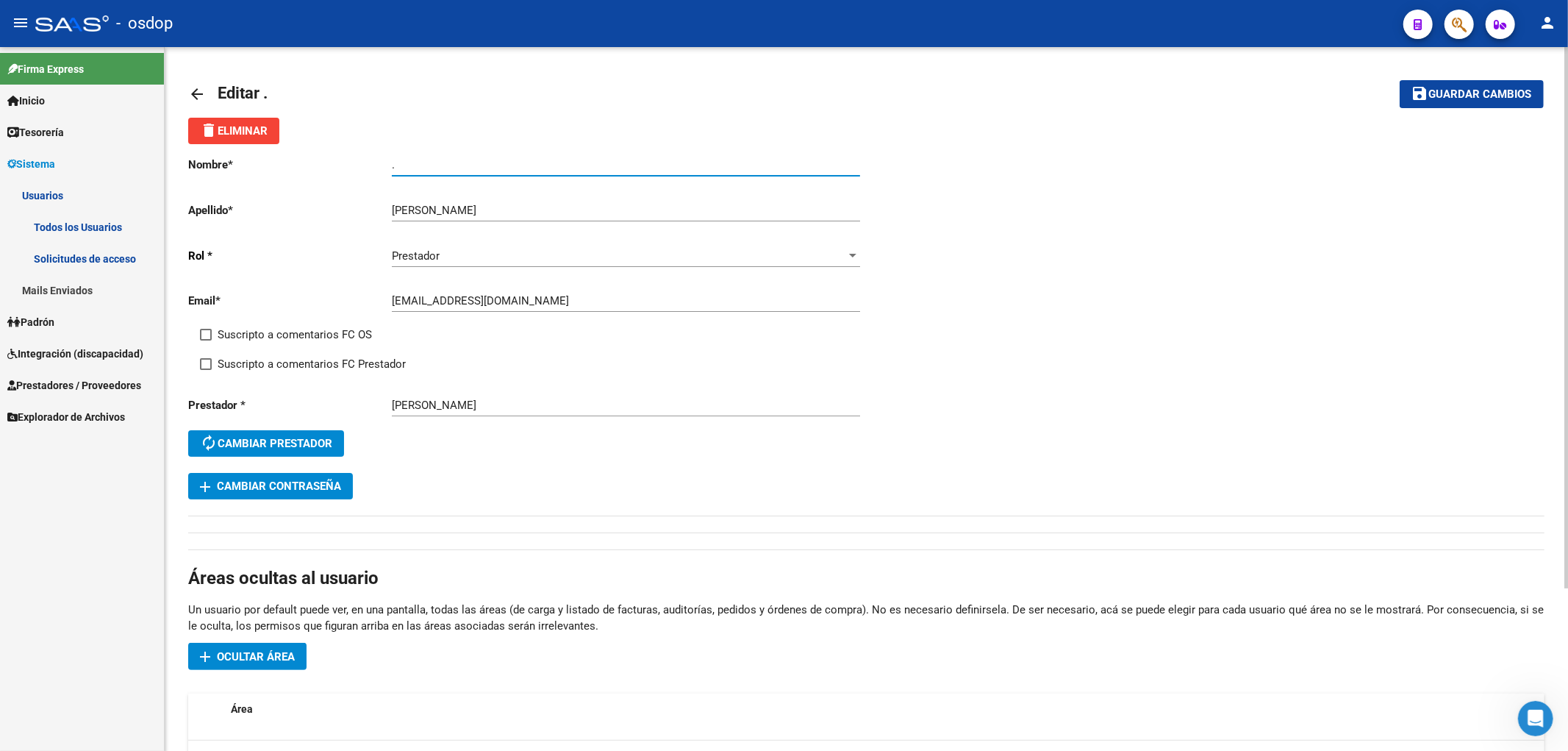
paste input "[PERSON_NAME]"
type input "[PERSON_NAME]"
drag, startPoint x: 1502, startPoint y: 90, endPoint x: 1480, endPoint y: 91, distance: 22.0
click at [1498, 90] on span "Guardar cambios" at bounding box center [1480, 95] width 103 height 13
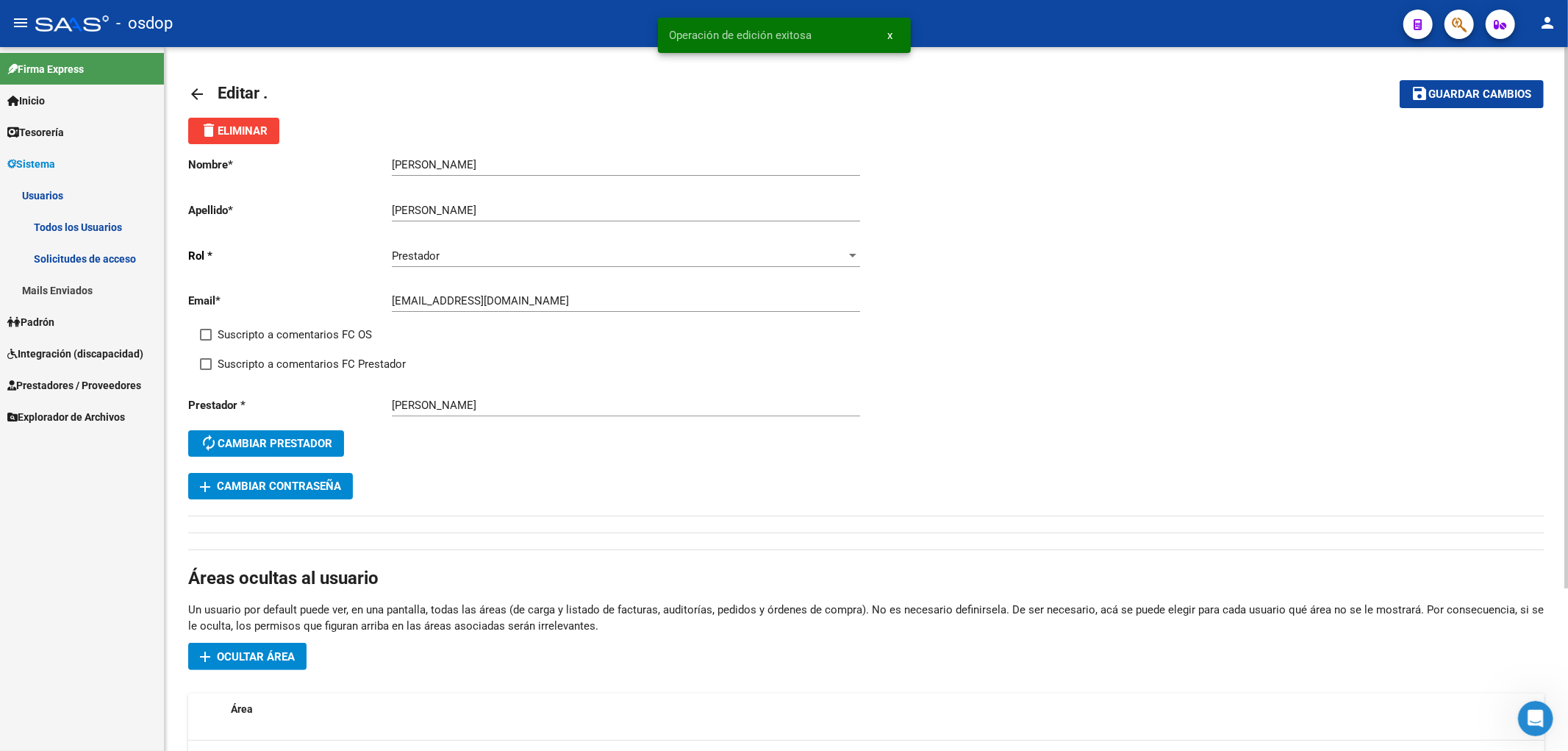
click at [197, 95] on mat-icon "arrow_back" at bounding box center [197, 94] width 18 height 18
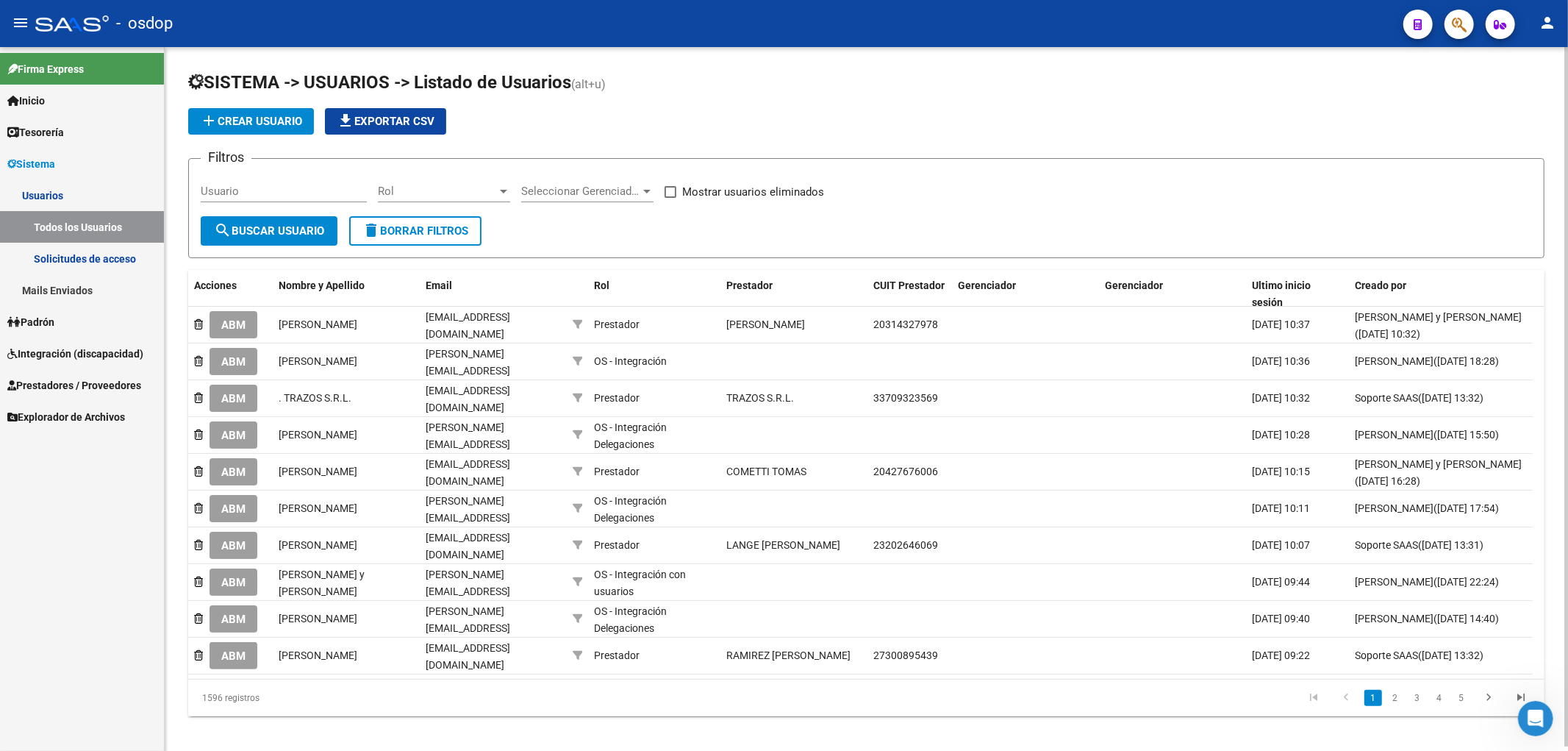
click at [1395, 690] on link "2" at bounding box center [1395, 698] width 18 height 16
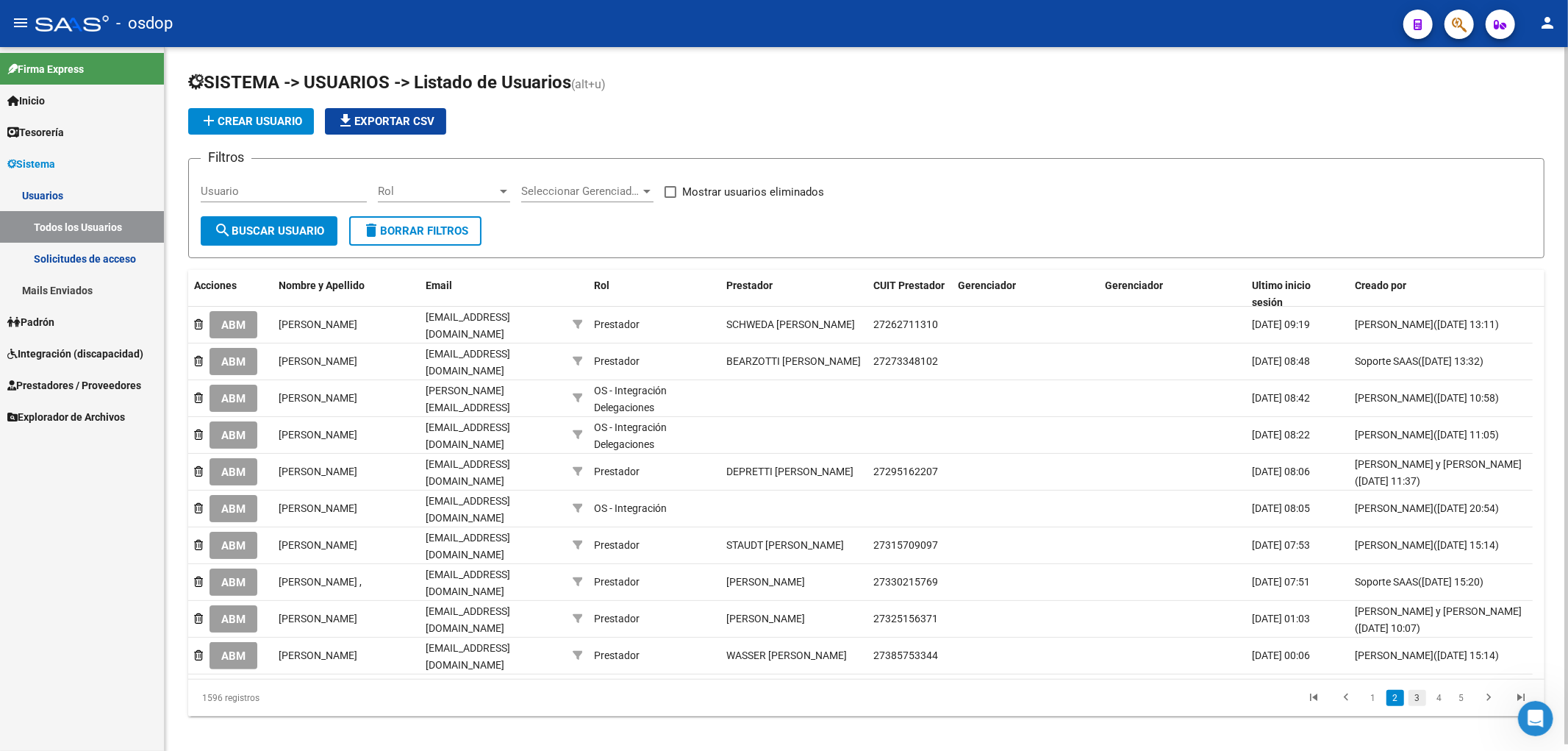
click at [1415, 693] on link "3" at bounding box center [1417, 698] width 18 height 16
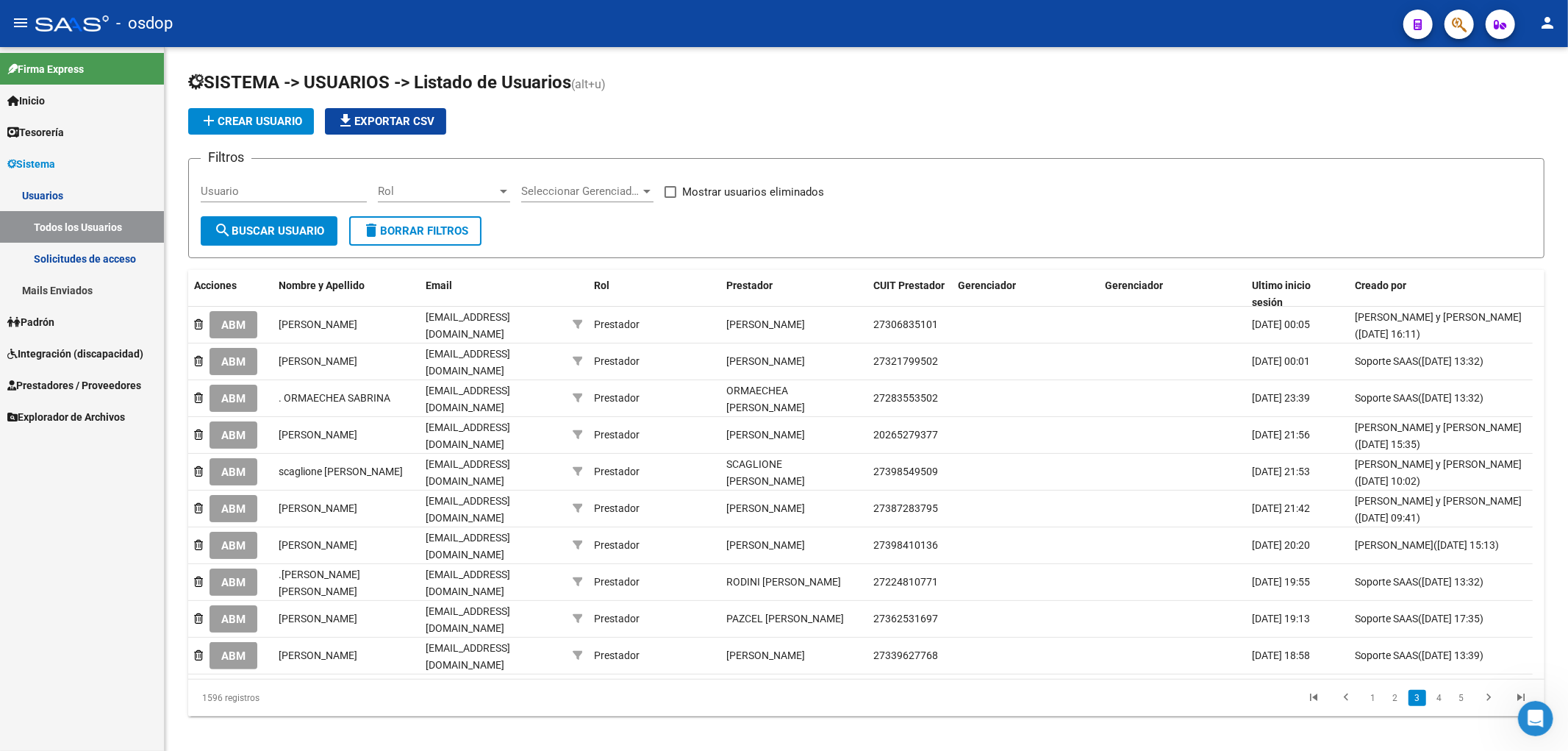
drag, startPoint x: 229, startPoint y: 393, endPoint x: 244, endPoint y: 390, distance: 15.3
click at [230, 393] on span "ABM" at bounding box center [234, 398] width 25 height 13
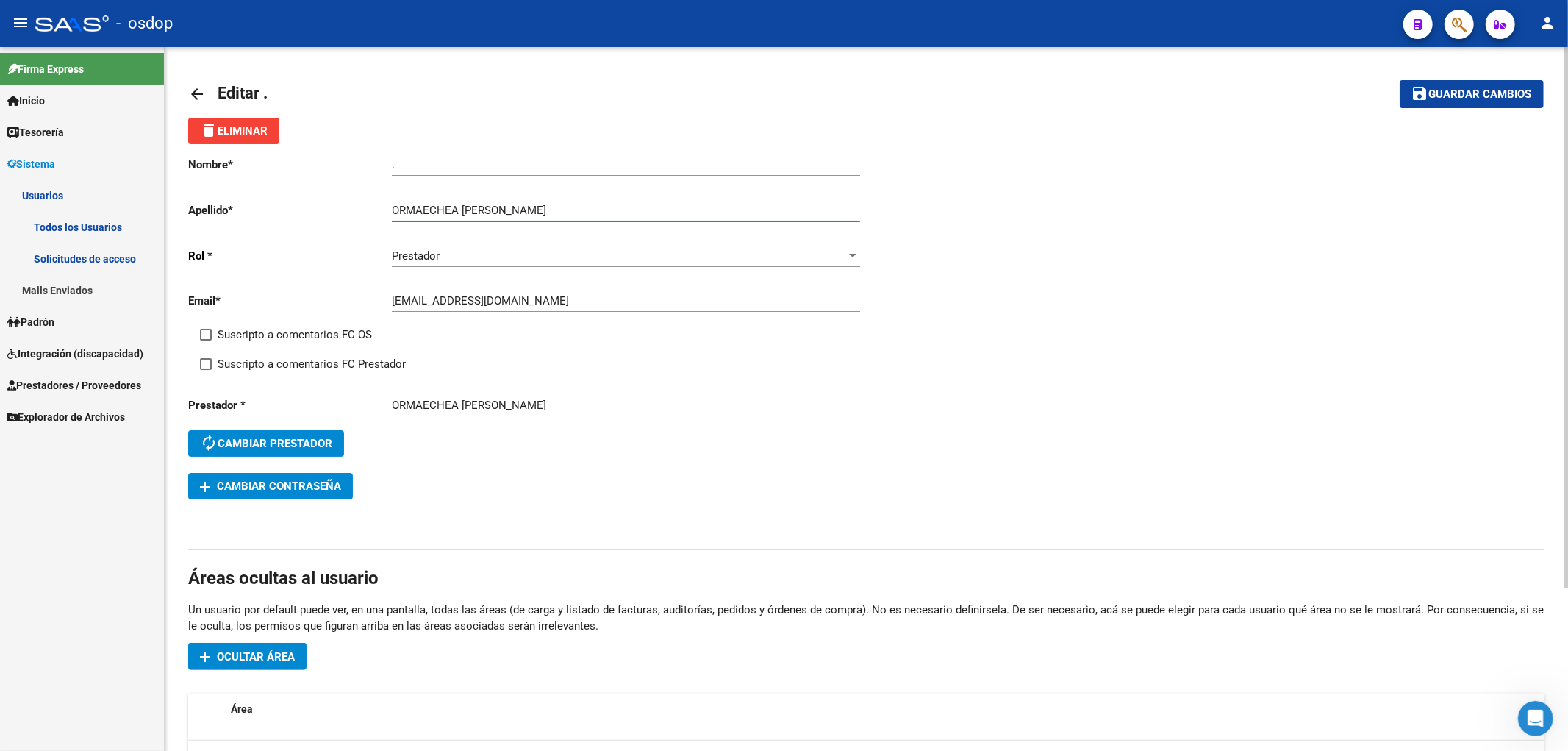
drag, startPoint x: 463, startPoint y: 208, endPoint x: 563, endPoint y: 212, distance: 100.1
click at [563, 212] on input "ORMAECHEA [PERSON_NAME]" at bounding box center [626, 210] width 469 height 13
type input "ORMAECHEA"
drag, startPoint x: 423, startPoint y: 170, endPoint x: 334, endPoint y: 157, distance: 89.9
click at [334, 157] on div "Nombre * . Ingresar nombre Apellido * ORMAECHEA Ingresar apellido [PERSON_NAME]…" at bounding box center [527, 309] width 678 height 329
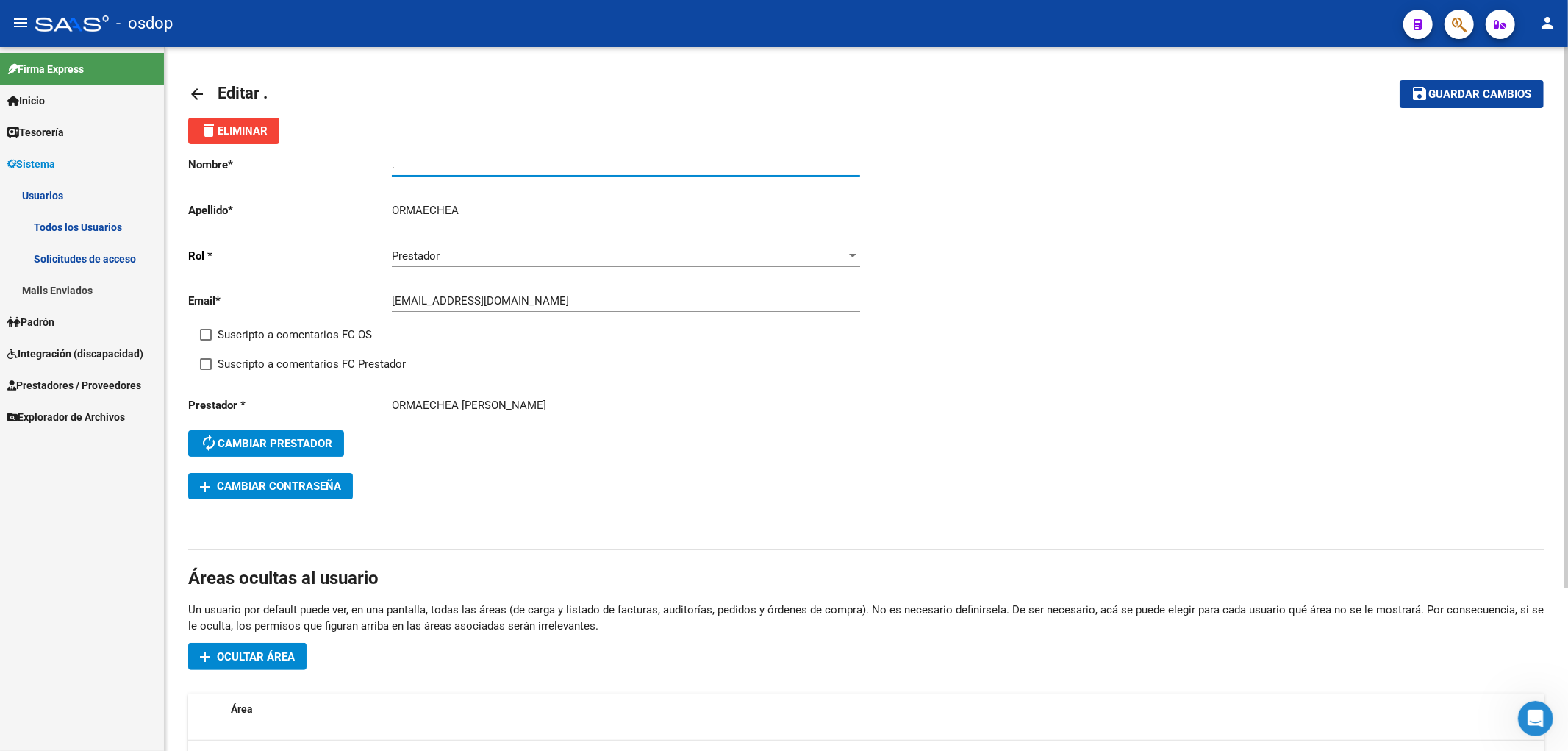
paste input "[PERSON_NAME]"
type input "[PERSON_NAME]"
click at [1475, 99] on span "Guardar cambios" at bounding box center [1480, 95] width 103 height 13
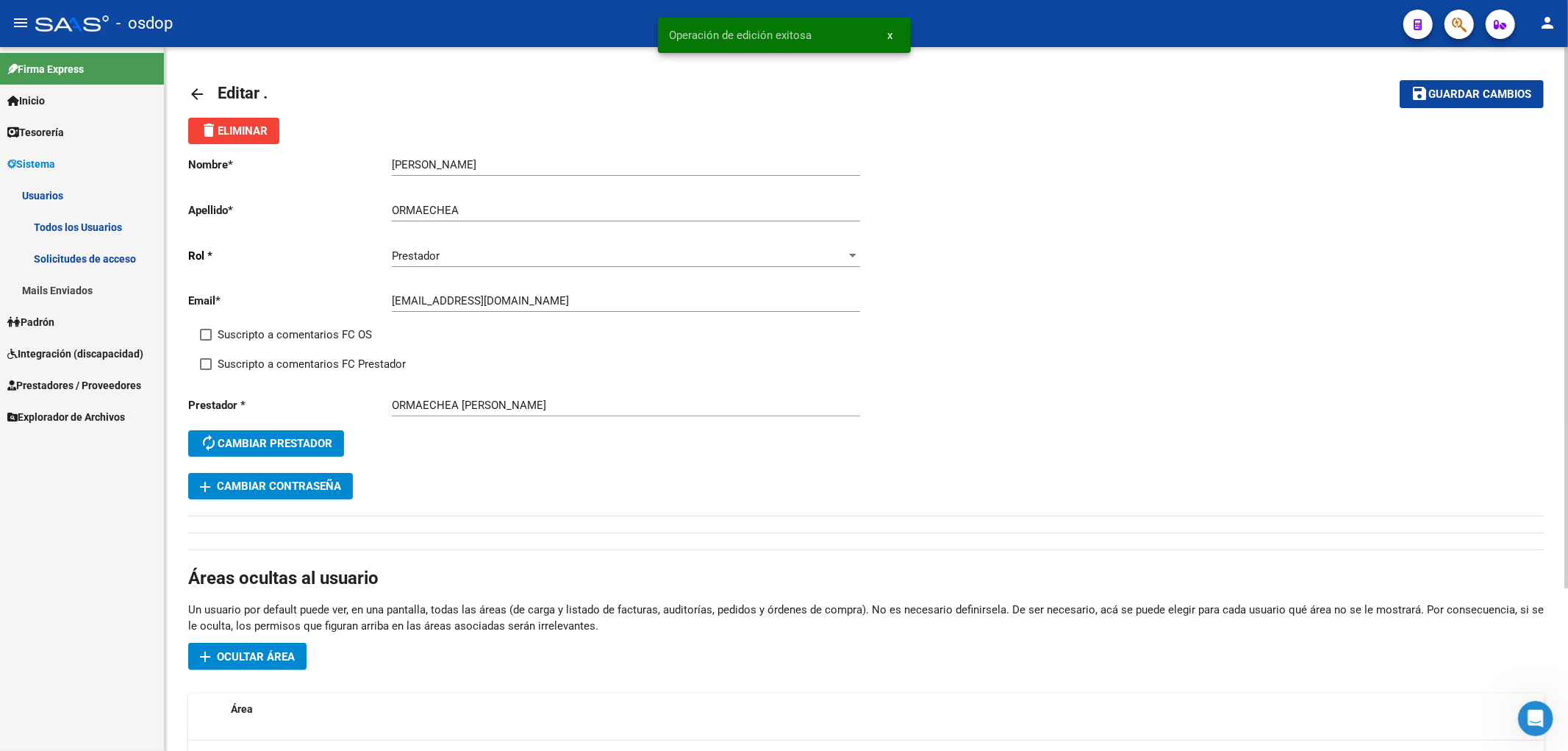
click at [207, 93] on link "arrow_back" at bounding box center [203, 94] width 29 height 35
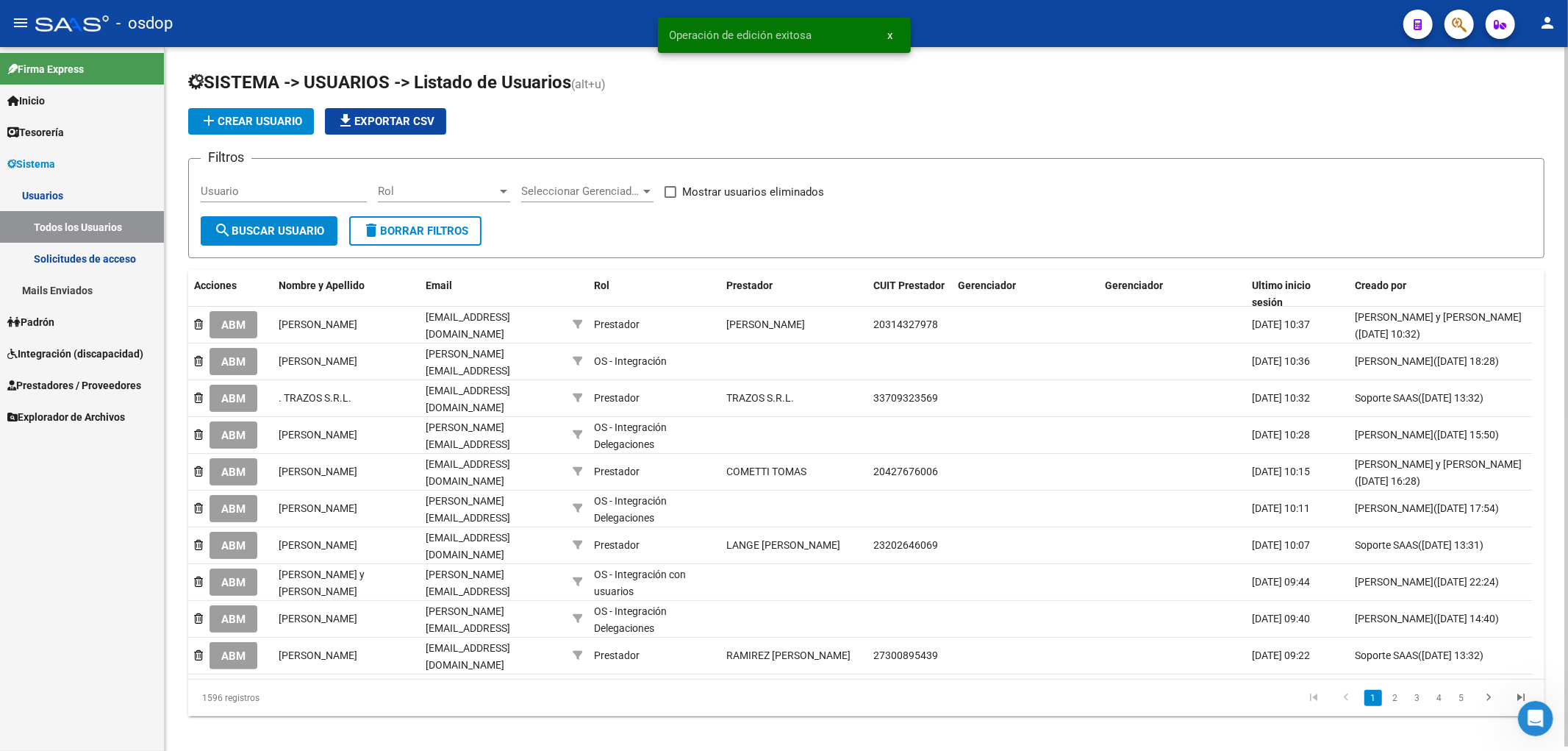
click at [1417, 690] on link "3" at bounding box center [1417, 698] width 18 height 16
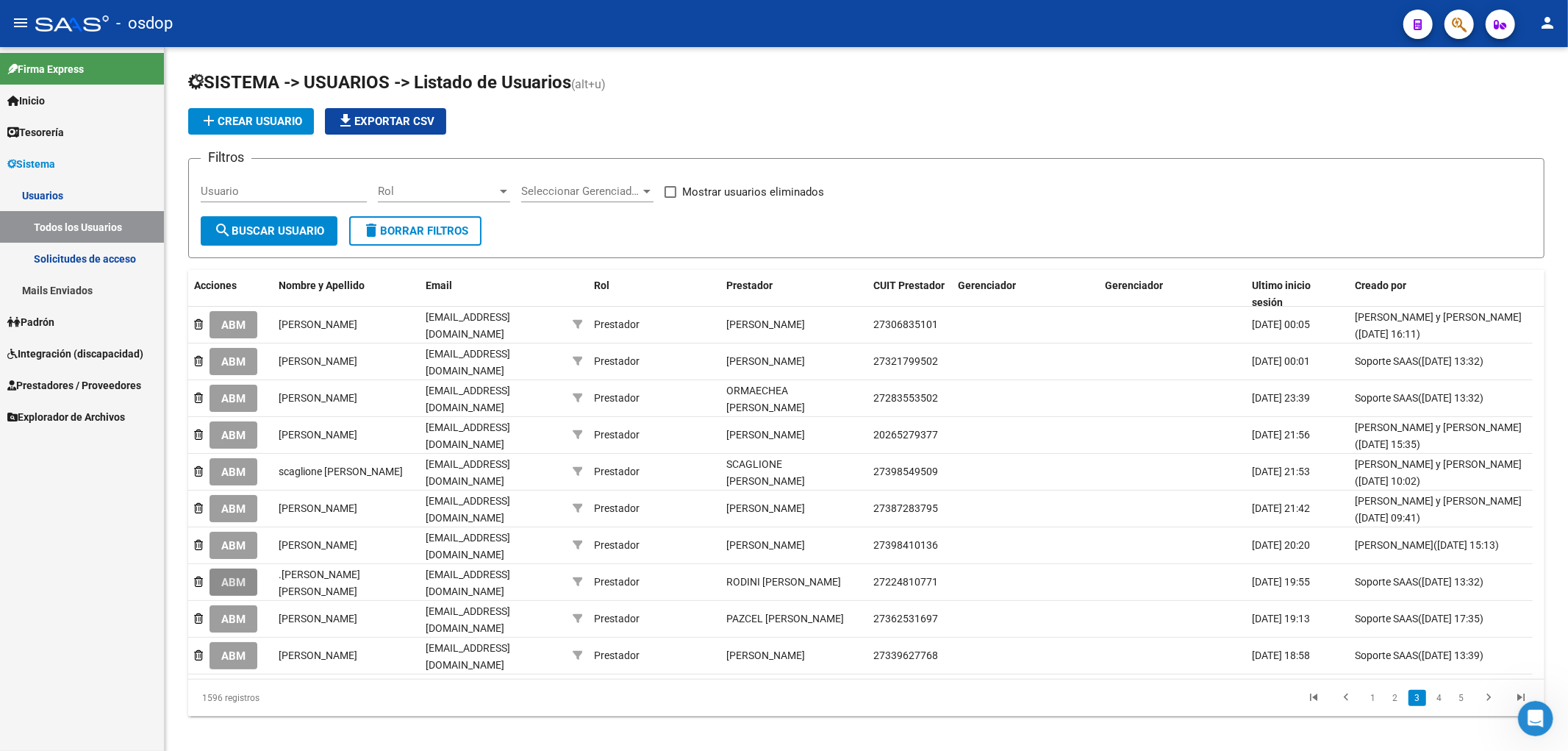
click at [236, 570] on button "ABM" at bounding box center [234, 582] width 48 height 27
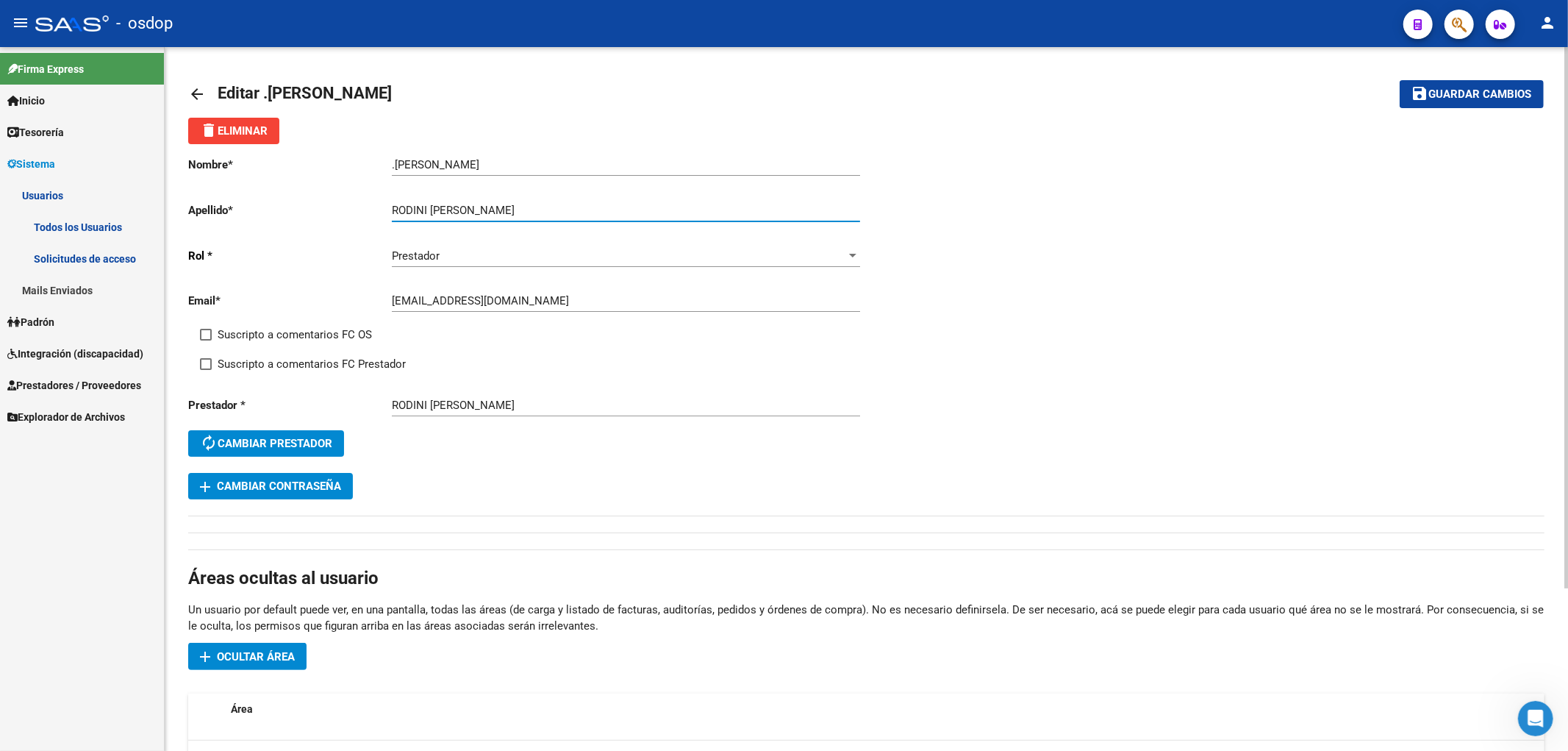
drag, startPoint x: 429, startPoint y: 209, endPoint x: 542, endPoint y: 210, distance: 113.0
click at [542, 210] on input "RODINI [PERSON_NAME]" at bounding box center [626, 210] width 469 height 13
type input "RODINI"
drag, startPoint x: 447, startPoint y: 160, endPoint x: 336, endPoint y: 153, distance: 111.2
click at [336, 153] on div "Nombre * .[PERSON_NAME] nombre [PERSON_NAME] * RODINI Ingresar apellido [PERSON…" at bounding box center [527, 309] width 678 height 329
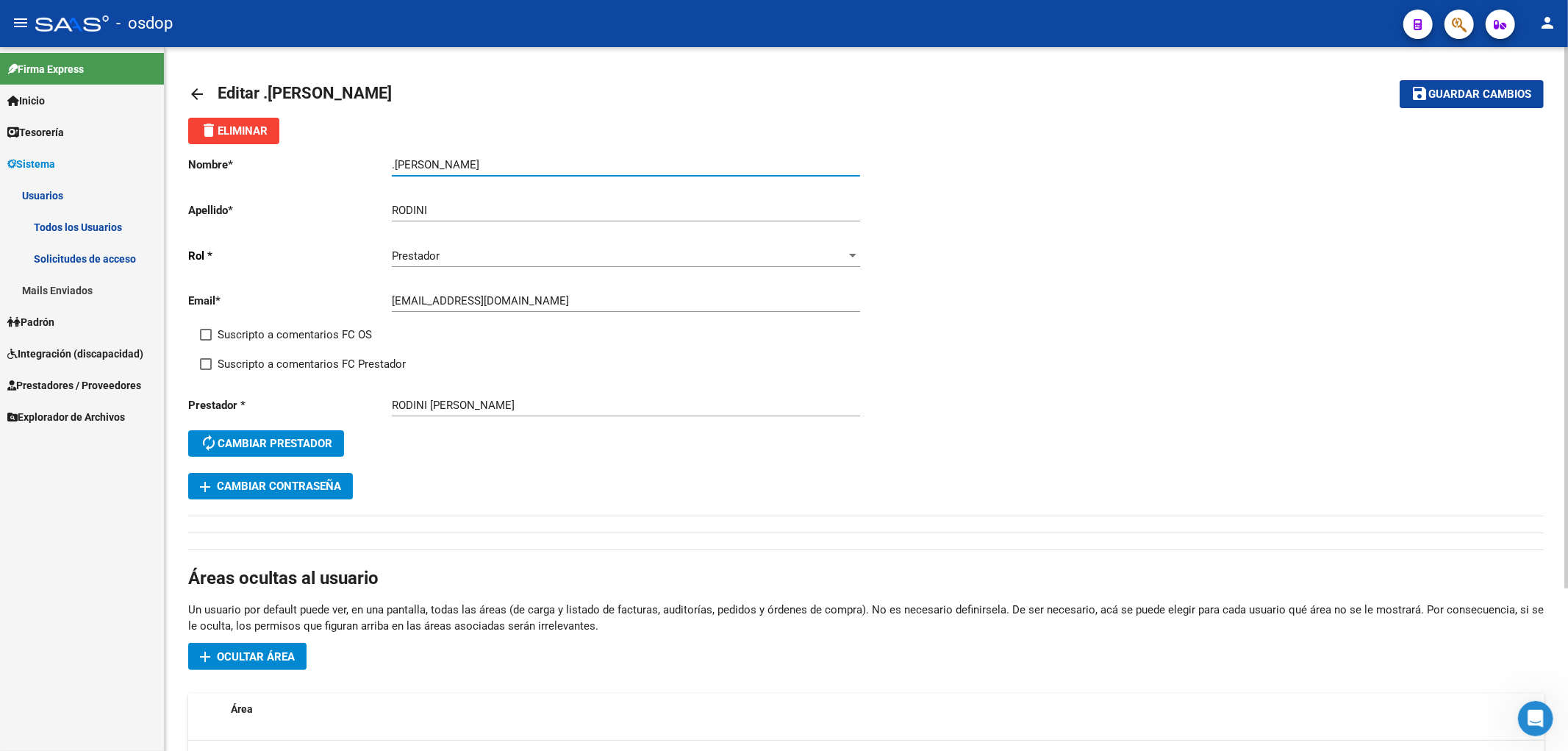
paste input "[PERSON_NAME]"
click at [396, 162] on input "[PERSON_NAME]" at bounding box center [626, 164] width 469 height 13
type input "[PERSON_NAME]"
drag, startPoint x: 1445, startPoint y: 93, endPoint x: 1373, endPoint y: 95, distance: 72.0
click at [1444, 93] on span "Guardar cambios" at bounding box center [1480, 95] width 103 height 13
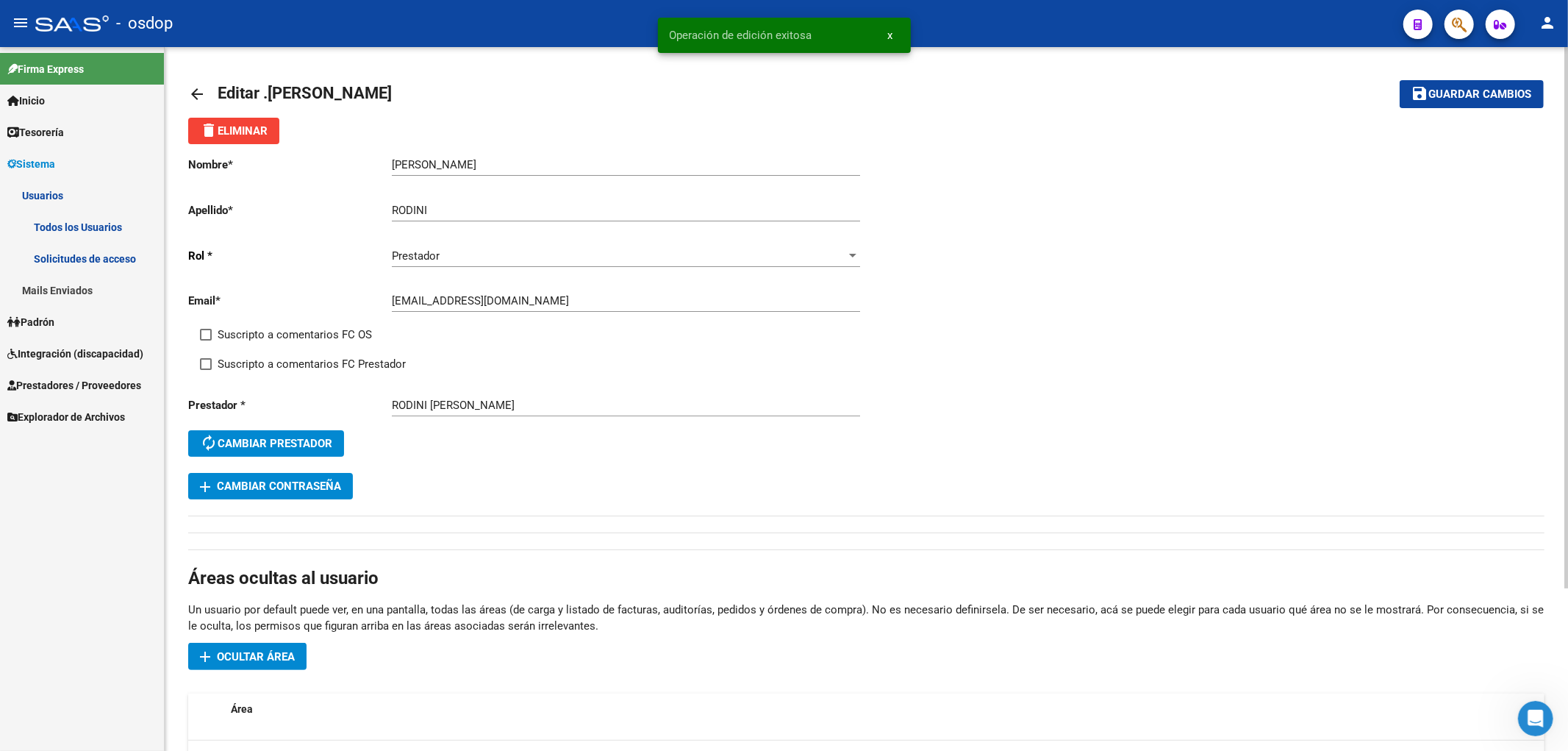
click at [192, 93] on mat-icon "arrow_back" at bounding box center [197, 94] width 18 height 18
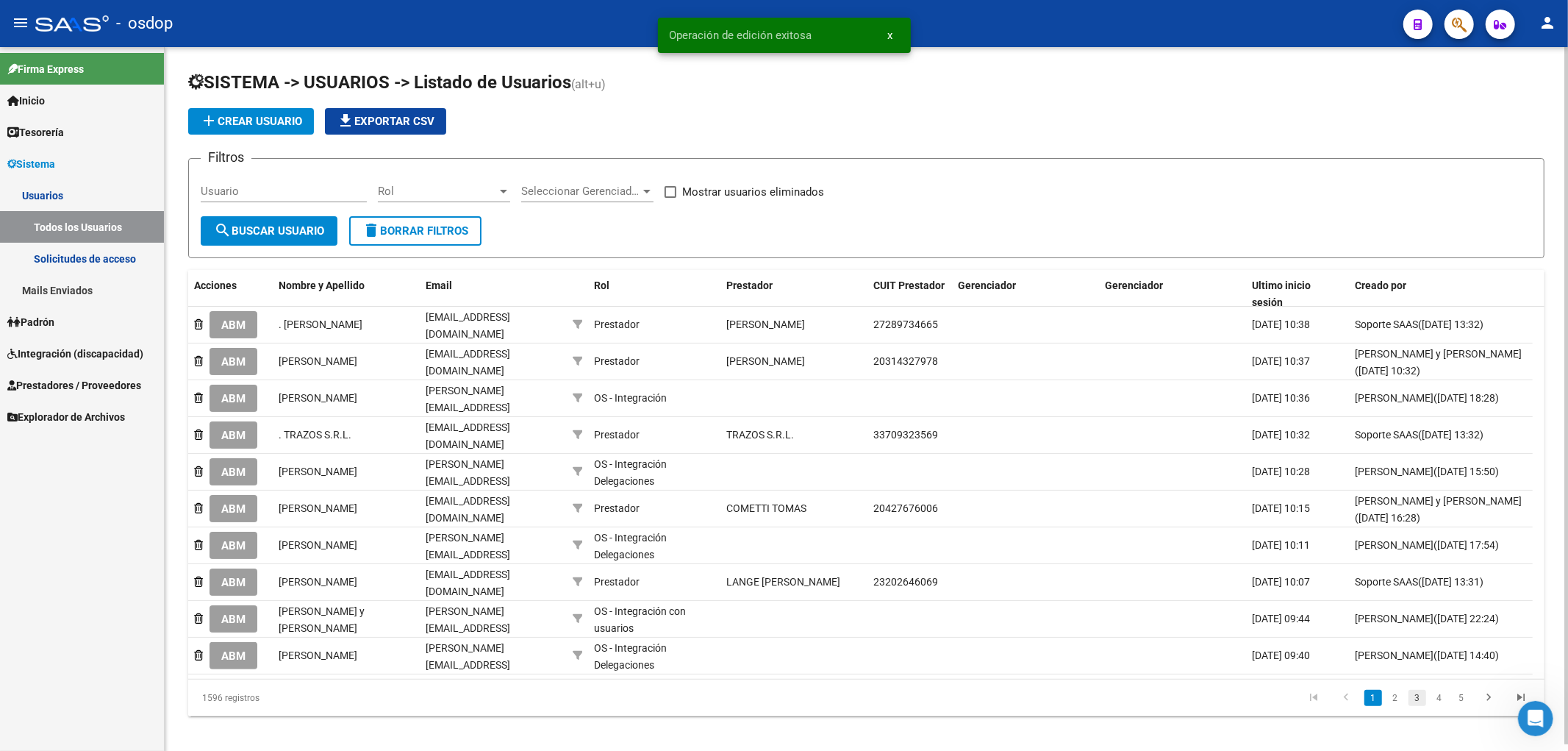
click at [1416, 695] on link "3" at bounding box center [1417, 698] width 18 height 16
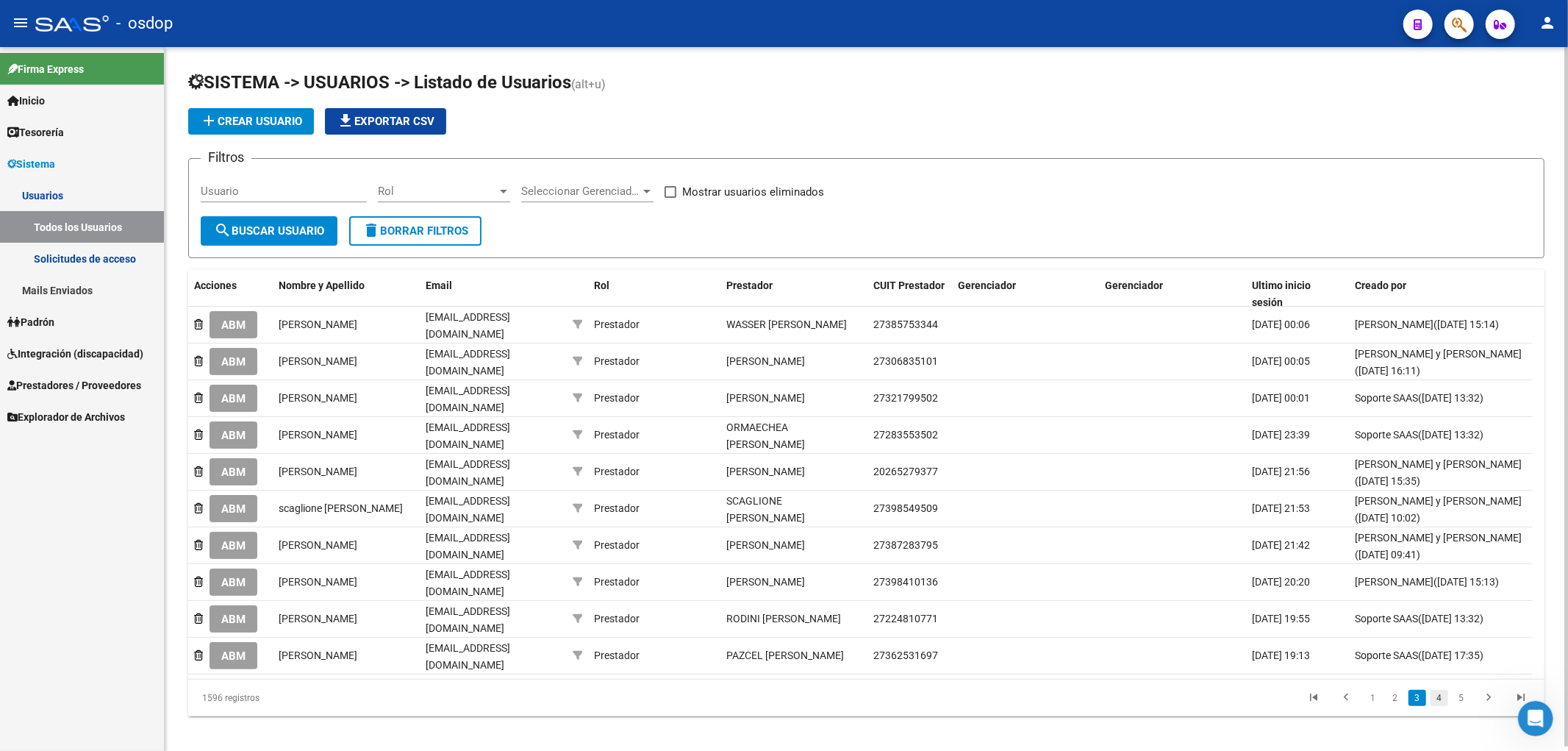
click at [1439, 690] on link "4" at bounding box center [1439, 698] width 18 height 16
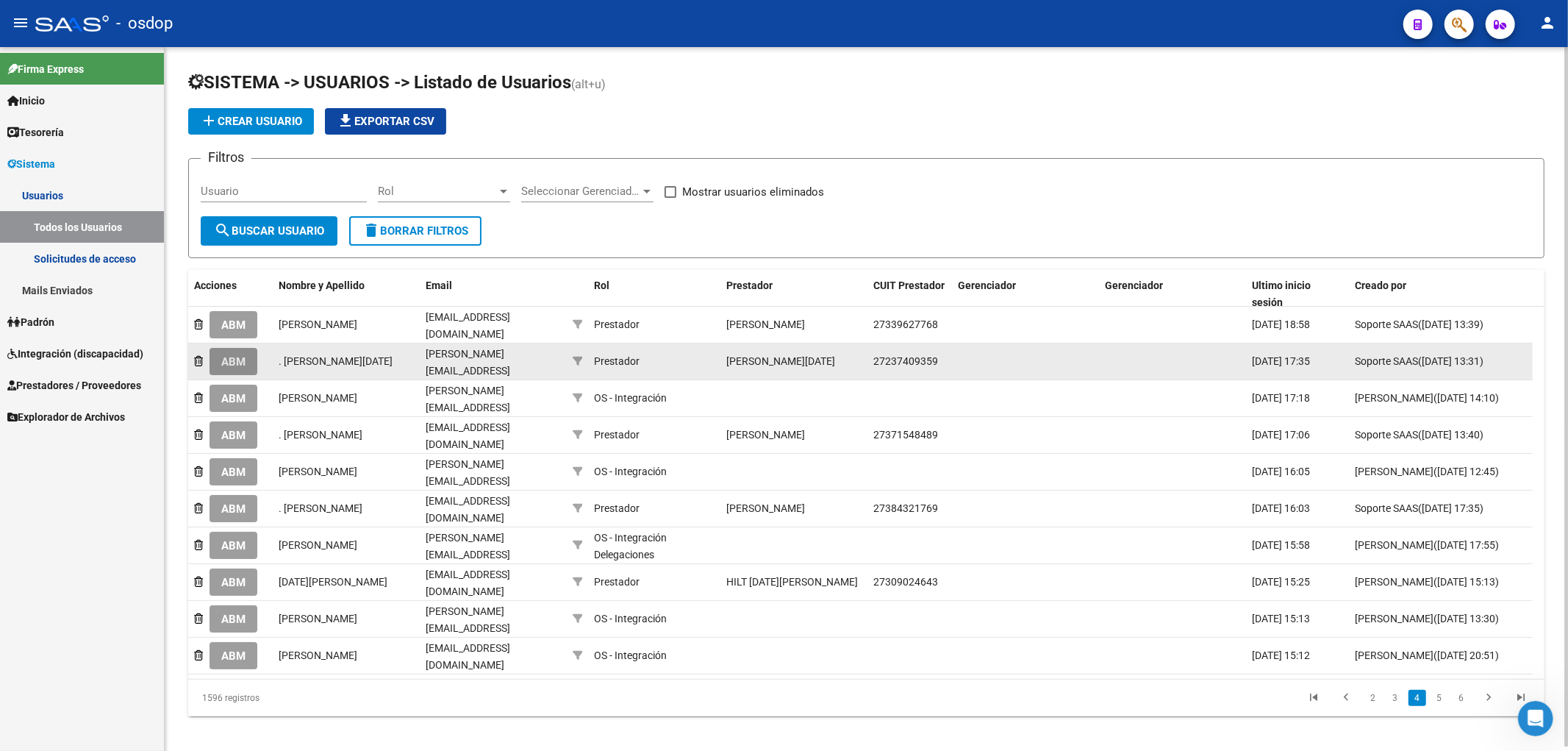
click at [231, 355] on span "ABM" at bounding box center [234, 361] width 25 height 13
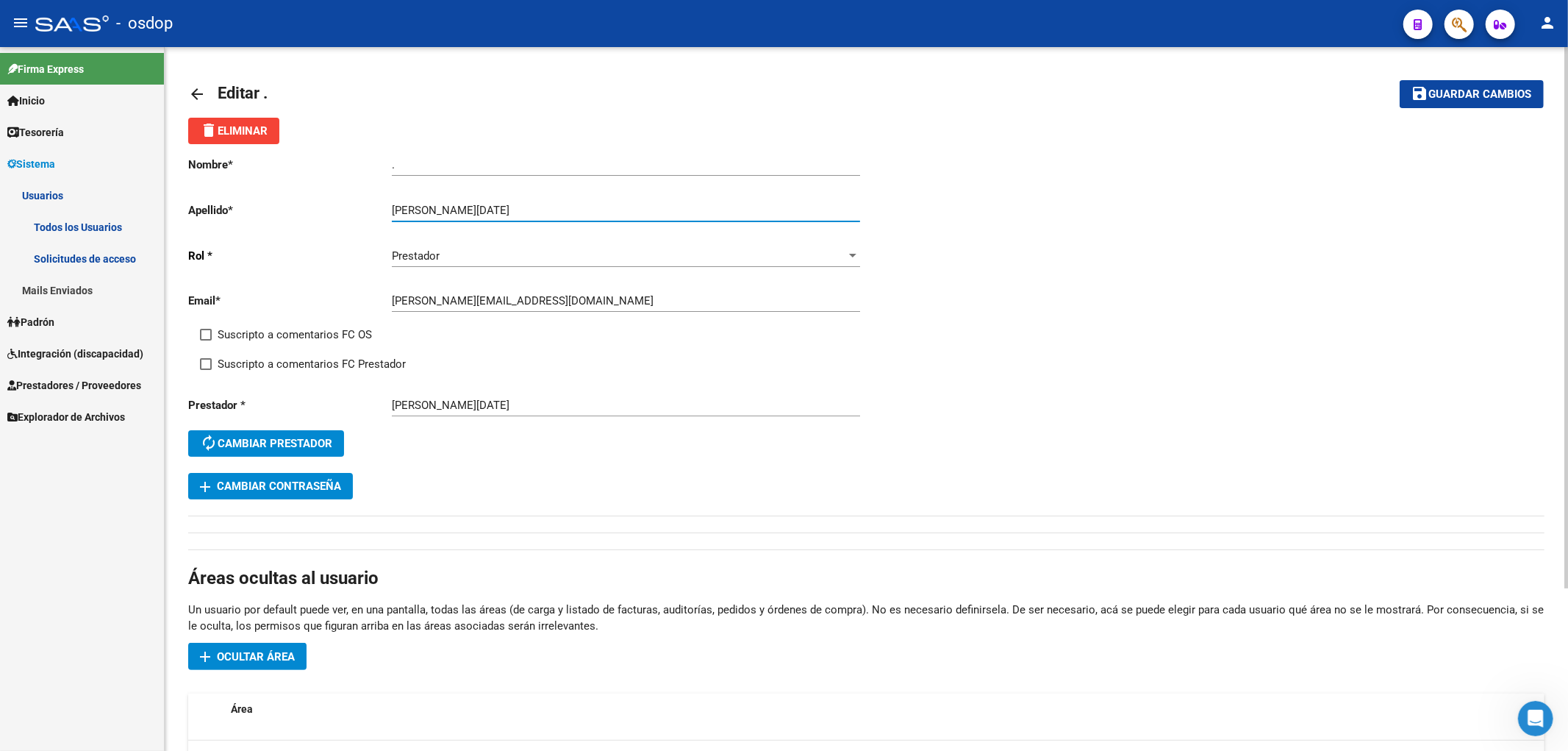
drag, startPoint x: 432, startPoint y: 208, endPoint x: 563, endPoint y: 208, distance: 131.0
click at [563, 208] on input "[PERSON_NAME][DATE]" at bounding box center [626, 210] width 469 height 13
type input "PIGHIN"
drag, startPoint x: 420, startPoint y: 166, endPoint x: 277, endPoint y: 152, distance: 143.7
click at [277, 152] on div "Nombre * . Ingresar nombre Apellido * PIGHIN Ingresar apellido [PERSON_NAME] * …" at bounding box center [527, 309] width 678 height 329
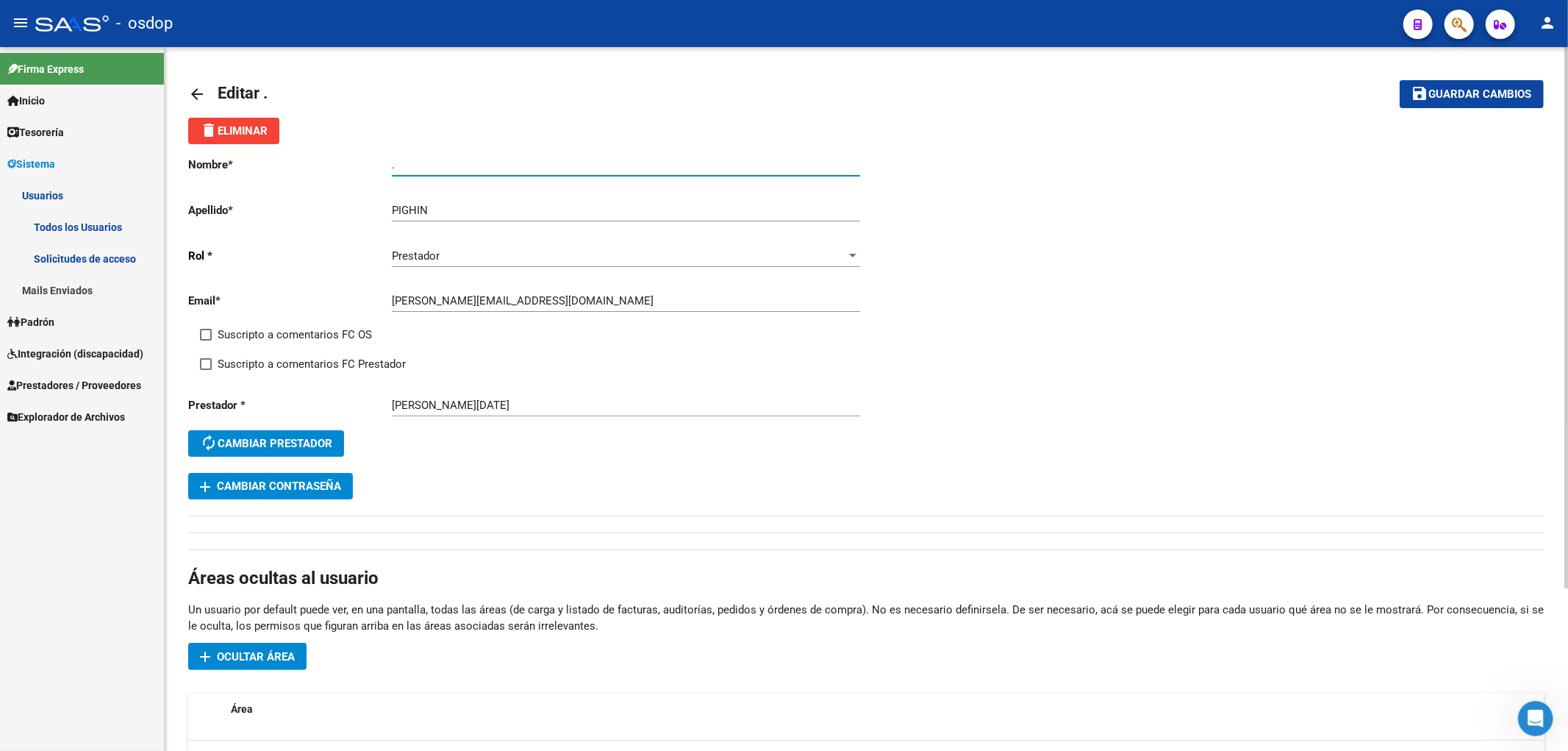
paste input "[PERSON_NAME][DATE]"
type input "[PERSON_NAME][DATE]"
click at [1420, 95] on mat-icon "save" at bounding box center [1420, 93] width 18 height 18
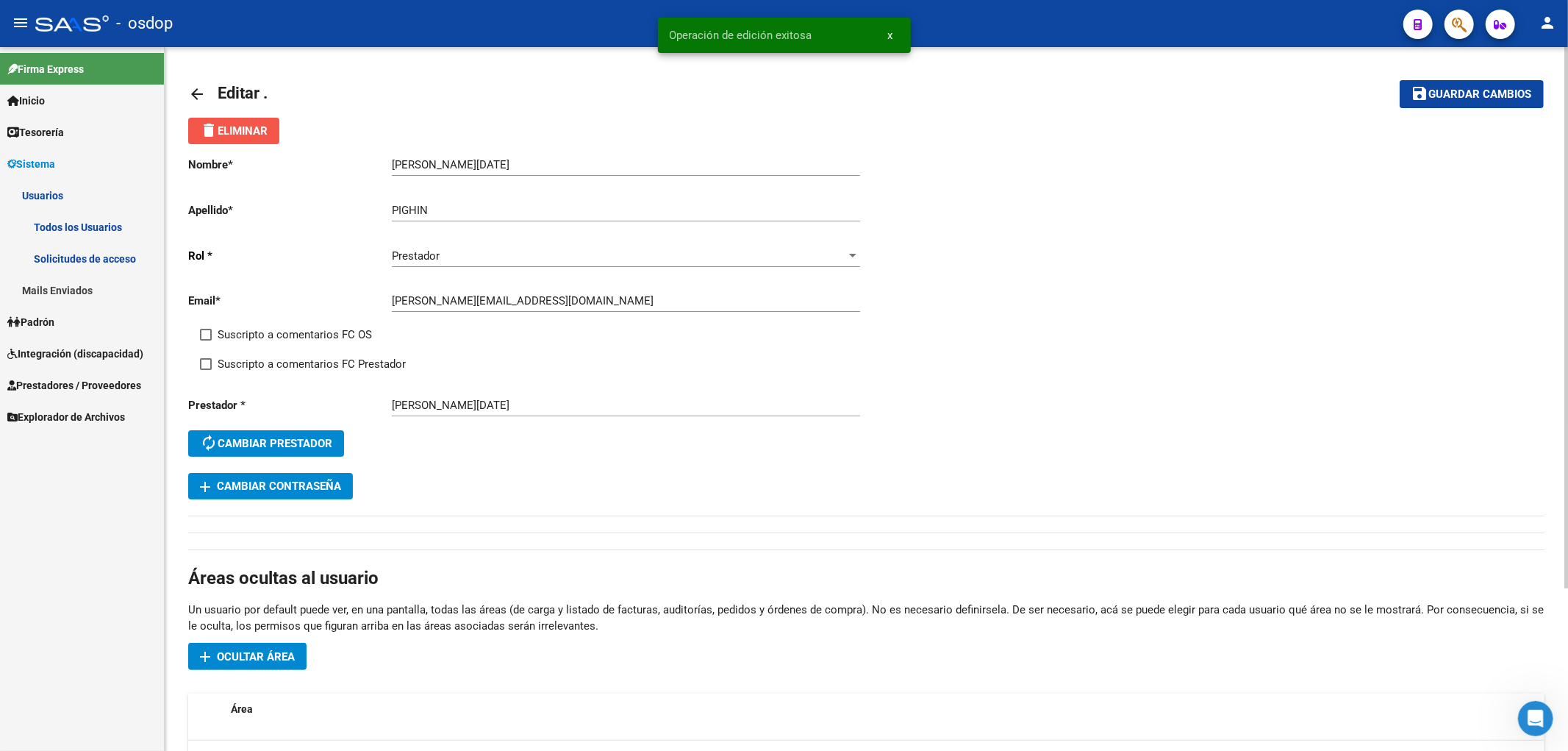
click at [221, 130] on span "delete Eliminar" at bounding box center [234, 131] width 68 height 13
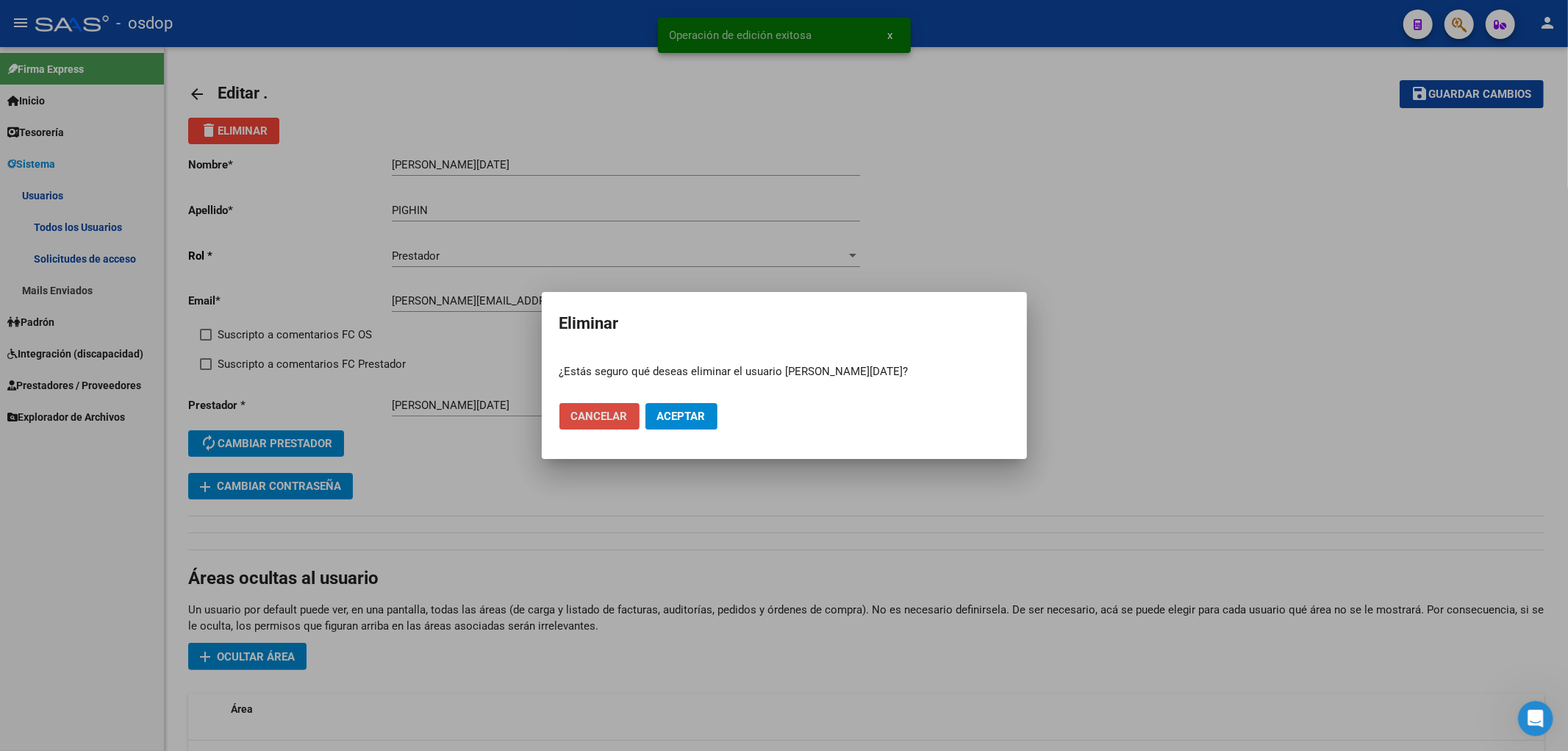
click at [605, 421] on span "Cancelar" at bounding box center [600, 416] width 57 height 13
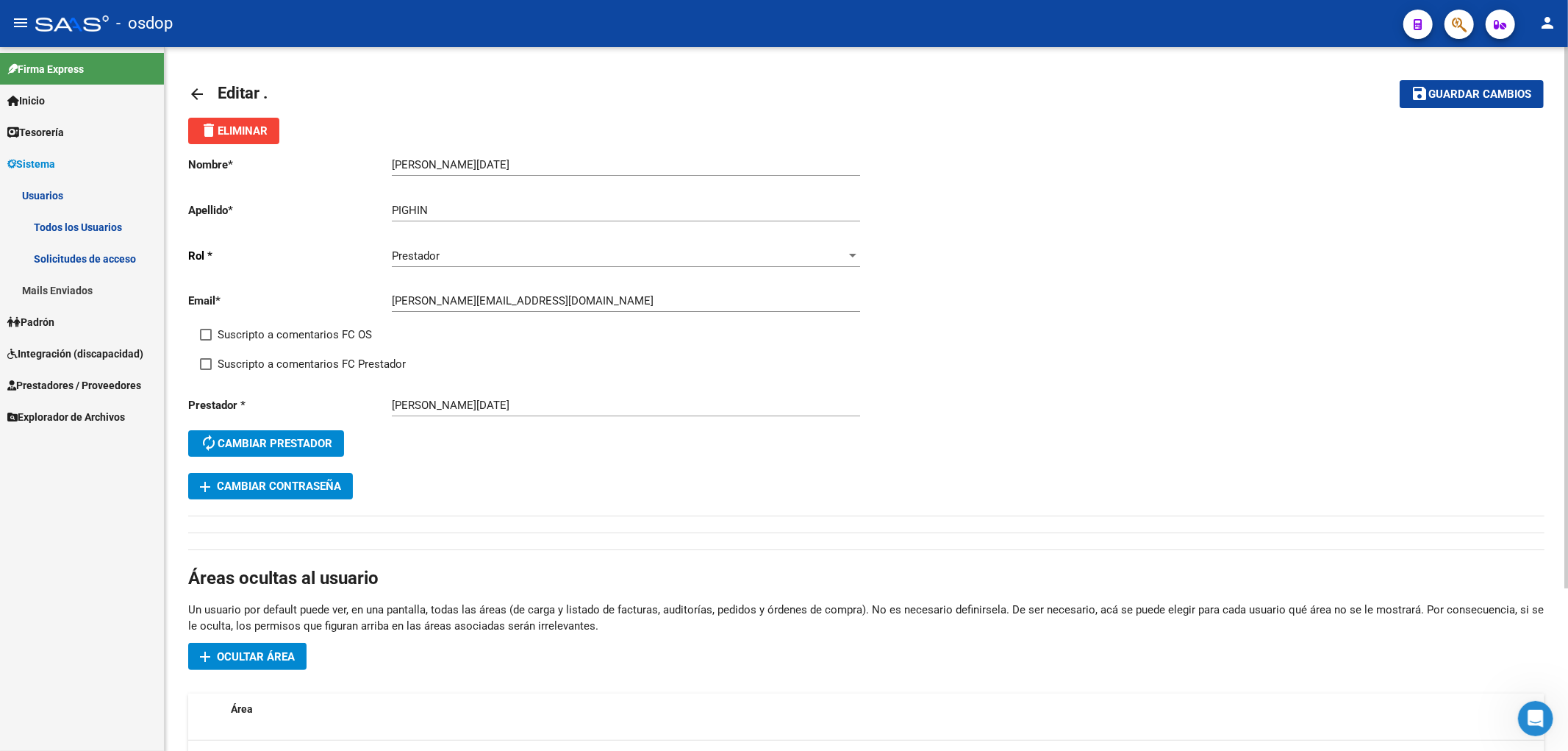
click at [189, 91] on mat-icon "arrow_back" at bounding box center [197, 94] width 18 height 18
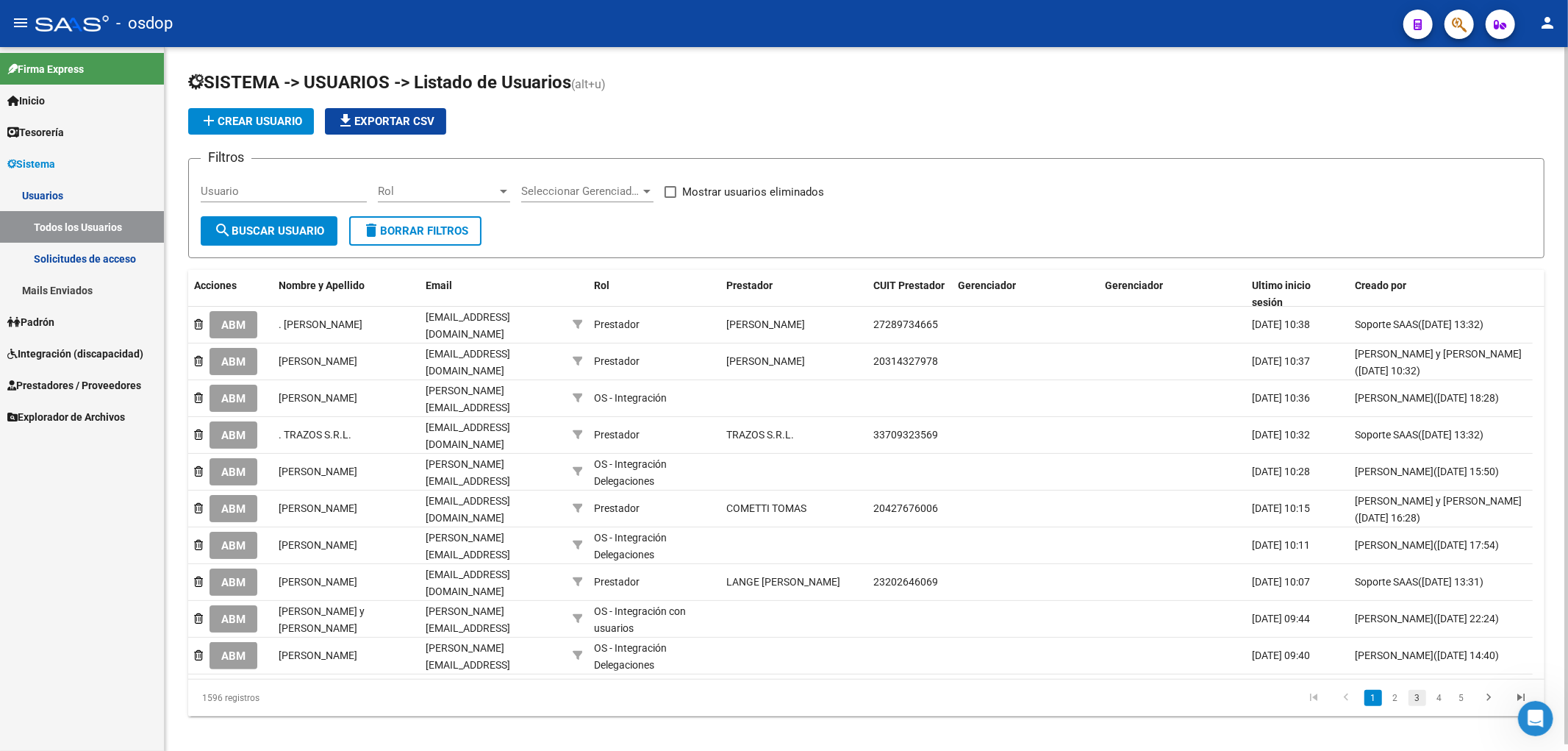
click at [1416, 693] on link "3" at bounding box center [1417, 698] width 18 height 16
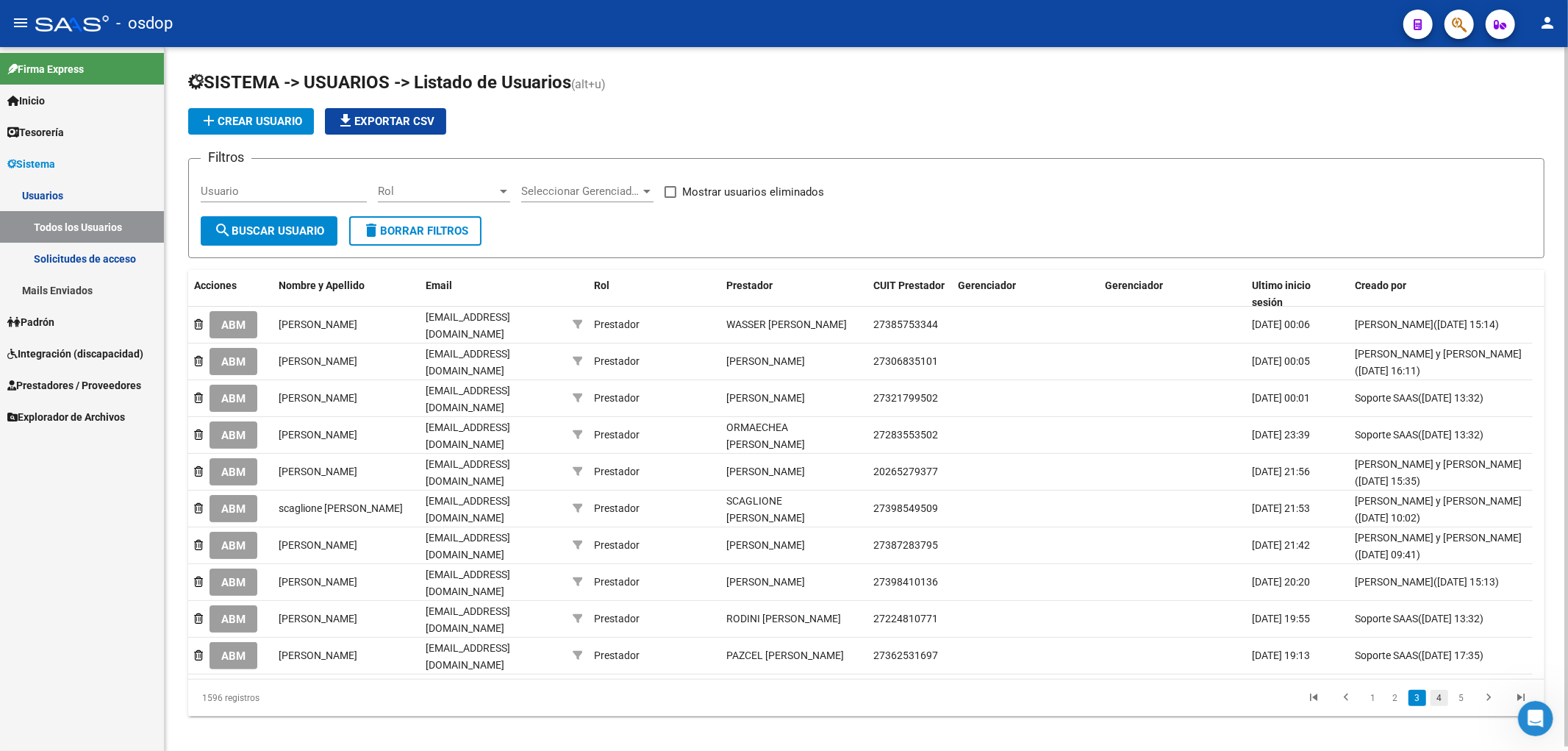
click at [1438, 690] on link "4" at bounding box center [1439, 698] width 18 height 16
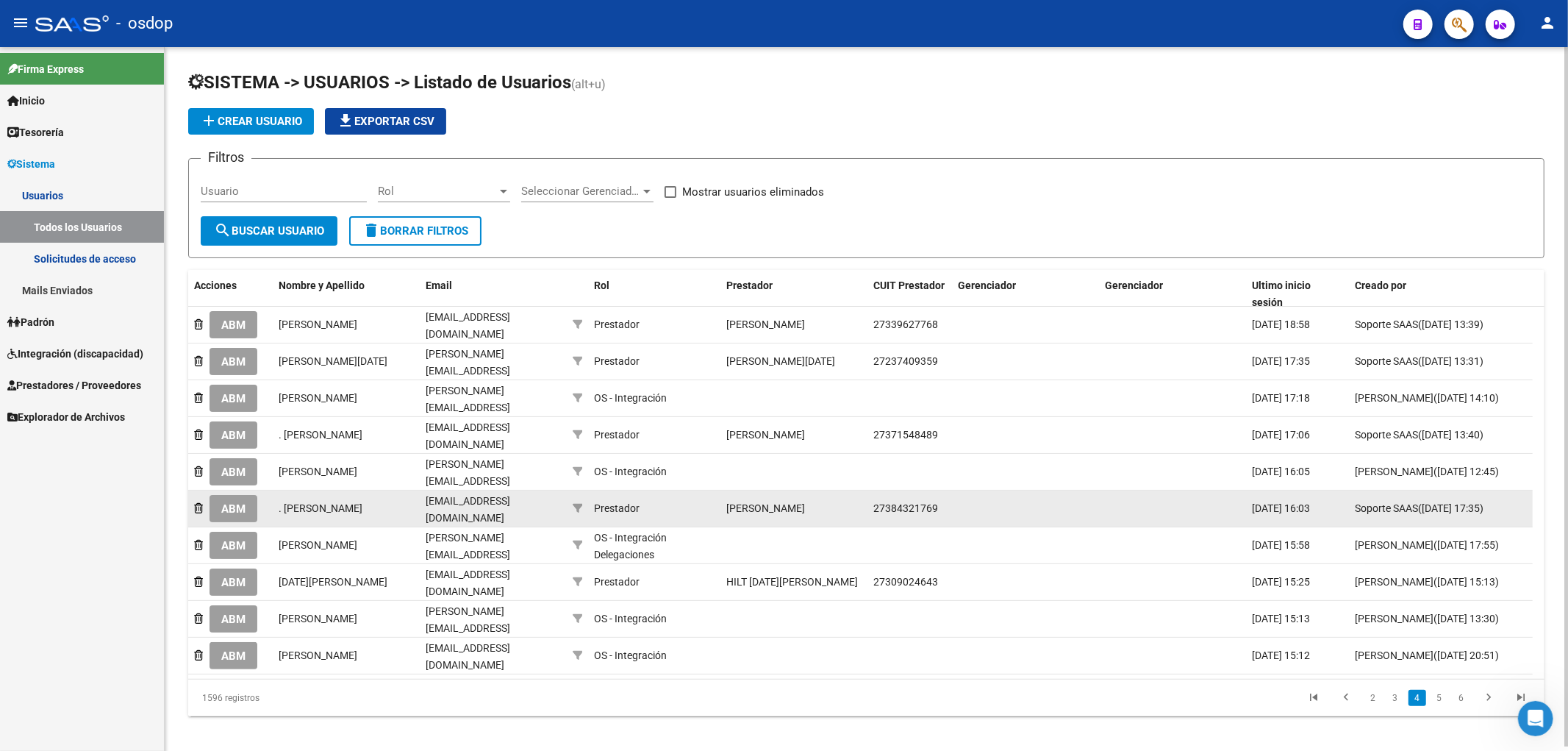
click at [237, 503] on span "ABM" at bounding box center [234, 509] width 25 height 13
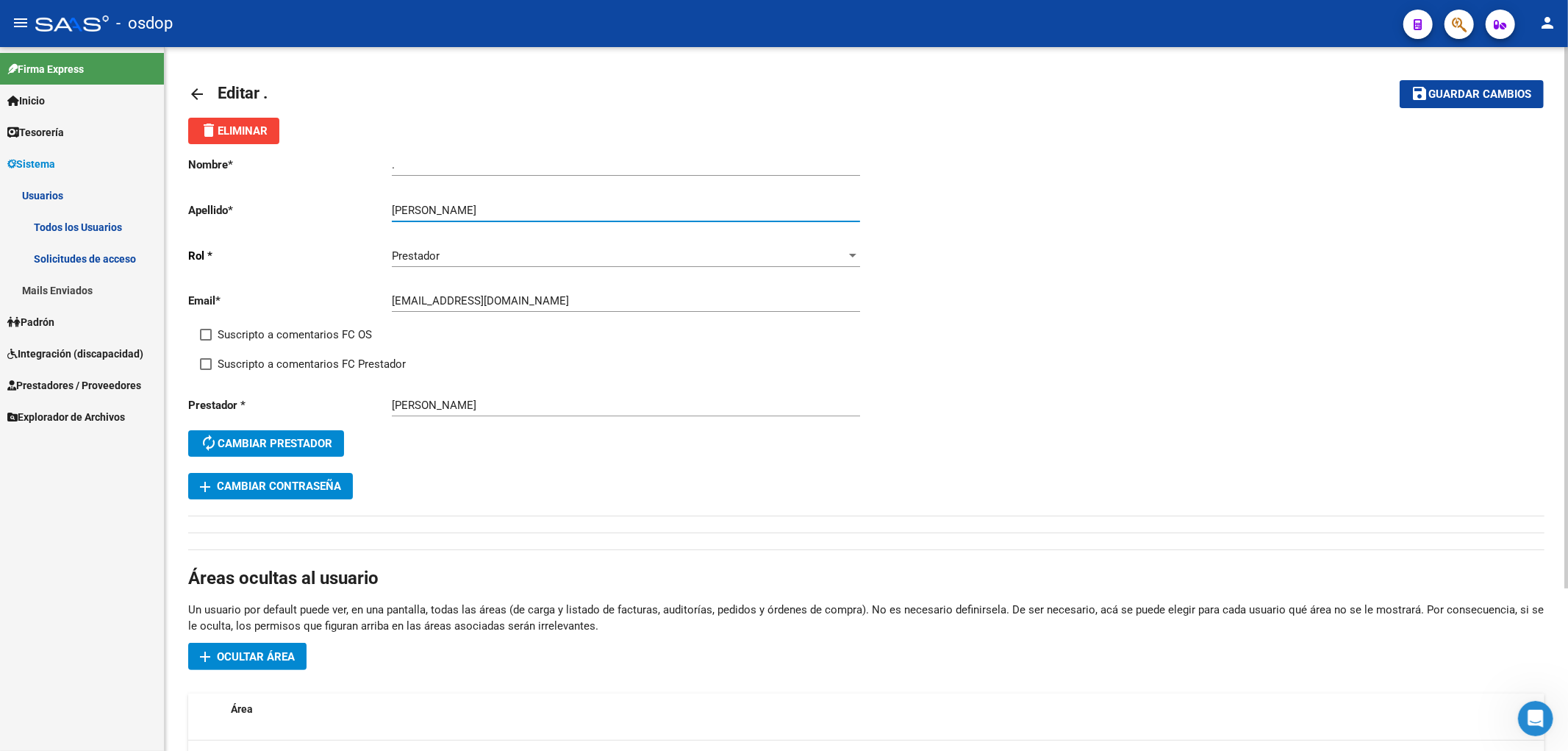
drag, startPoint x: 436, startPoint y: 208, endPoint x: 538, endPoint y: 207, distance: 102.0
click at [538, 207] on input "[PERSON_NAME]" at bounding box center [626, 210] width 469 height 13
type input "Paredes"
drag, startPoint x: 351, startPoint y: 161, endPoint x: 339, endPoint y: 161, distance: 12.0
click at [340, 161] on app-form-text-field "Nombre * . Ingresar nombre" at bounding box center [524, 164] width 671 height 13
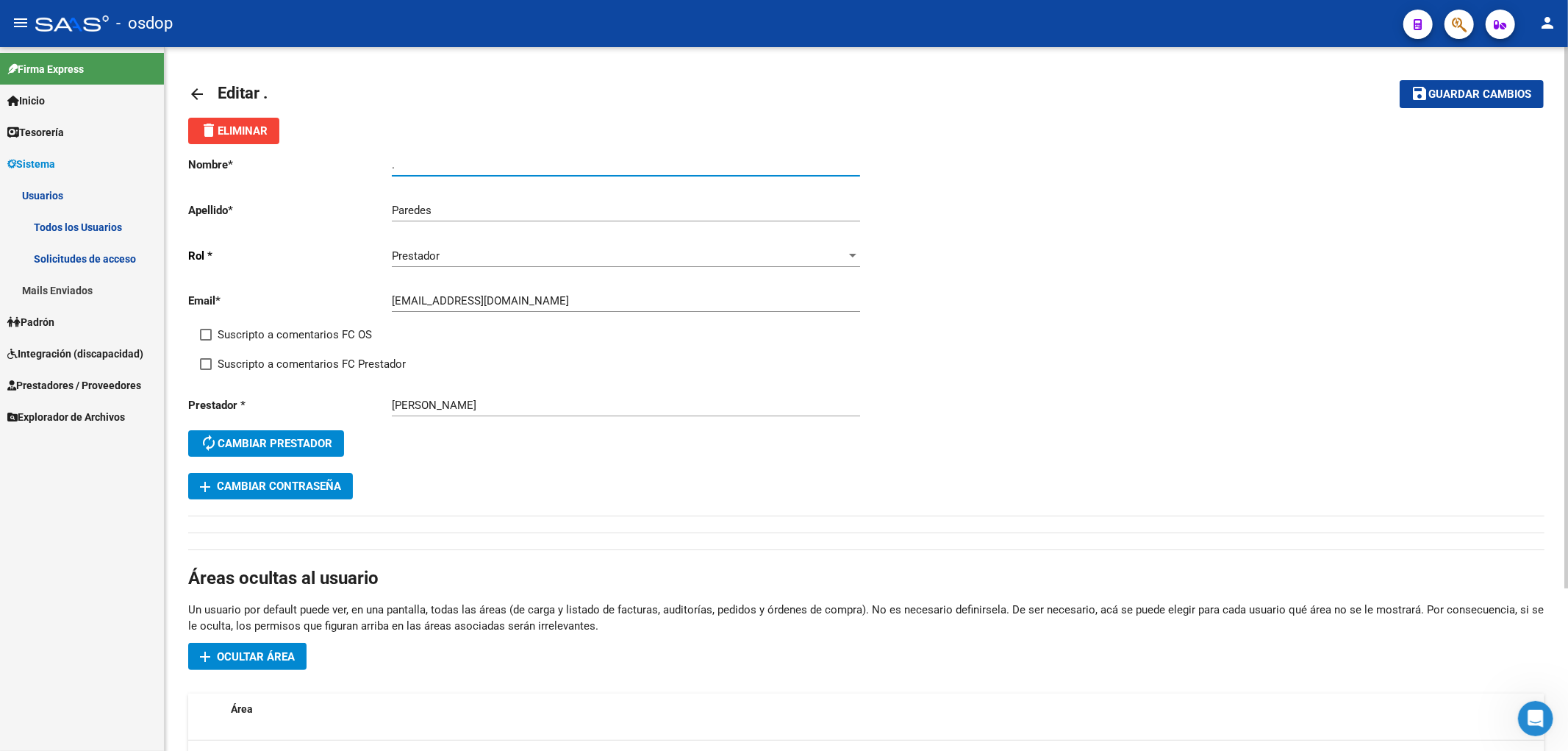
paste input "[PERSON_NAME]"
type input "[PERSON_NAME]"
click at [1467, 95] on span "Guardar cambios" at bounding box center [1480, 95] width 103 height 13
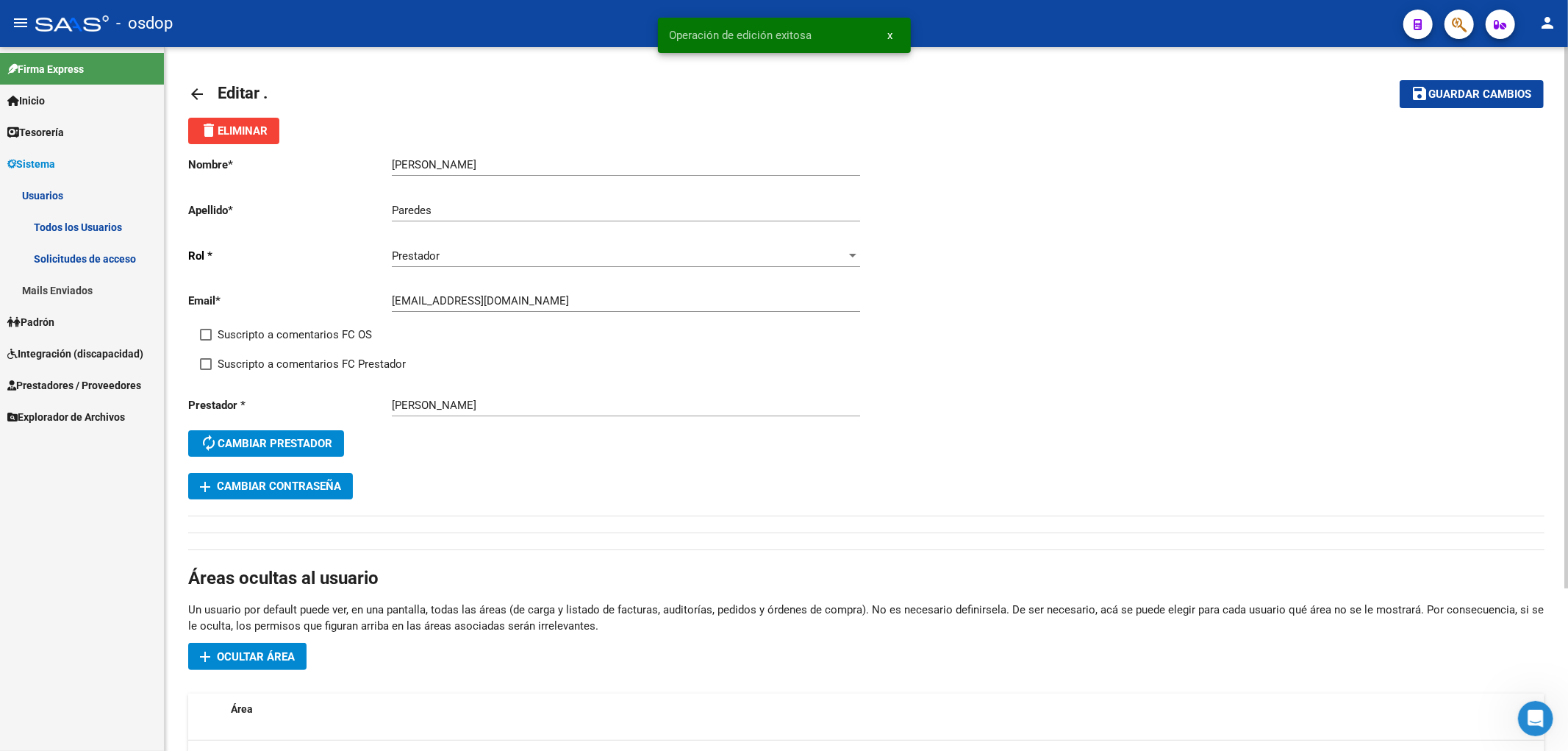
click at [193, 89] on mat-icon "arrow_back" at bounding box center [197, 94] width 18 height 18
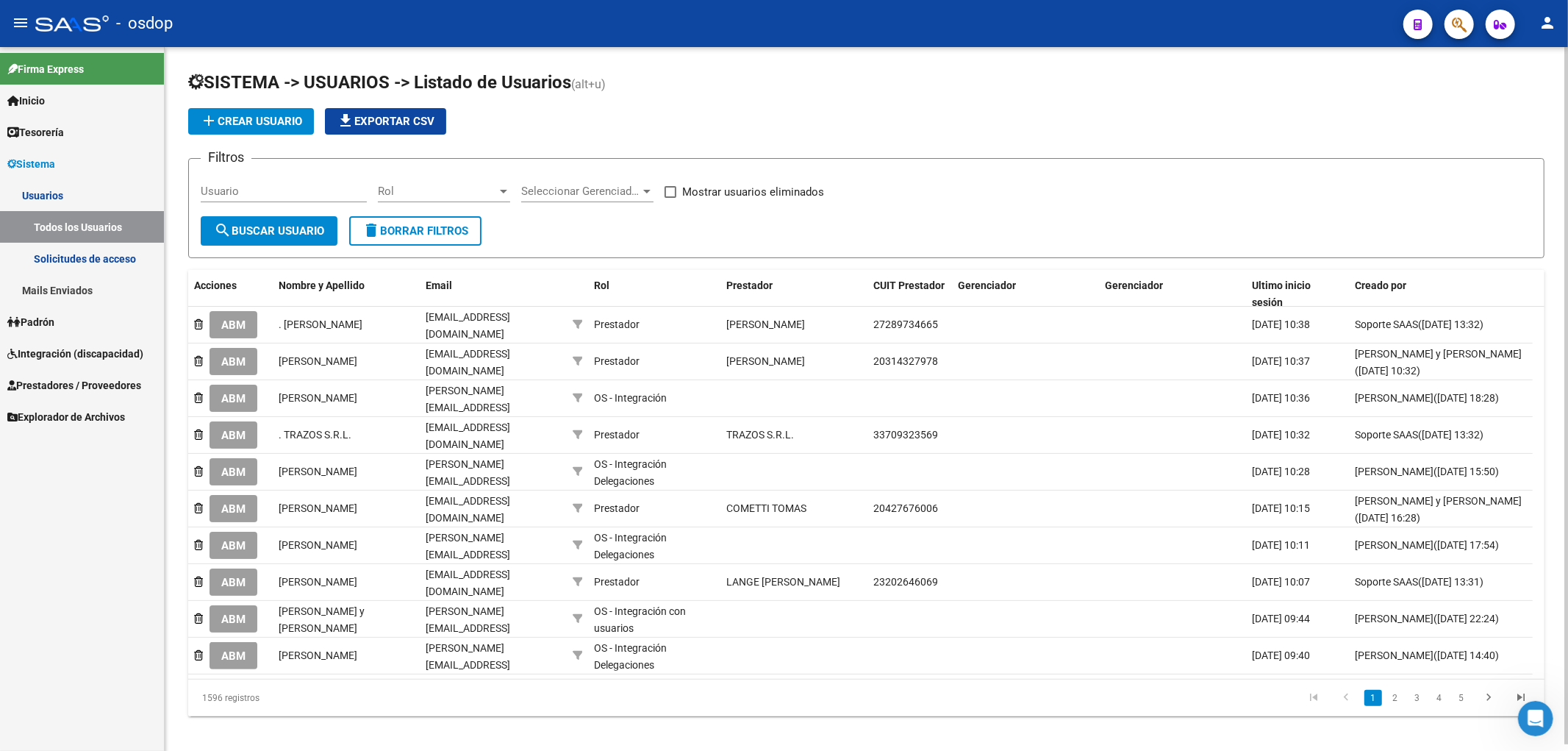
click at [1417, 693] on link "3" at bounding box center [1417, 698] width 18 height 16
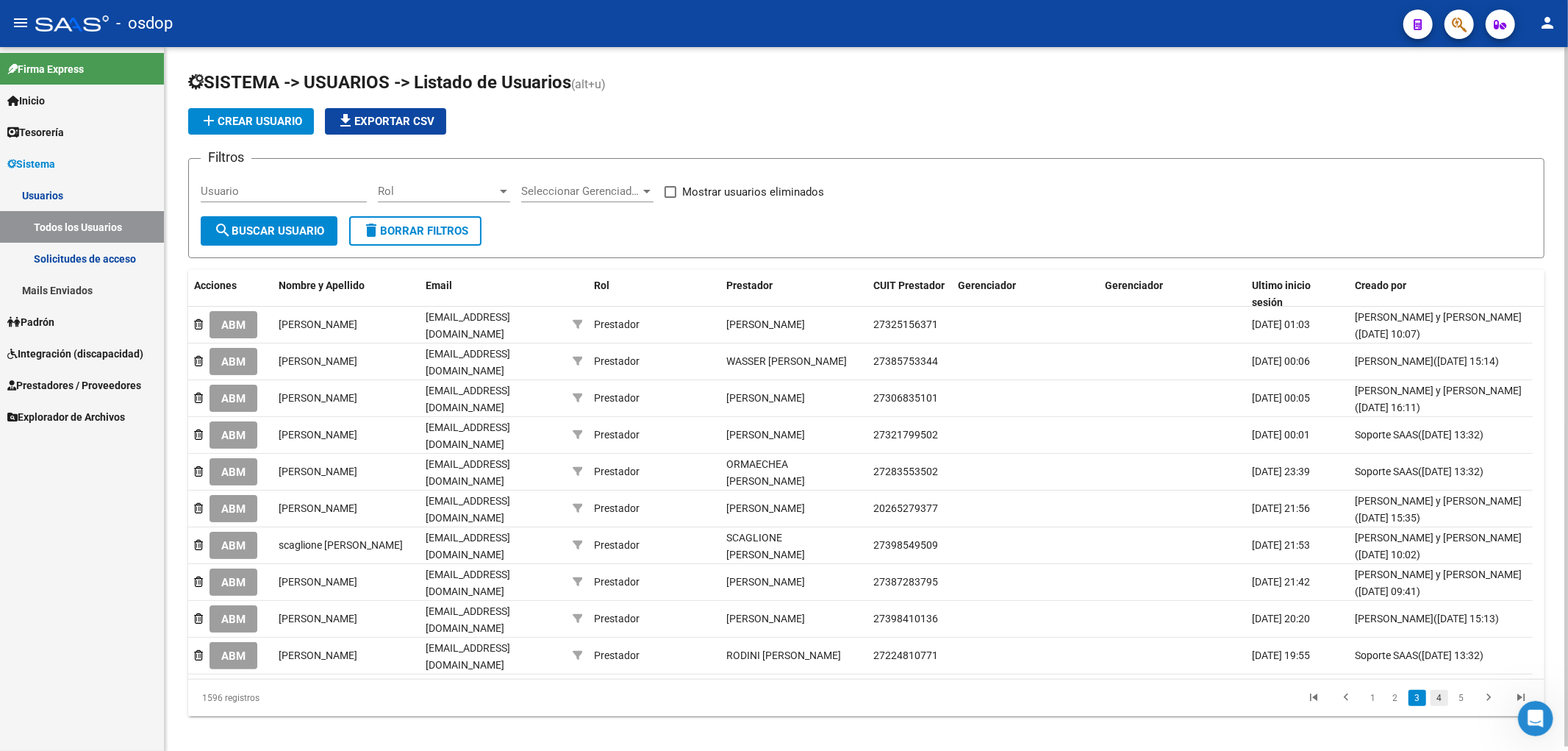
click at [1437, 693] on link "4" at bounding box center [1439, 698] width 18 height 16
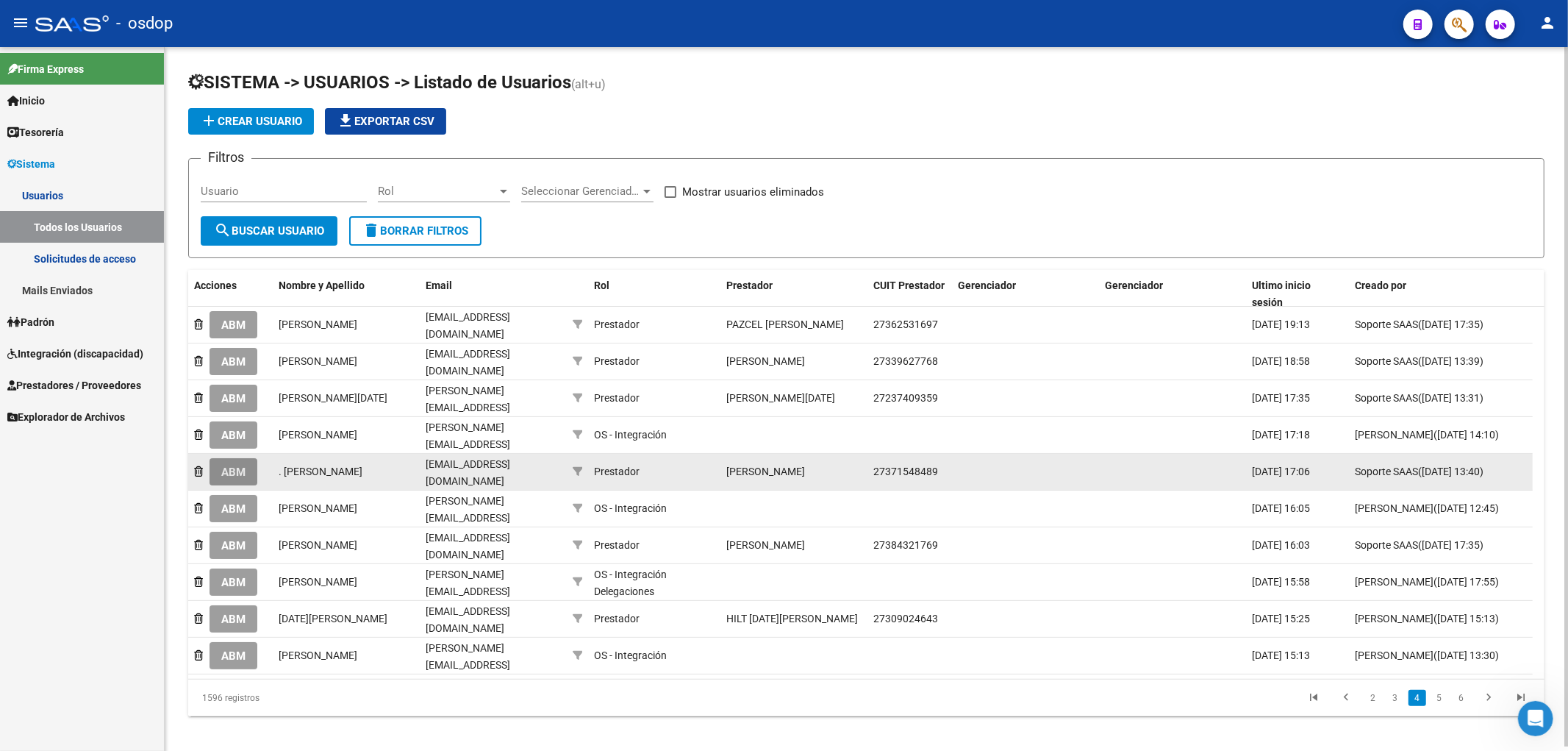
click at [228, 466] on span "ABM" at bounding box center [234, 472] width 25 height 13
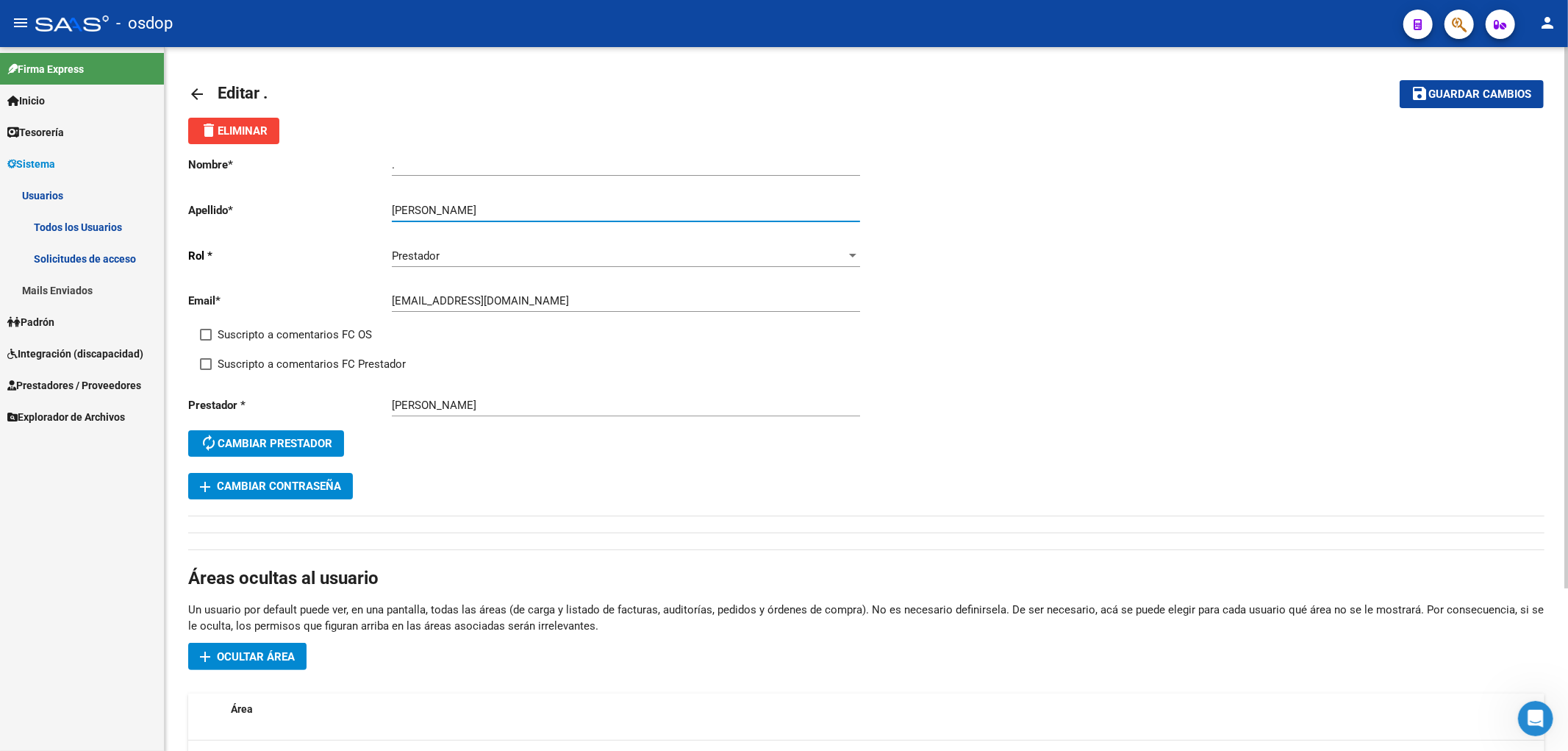
drag, startPoint x: 427, startPoint y: 207, endPoint x: 555, endPoint y: 204, distance: 128.0
click at [555, 204] on input "[PERSON_NAME]" at bounding box center [626, 210] width 469 height 13
type input "REINA"
drag, startPoint x: 433, startPoint y: 165, endPoint x: 309, endPoint y: 148, distance: 125.2
click at [309, 147] on div "Nombre * . Ingresar nombre Apellido * REINA Ingresar apellido [PERSON_NAME] * P…" at bounding box center [527, 309] width 678 height 329
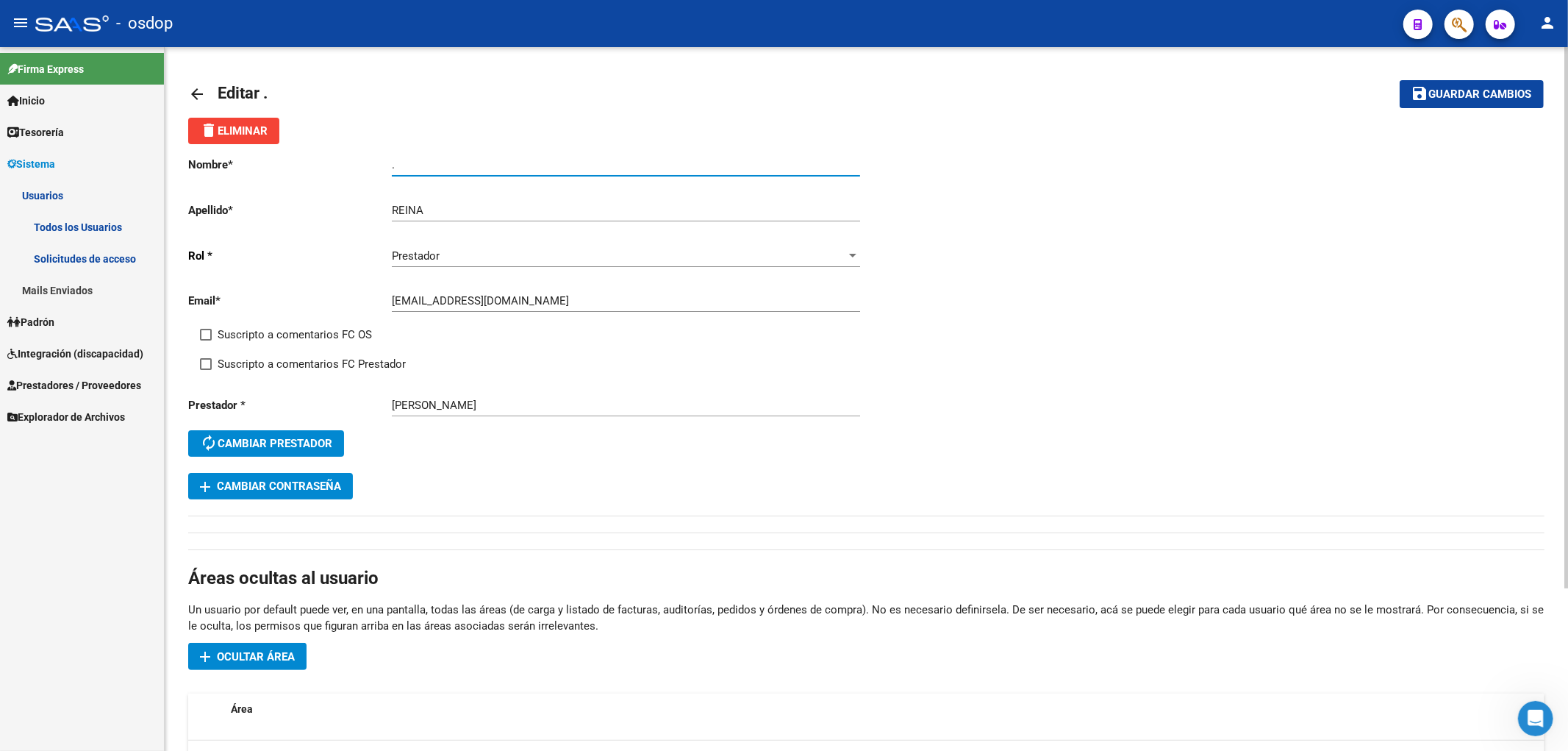
paste input "[PERSON_NAME]"
type input "[PERSON_NAME]"
drag, startPoint x: 1444, startPoint y: 107, endPoint x: 1424, endPoint y: 107, distance: 20.0
click at [1444, 107] on button "save Guardar cambios" at bounding box center [1472, 93] width 144 height 27
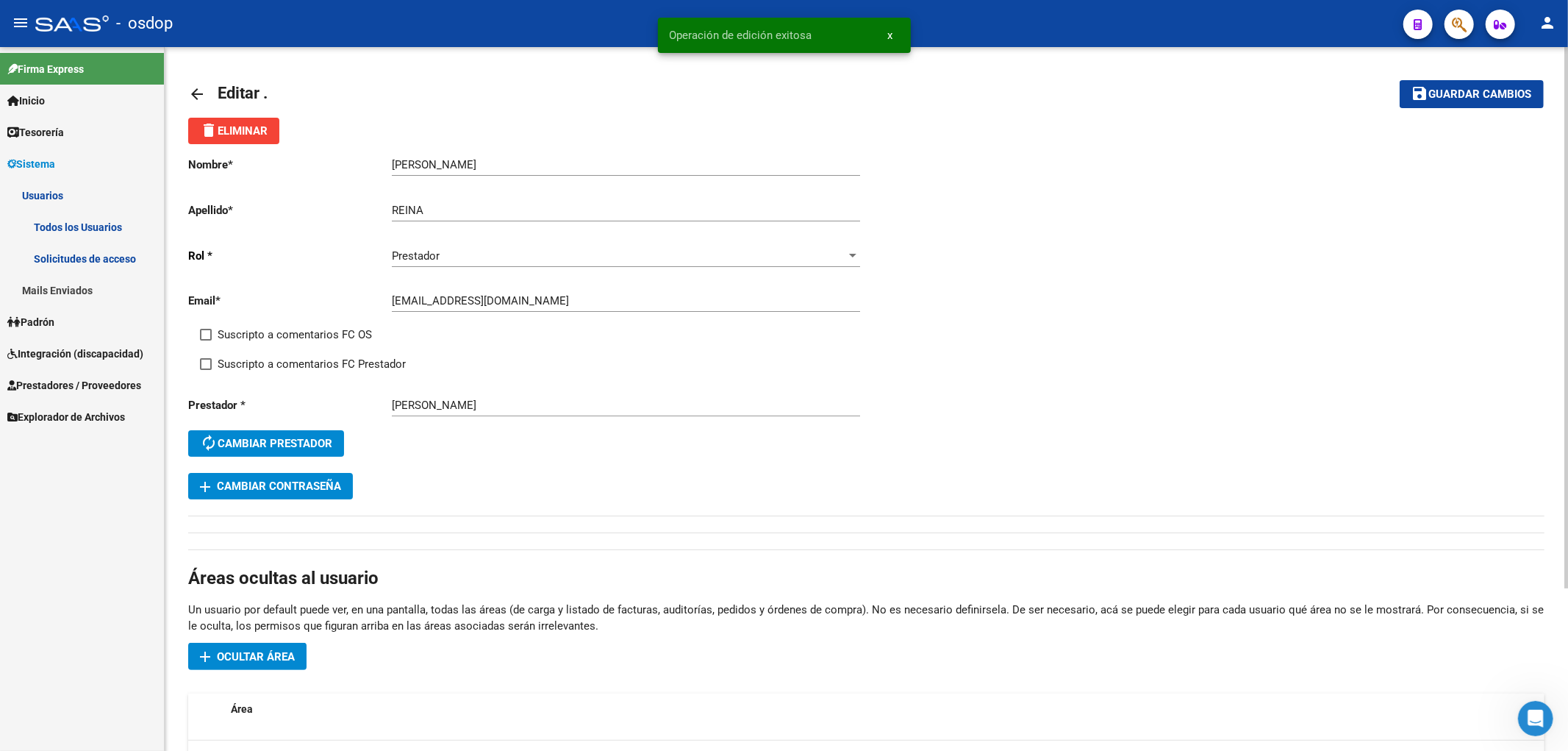
click at [193, 91] on mat-icon "arrow_back" at bounding box center [197, 94] width 18 height 18
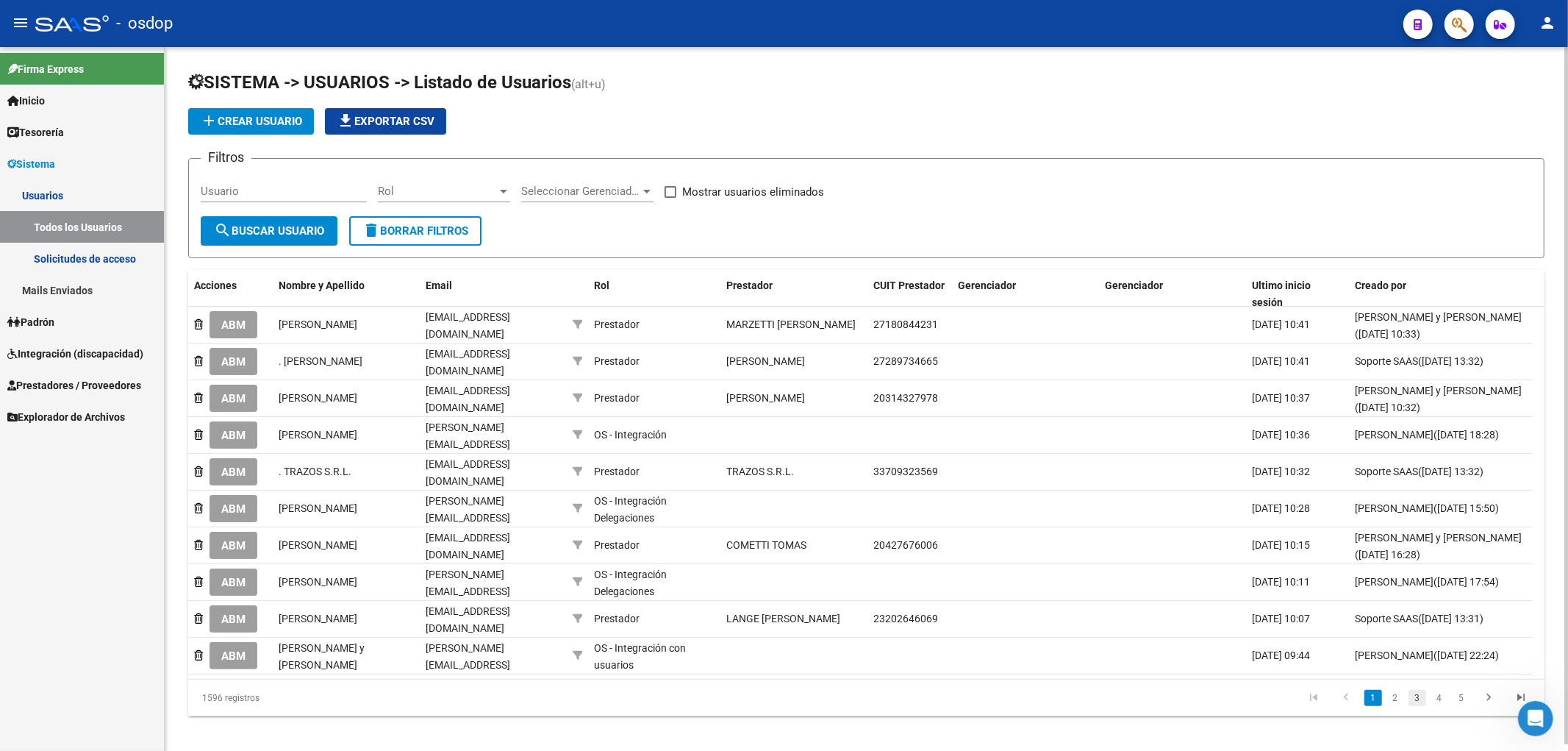
click at [1424, 693] on link "3" at bounding box center [1417, 698] width 18 height 16
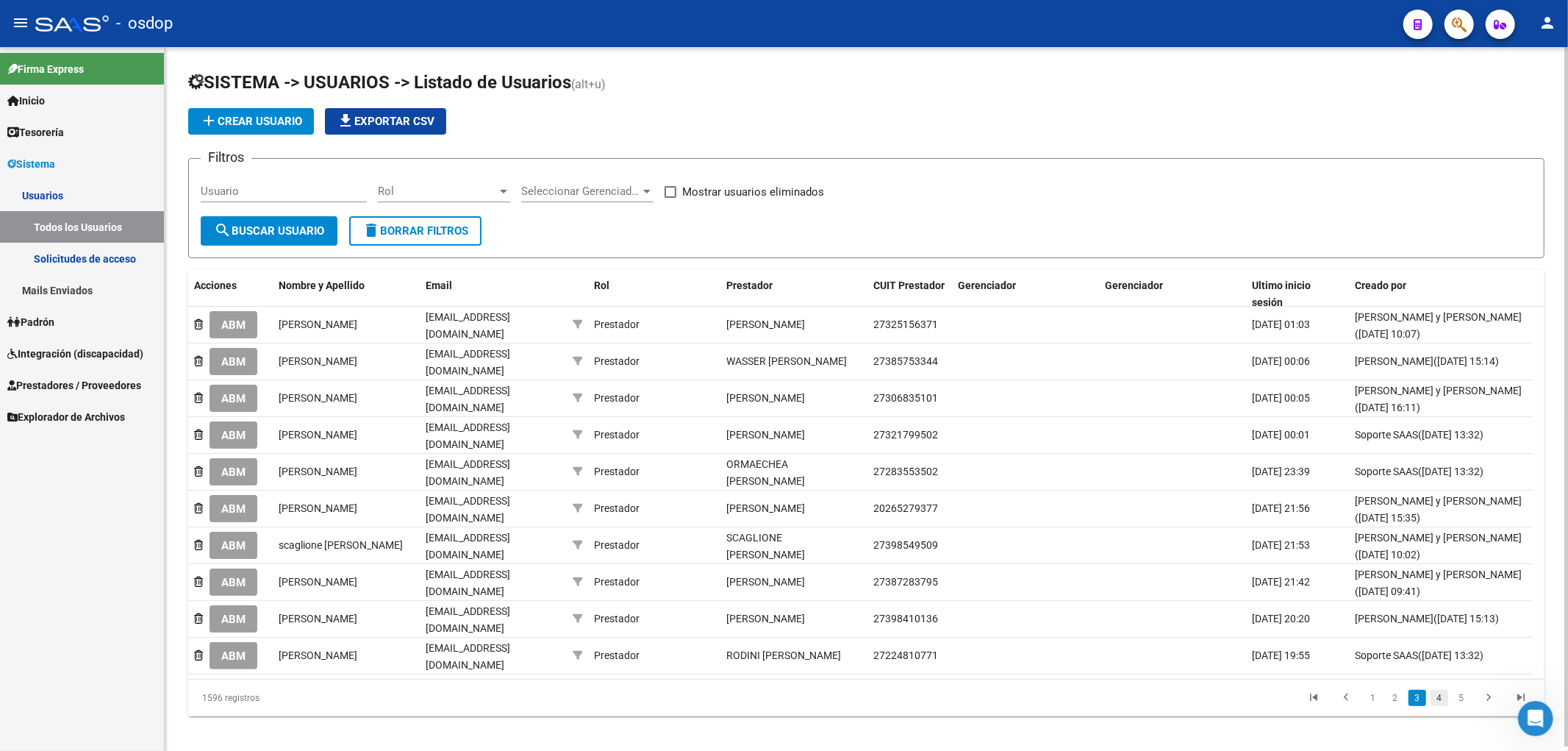
click at [1434, 692] on link "4" at bounding box center [1439, 698] width 18 height 16
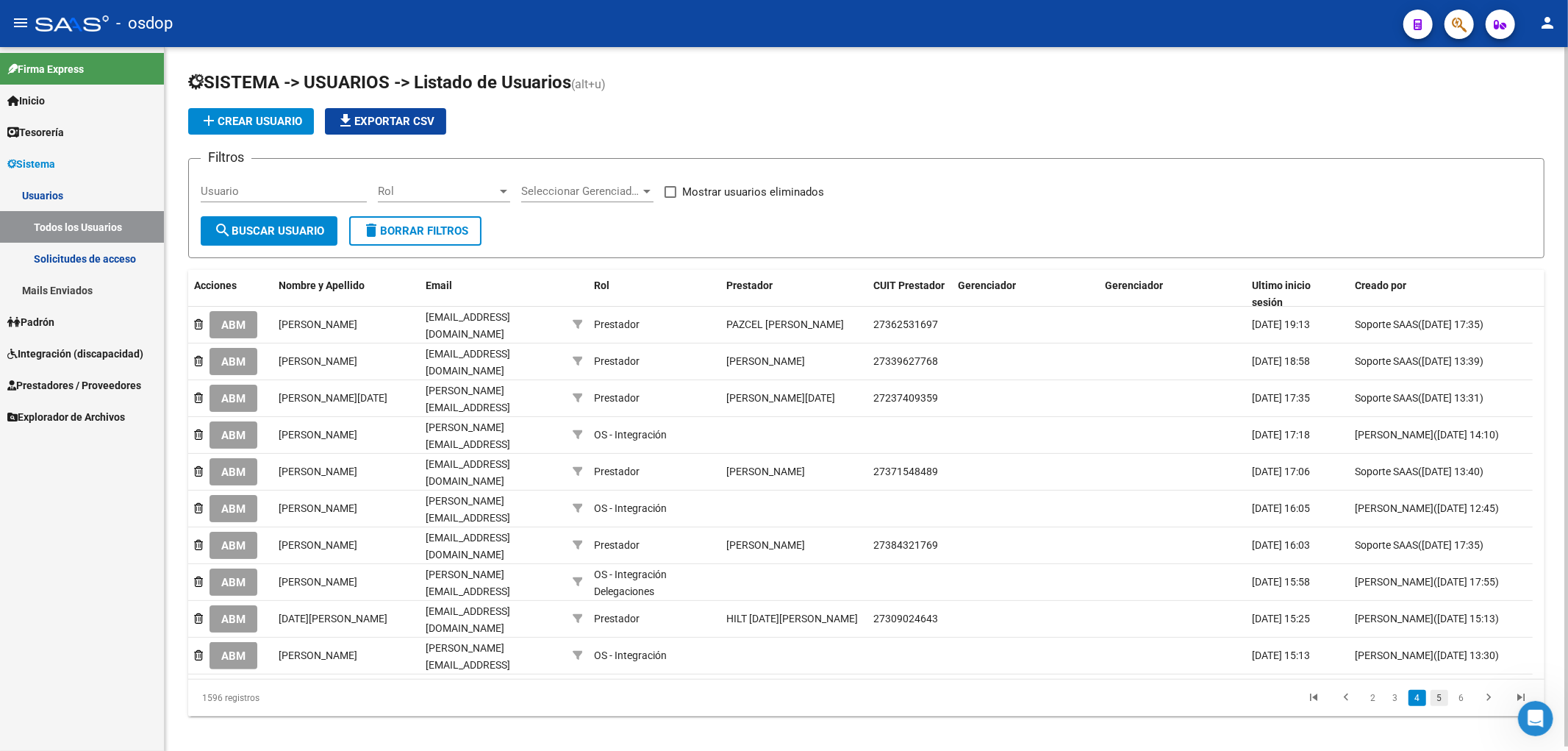
click at [1444, 693] on link "5" at bounding box center [1439, 698] width 18 height 16
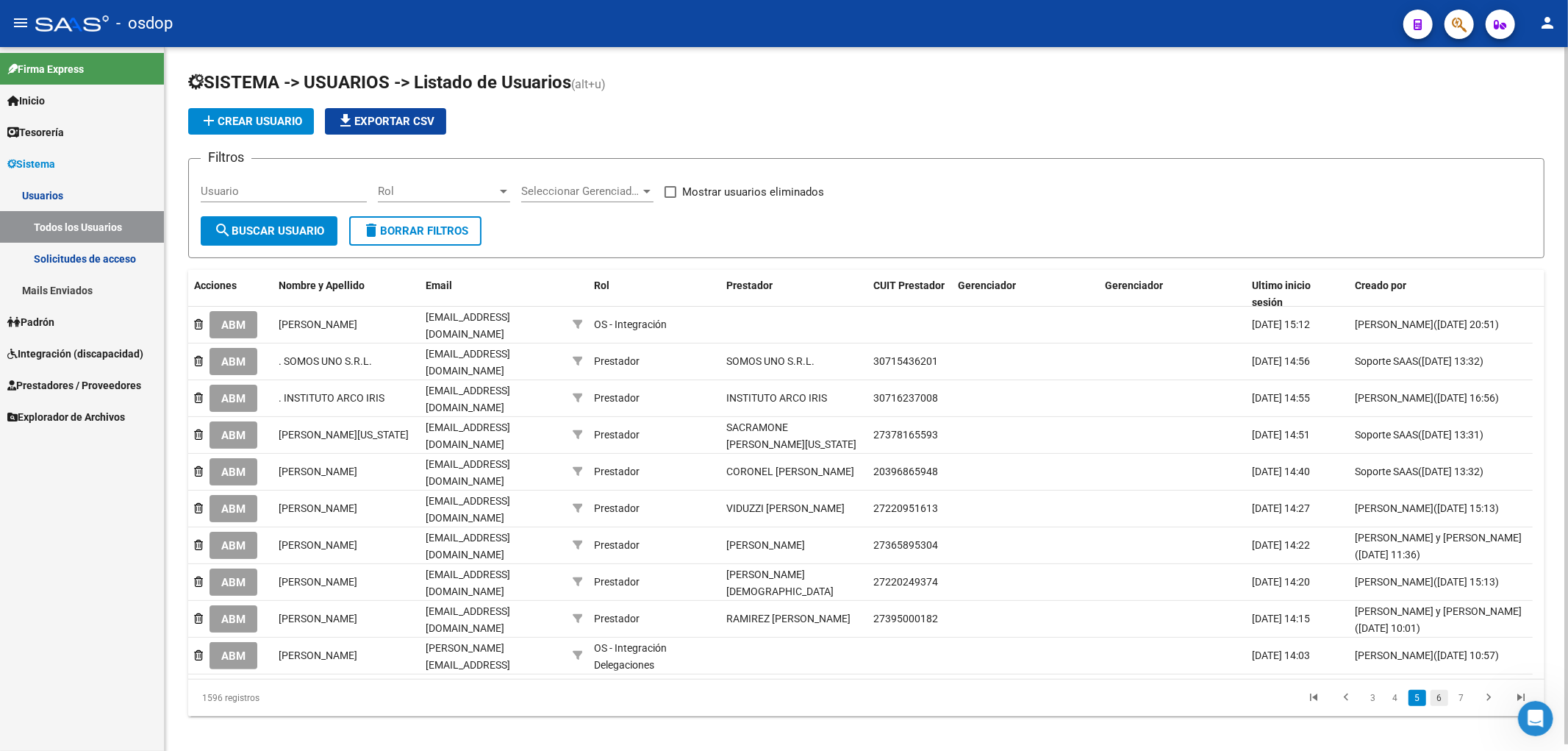
click at [1437, 694] on link "6" at bounding box center [1439, 698] width 18 height 16
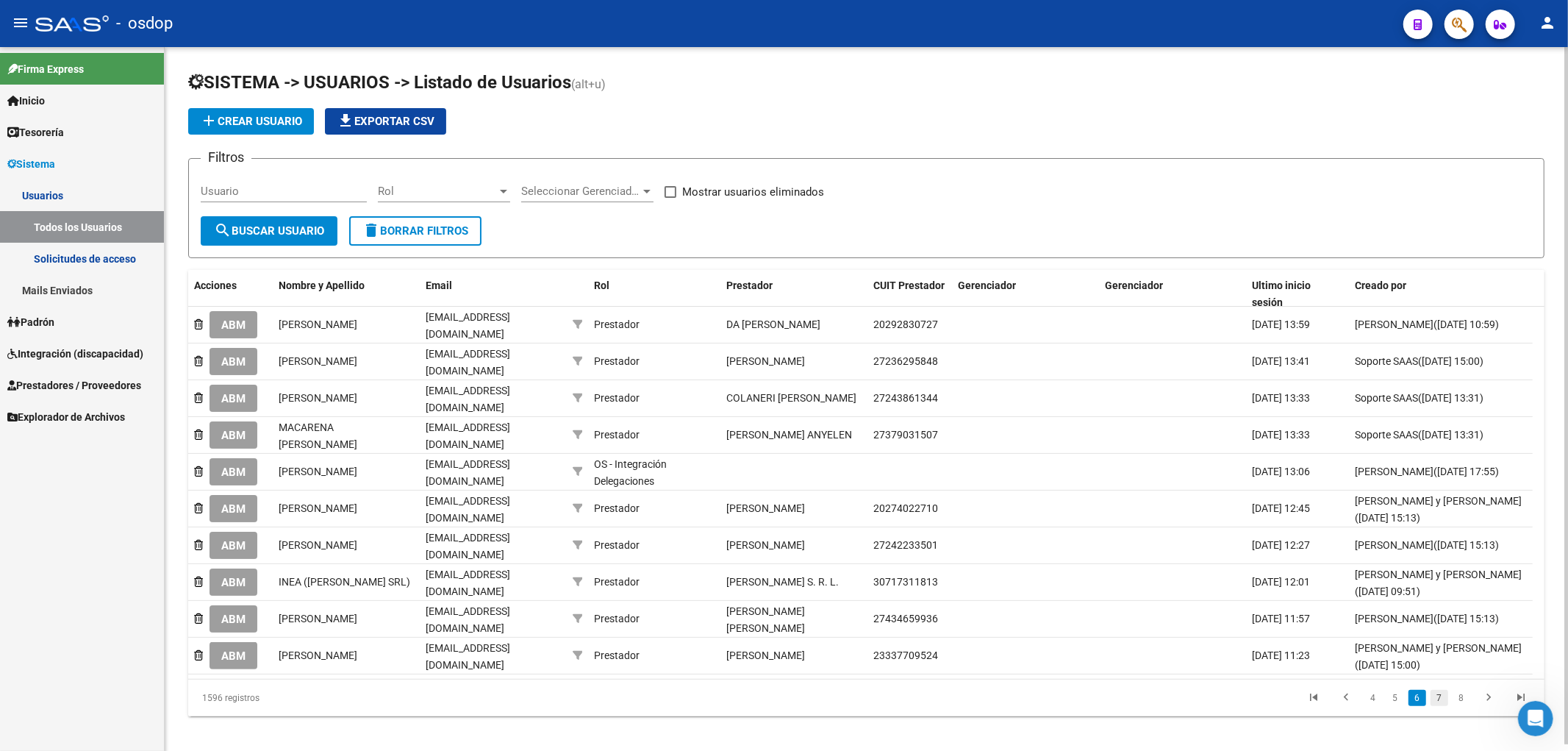
click at [1444, 694] on link "7" at bounding box center [1439, 698] width 18 height 16
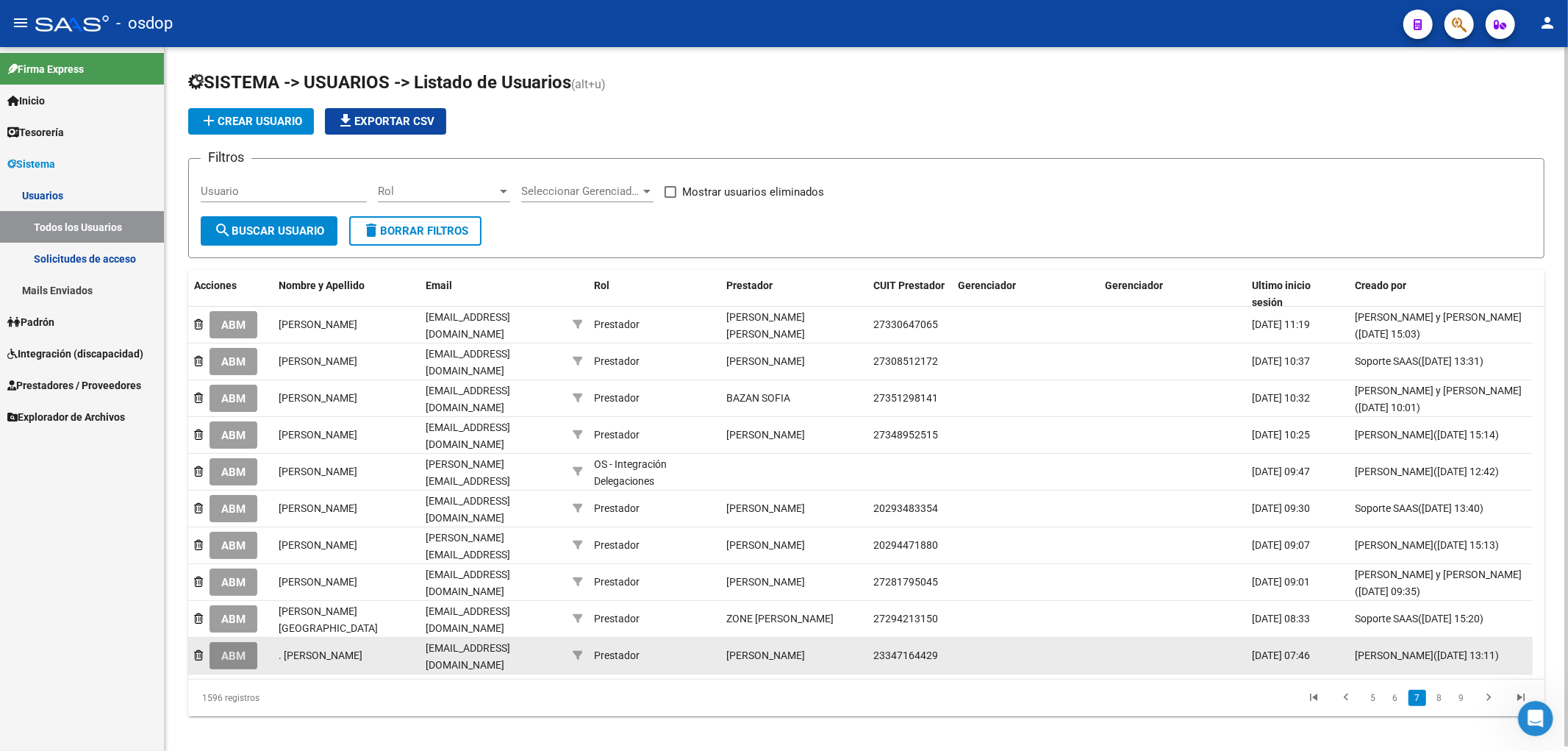
drag, startPoint x: 219, startPoint y: 648, endPoint x: 239, endPoint y: 647, distance: 20.0
click at [219, 647] on button "ABM" at bounding box center [234, 656] width 48 height 27
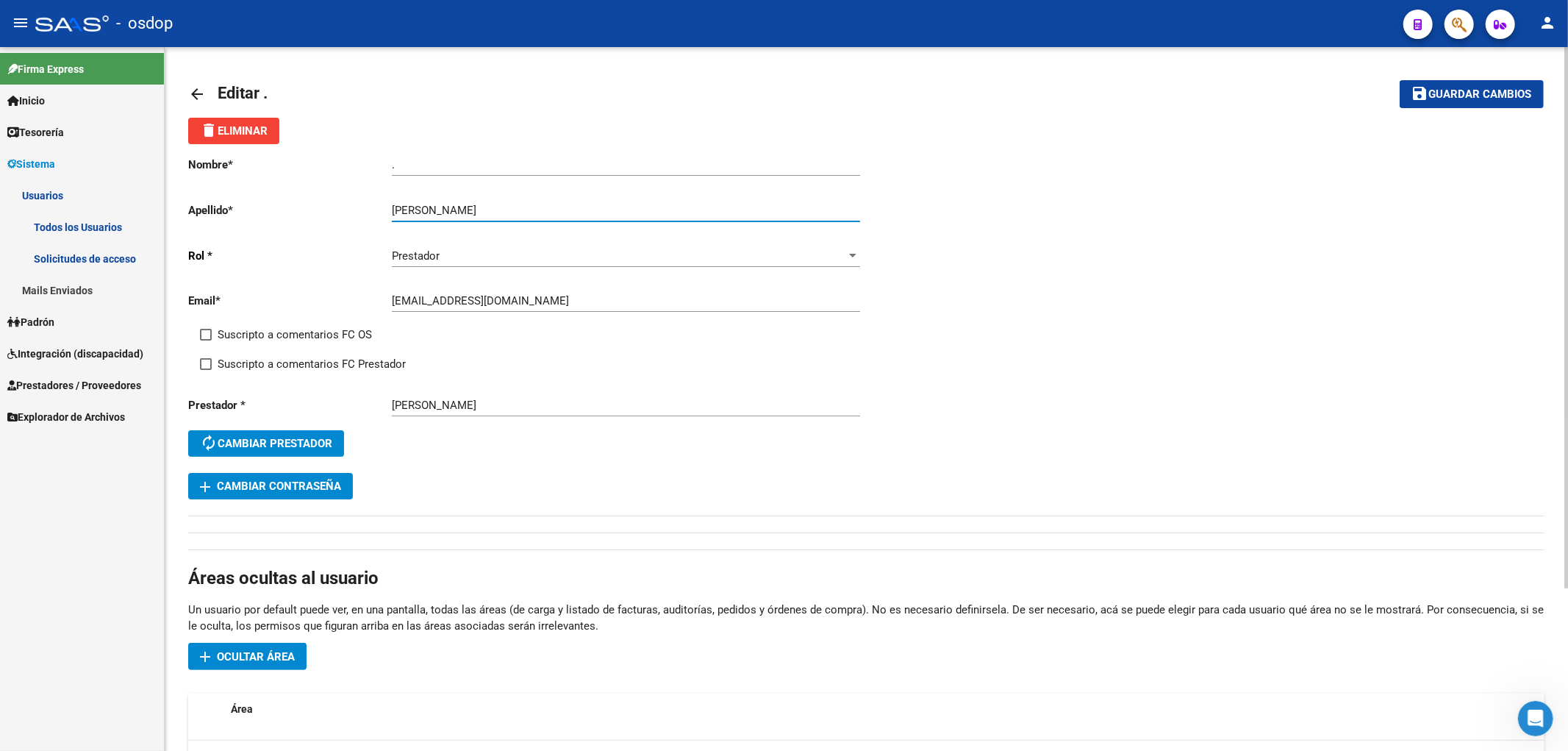
drag, startPoint x: 445, startPoint y: 209, endPoint x: 635, endPoint y: 224, distance: 190.6
click at [635, 224] on div "[PERSON_NAME] apellido" at bounding box center [626, 212] width 469 height 45
type input "SIMEONE"
click at [294, 155] on div "Nombre * . Ingresar nombre Apellido * [PERSON_NAME] apellido [PERSON_NAME] * Pr…" at bounding box center [527, 309] width 678 height 329
paste input "[PERSON_NAME]"
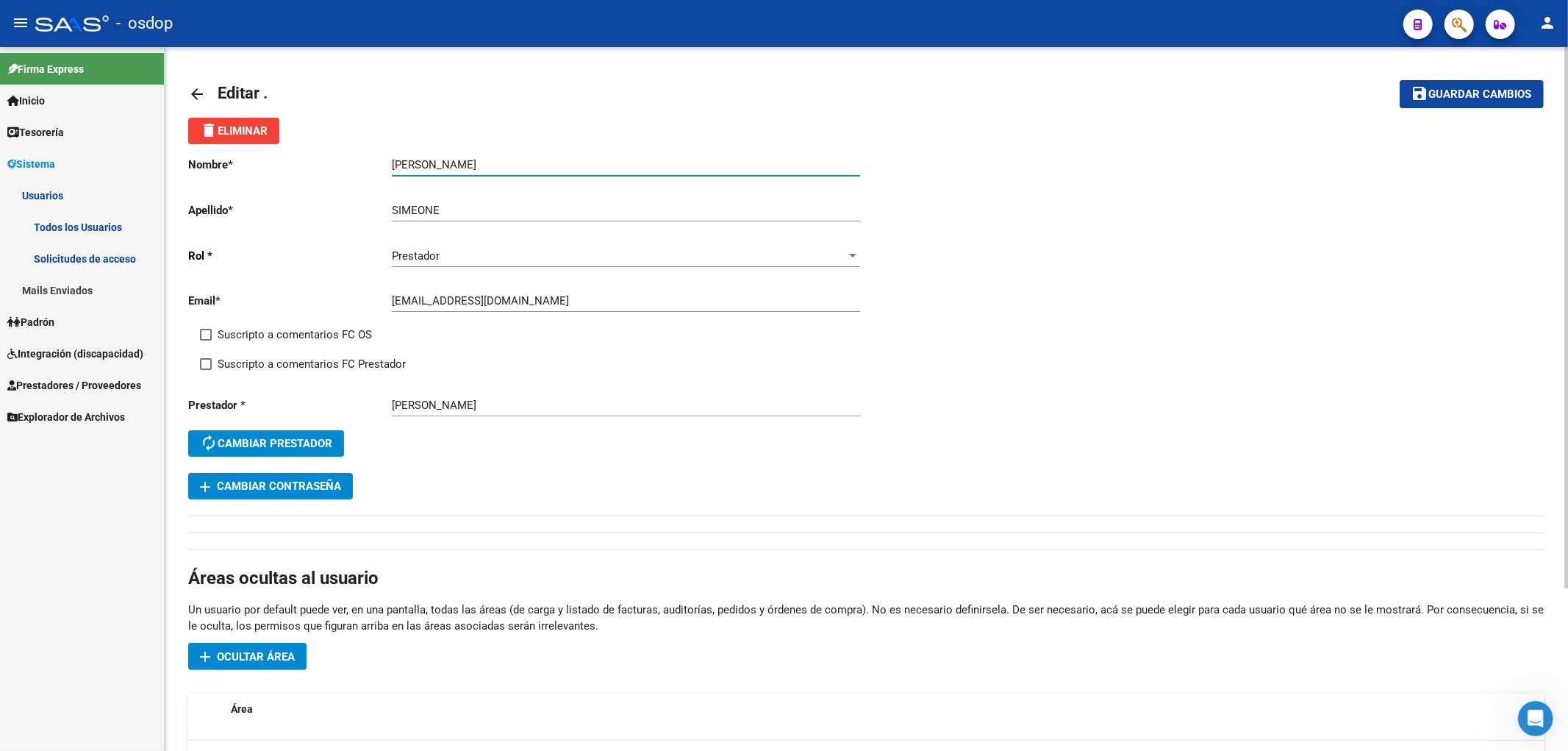
type input "[PERSON_NAME]"
click at [1473, 95] on span "Guardar cambios" at bounding box center [1480, 95] width 103 height 13
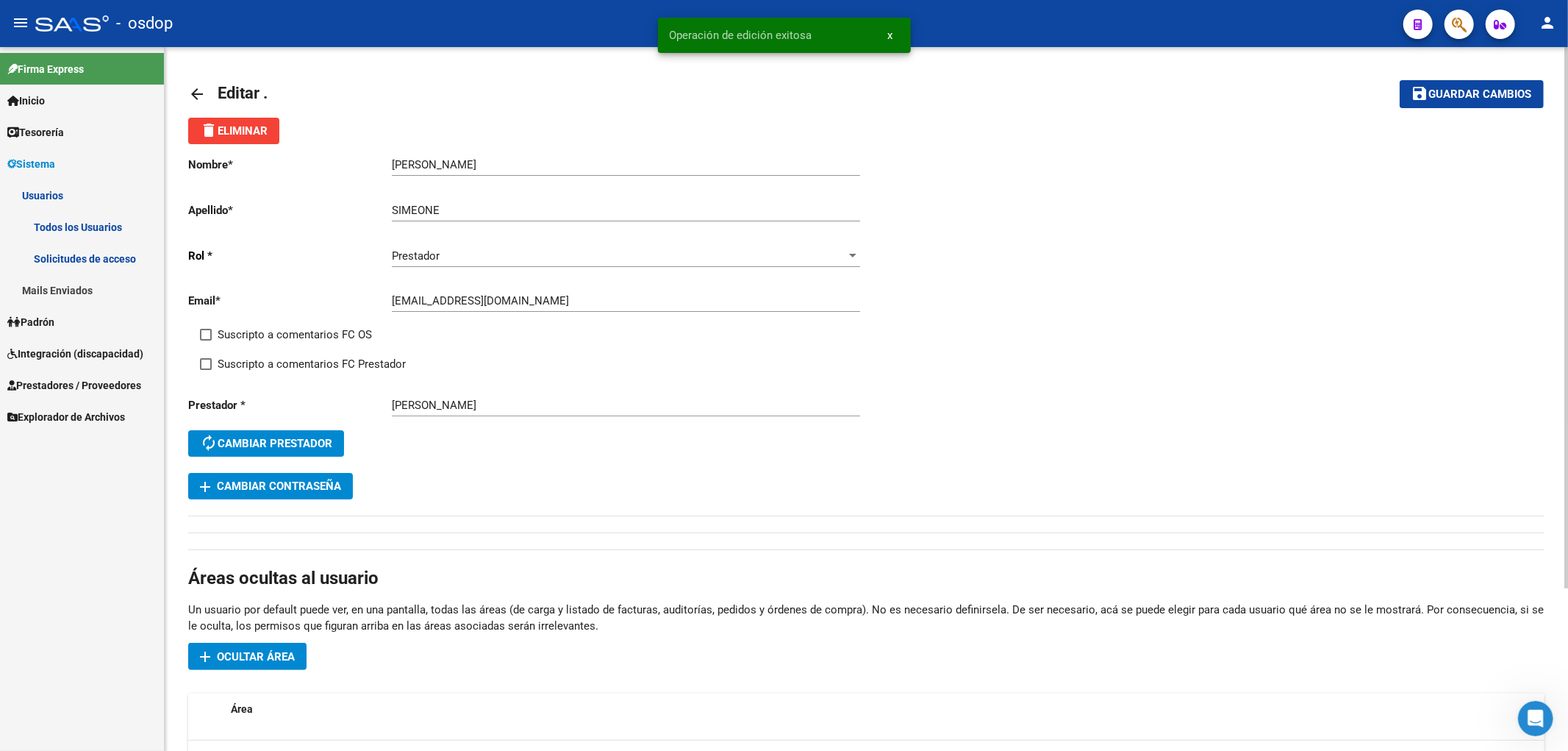
click at [192, 91] on mat-icon "arrow_back" at bounding box center [197, 94] width 18 height 18
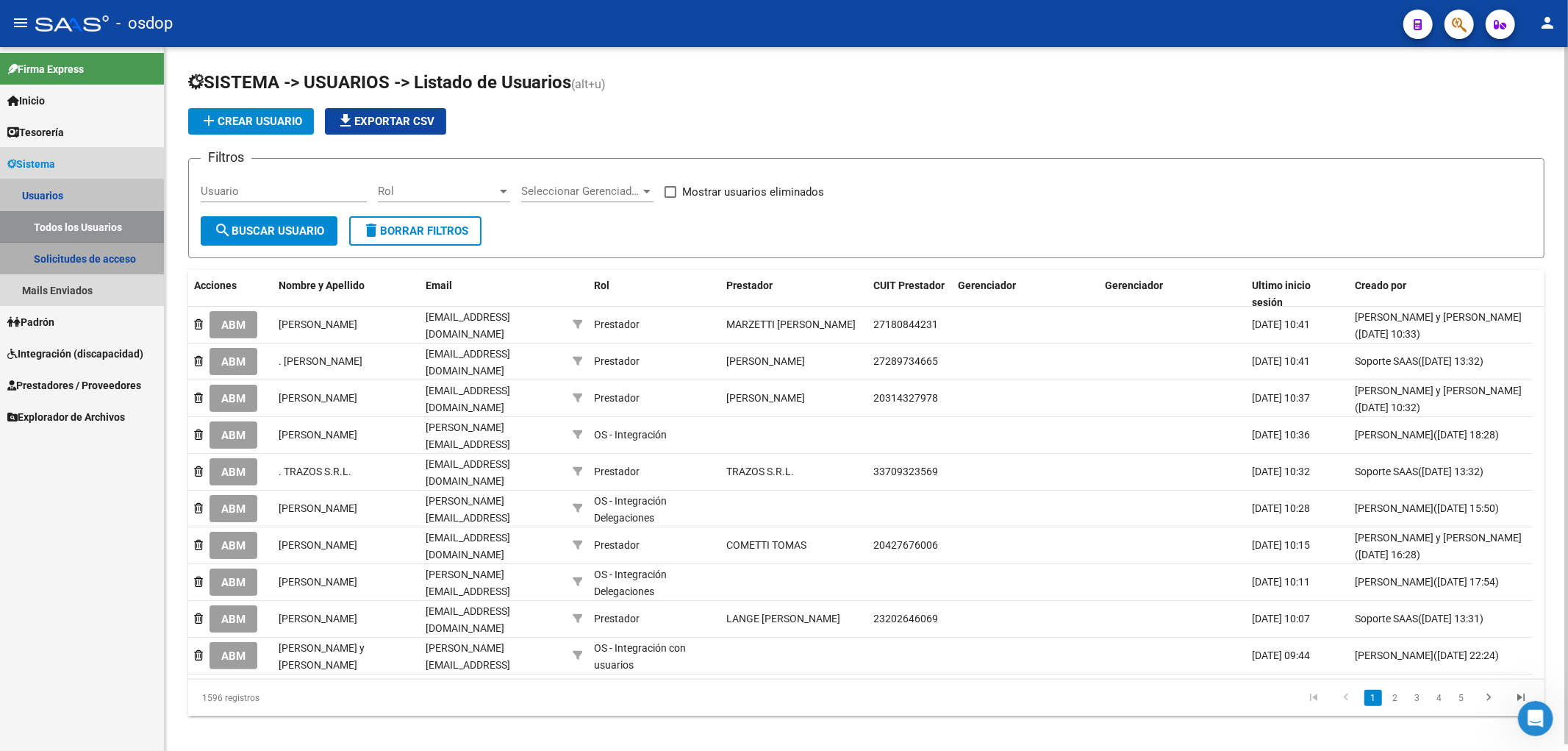
click at [61, 256] on link "Solicitudes de acceso" at bounding box center [81, 258] width 164 height 32
